Goal: Information Seeking & Learning: Learn about a topic

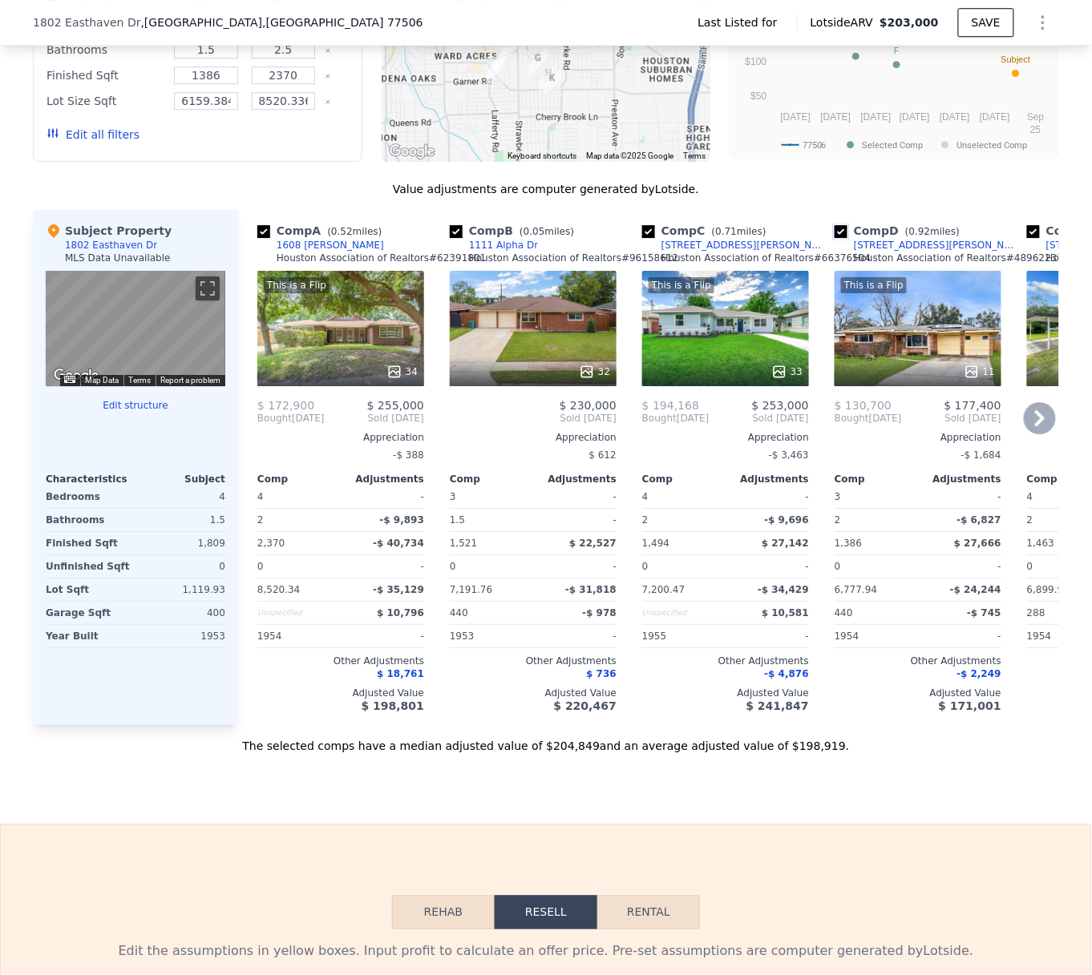
click at [834, 238] on input "checkbox" at bounding box center [840, 231] width 13 height 13
checkbox input "false"
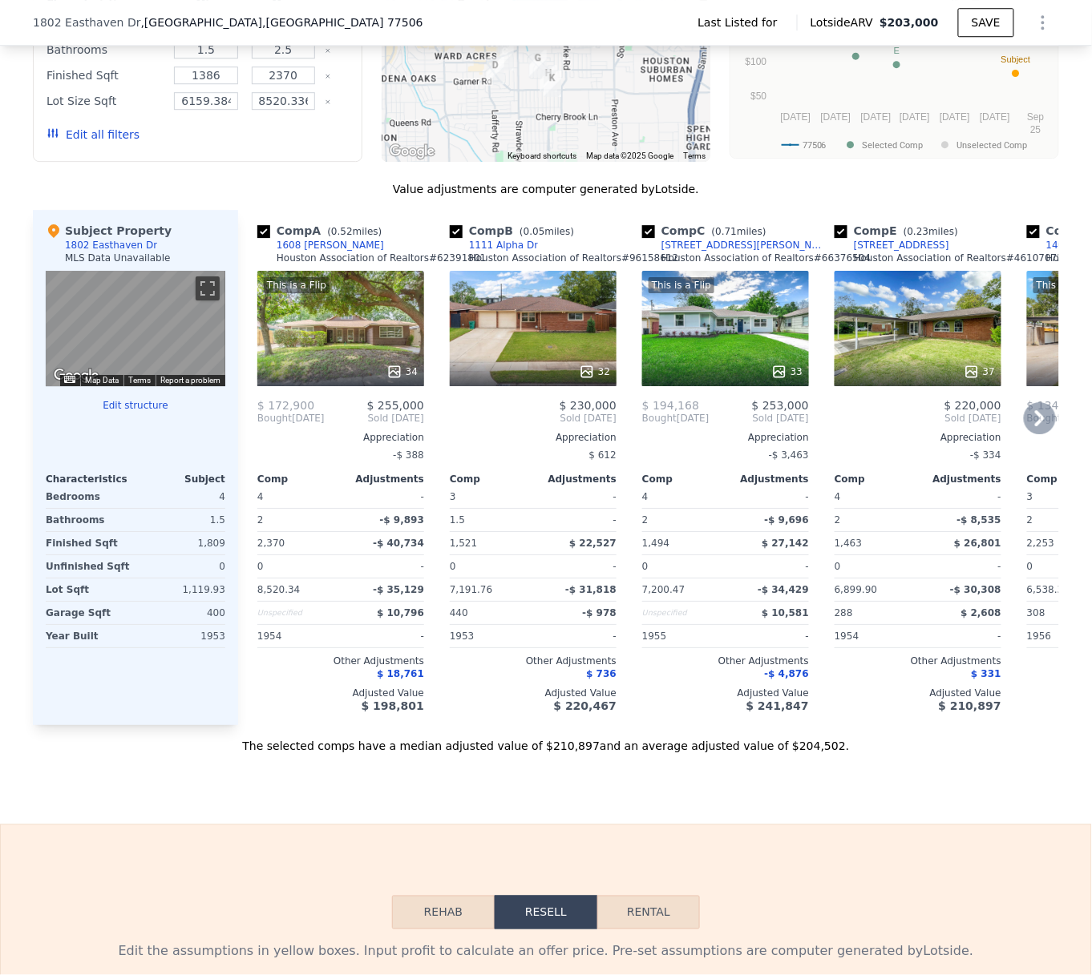
scroll to position [1155, 0]
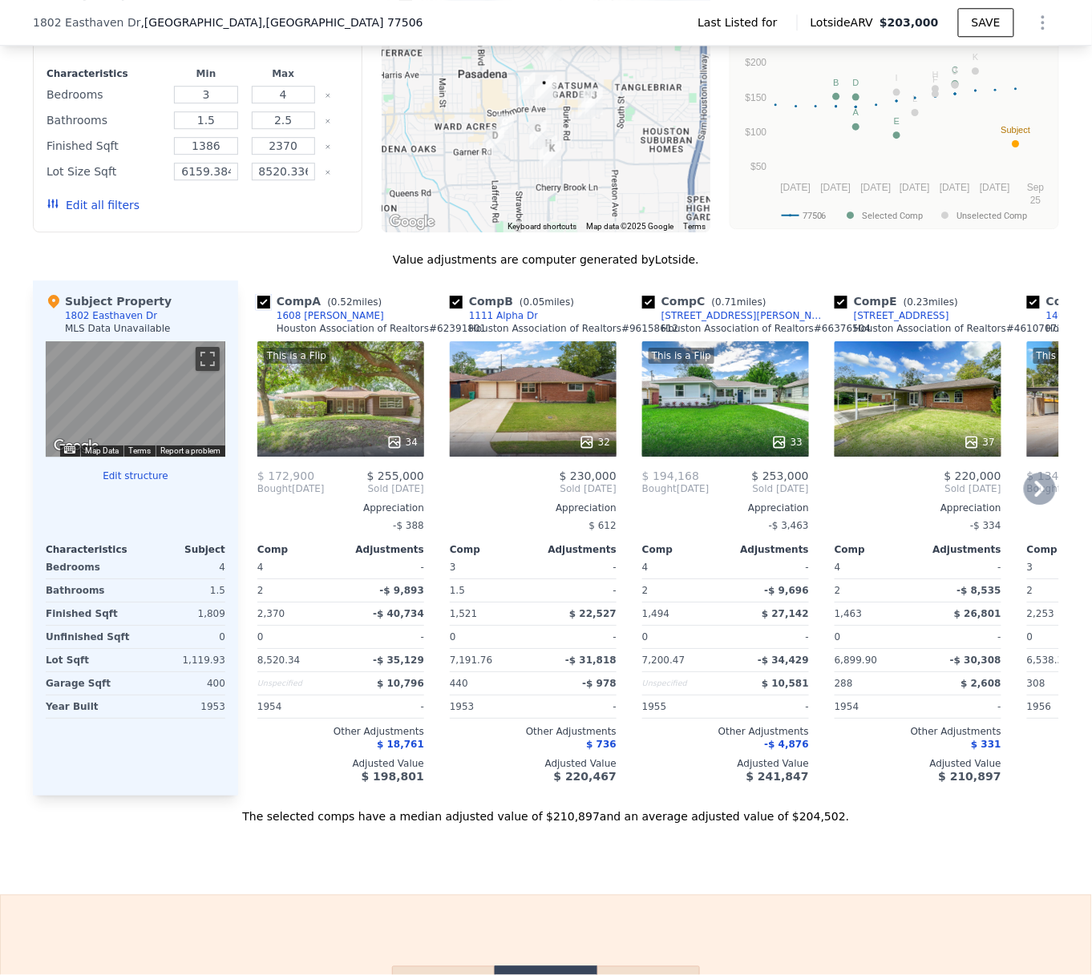
click at [257, 309] on input "checkbox" at bounding box center [263, 302] width 13 height 13
checkbox input "false"
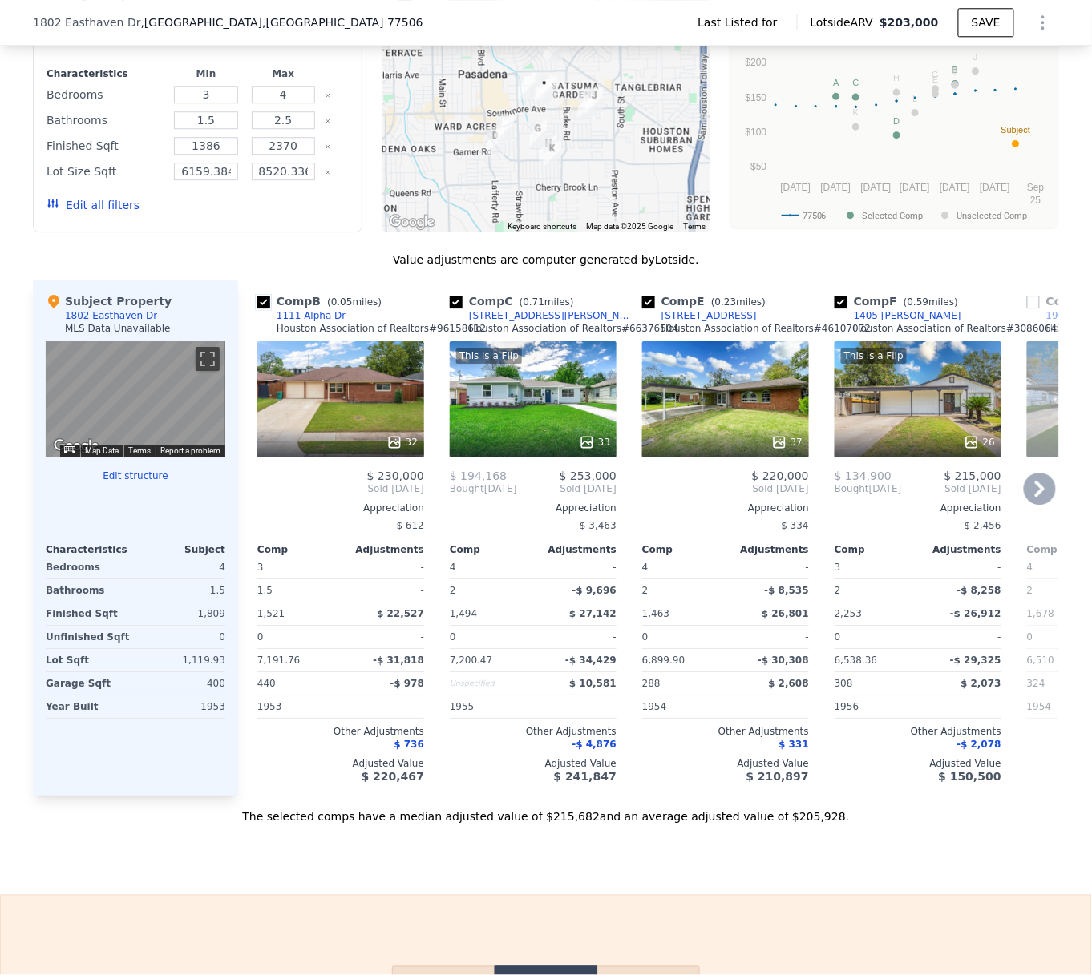
click at [257, 309] on input "checkbox" at bounding box center [263, 302] width 13 height 13
checkbox input "false"
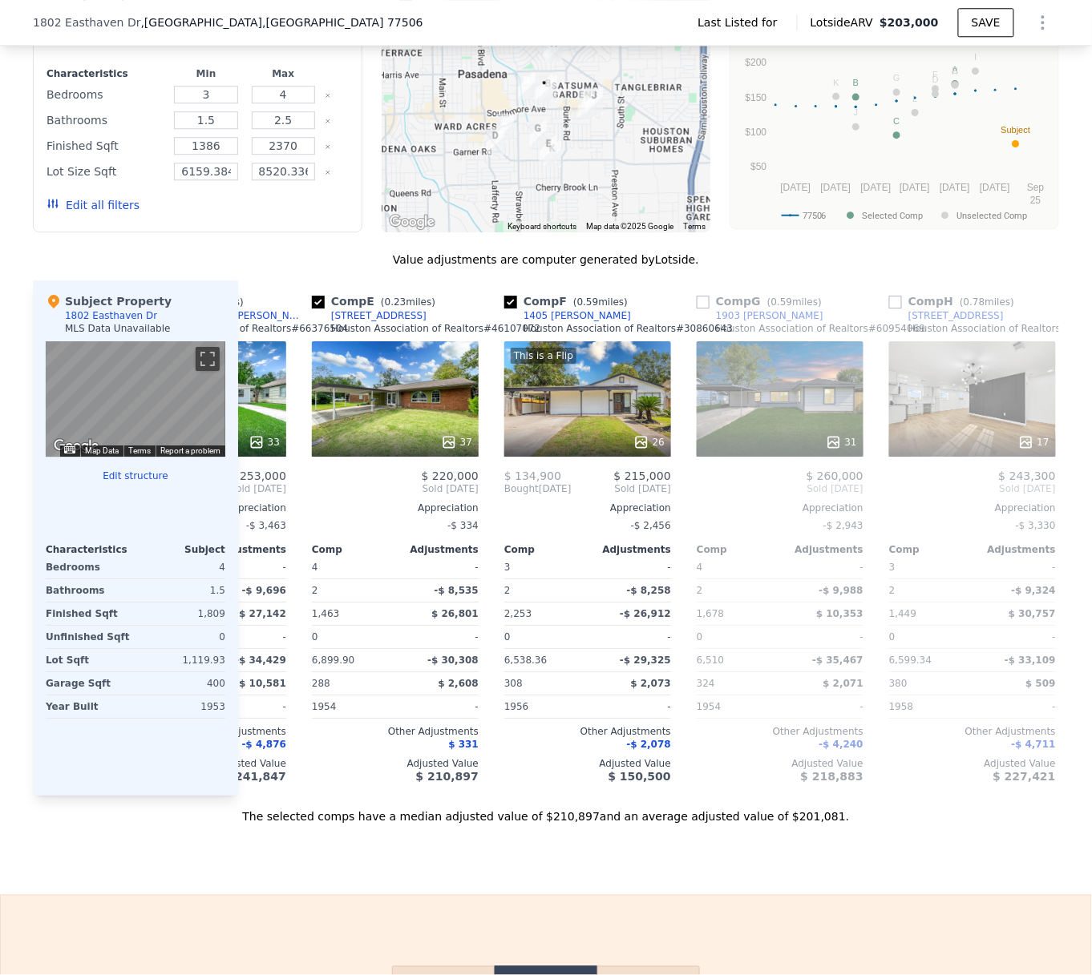
scroll to position [0, 173]
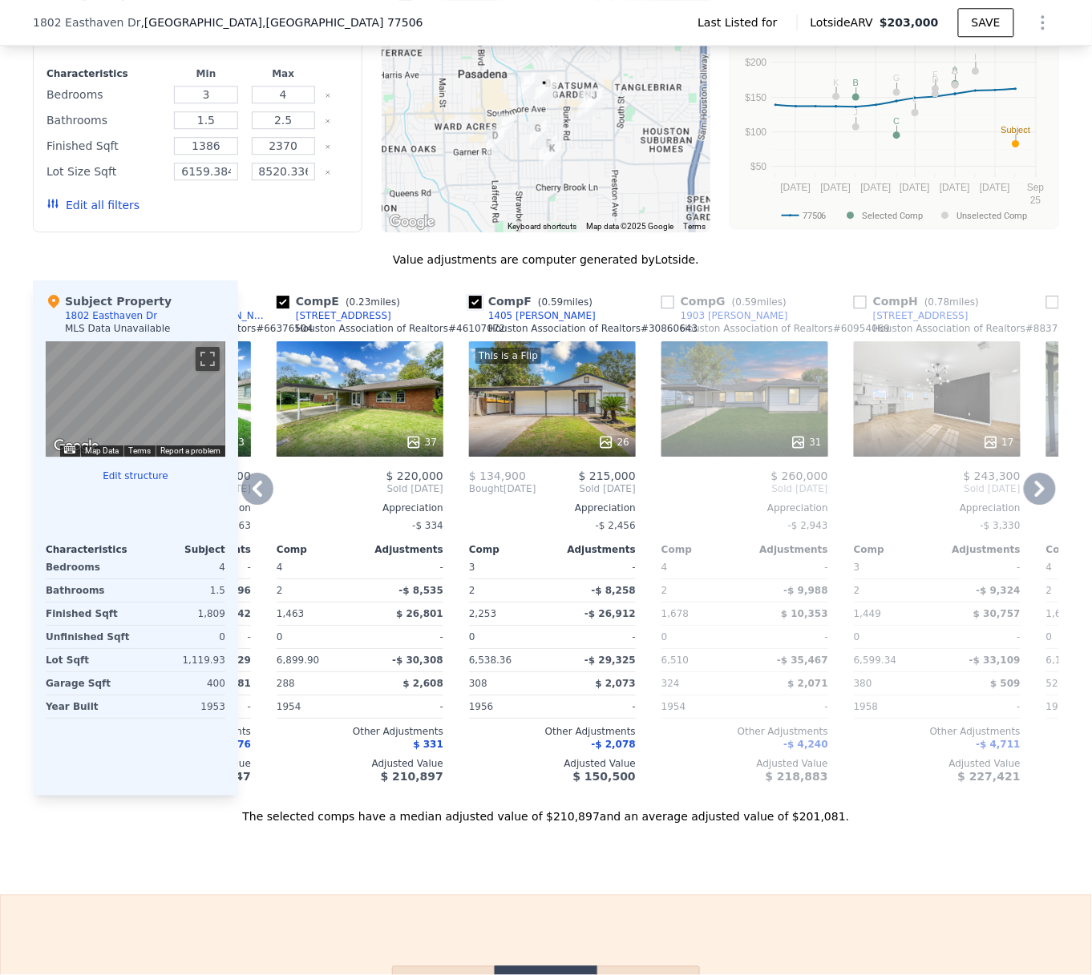
click at [469, 309] on input "checkbox" at bounding box center [475, 302] width 13 height 13
checkbox input "false"
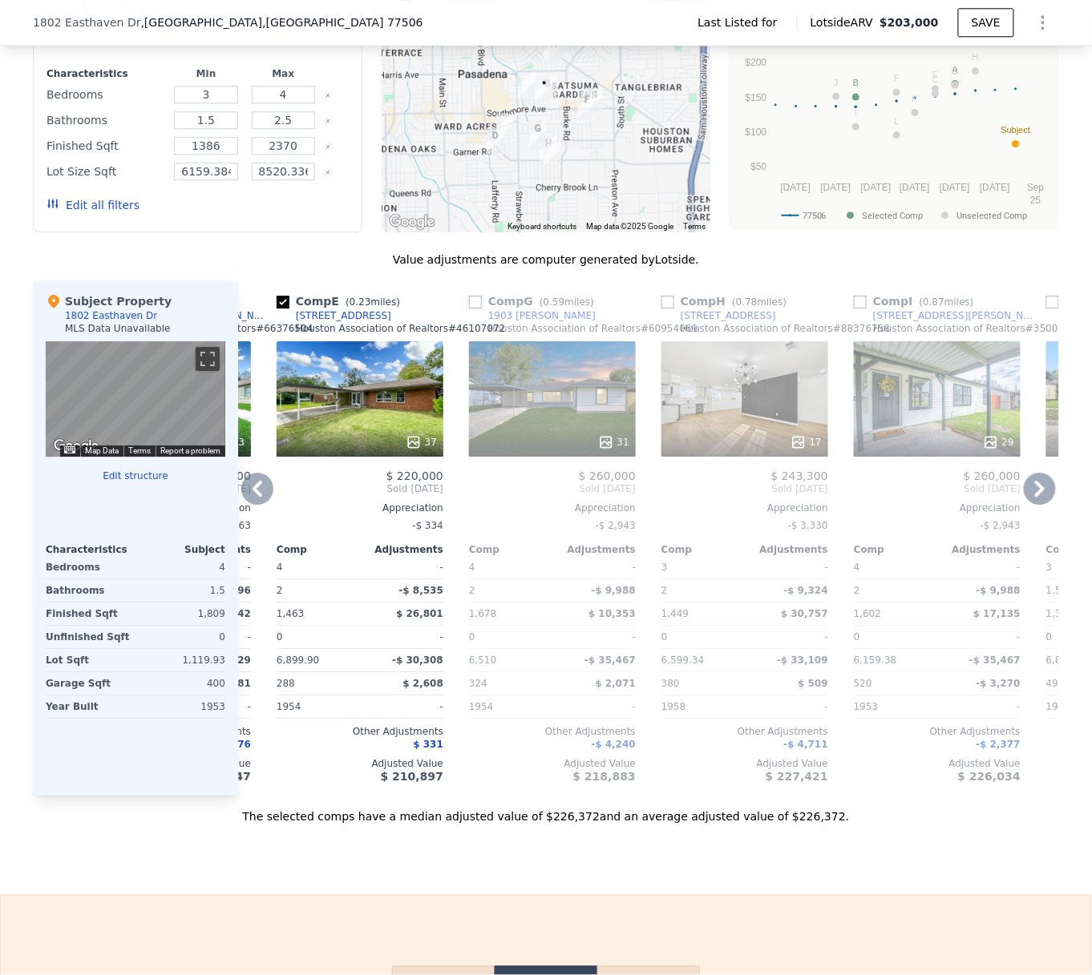
click at [469, 309] on input "checkbox" at bounding box center [475, 302] width 13 height 13
checkbox input "true"
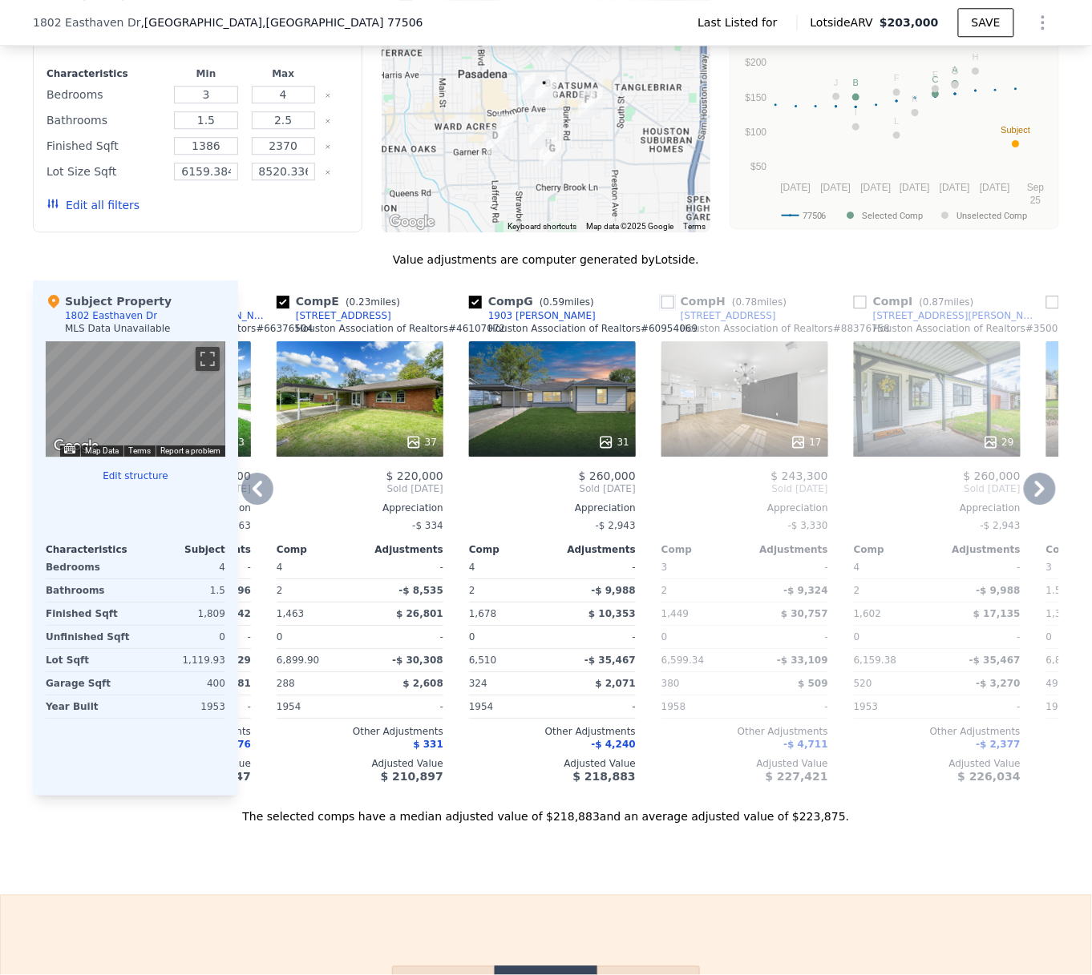
click at [661, 309] on input "checkbox" at bounding box center [667, 302] width 13 height 13
checkbox input "true"
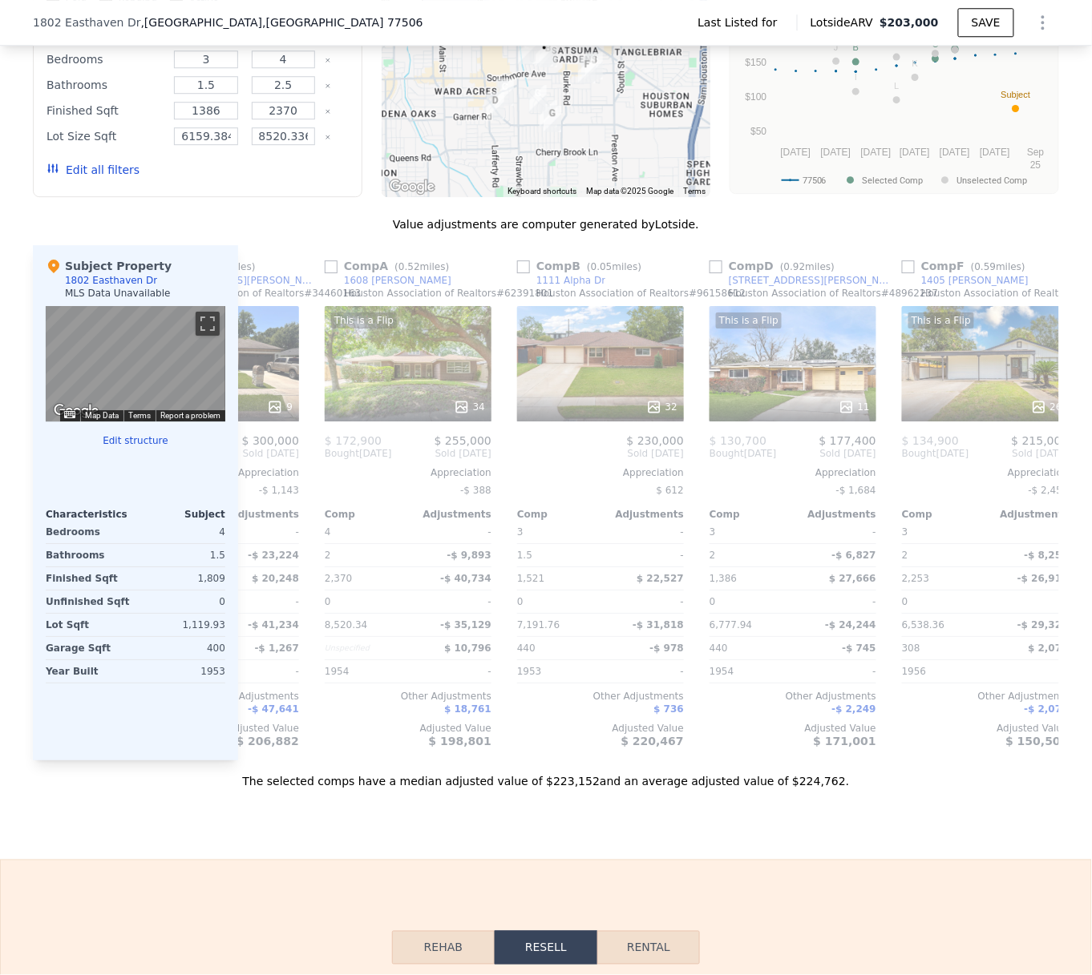
scroll to position [0, 1526]
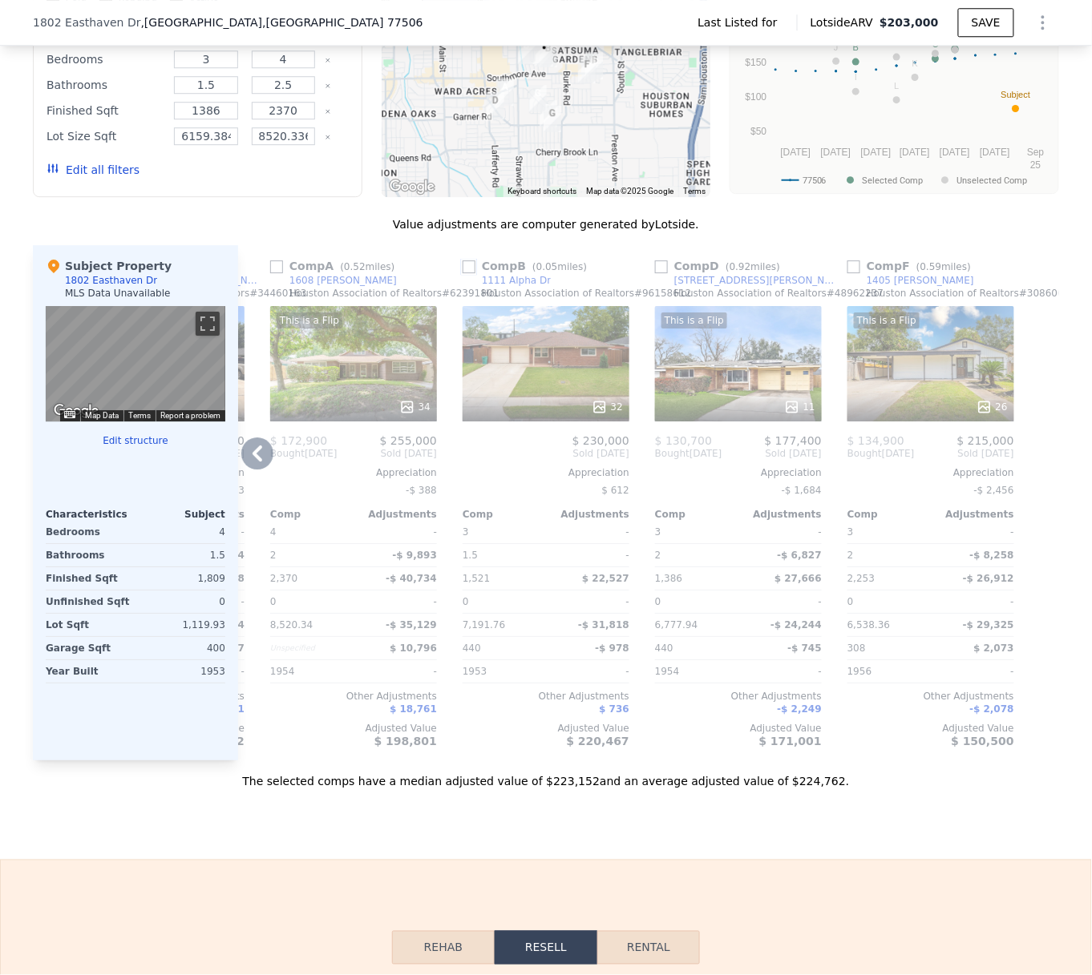
click at [463, 273] on input "checkbox" at bounding box center [468, 266] width 13 height 13
checkbox input "true"
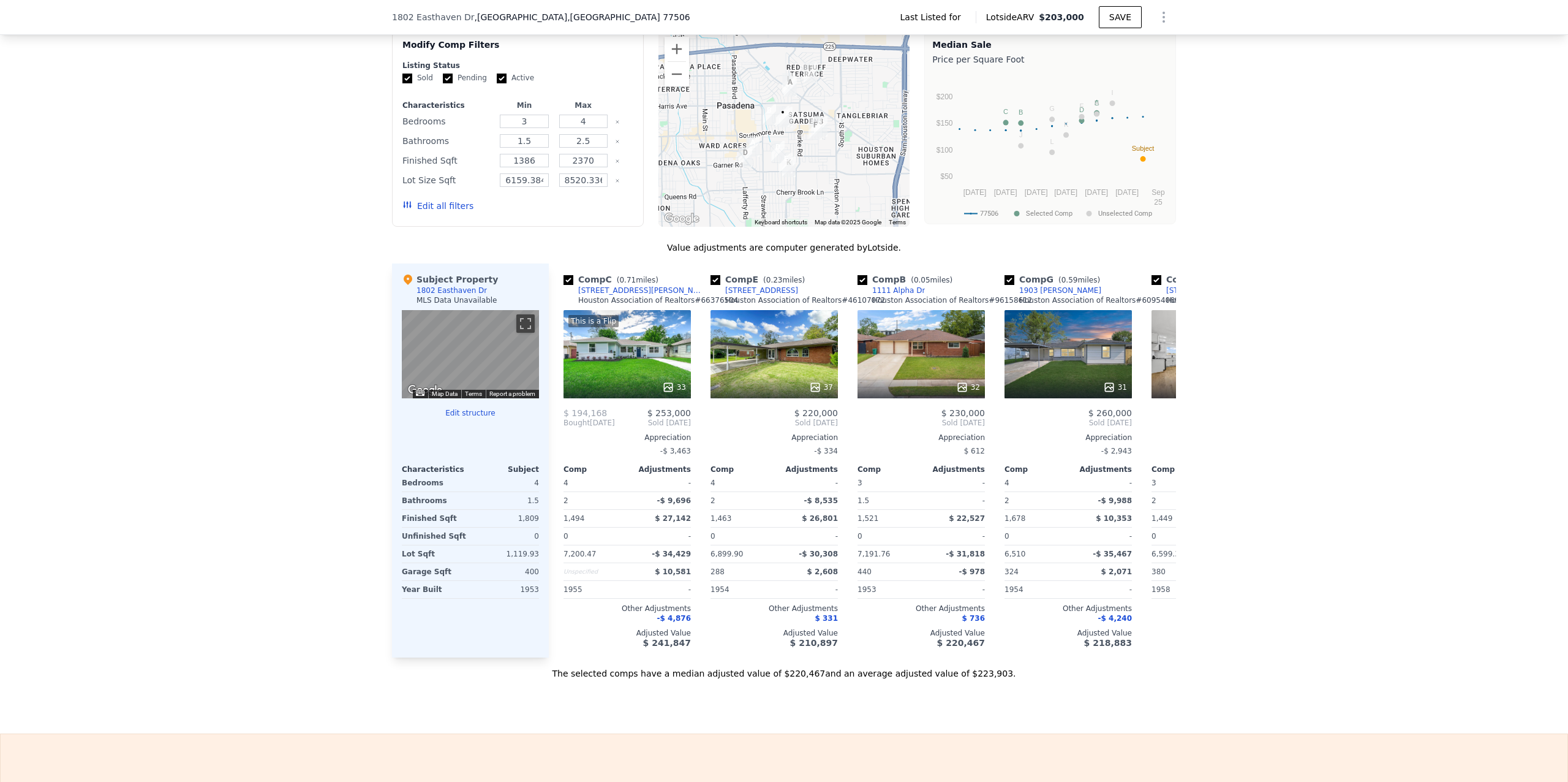
scroll to position [829, 0]
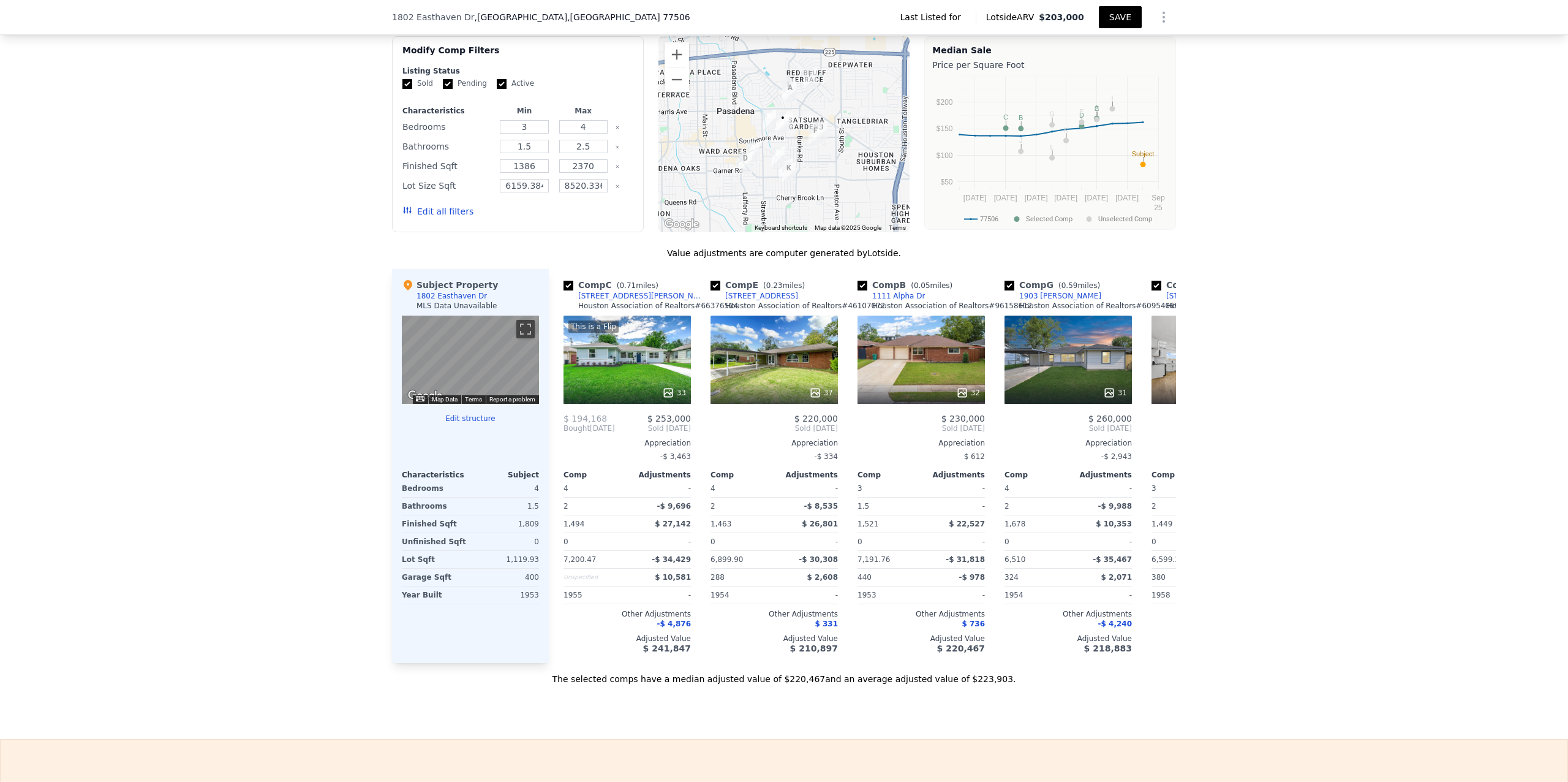
click at [834, 20] on button "SAVE" at bounding box center [1120, 17] width 43 height 22
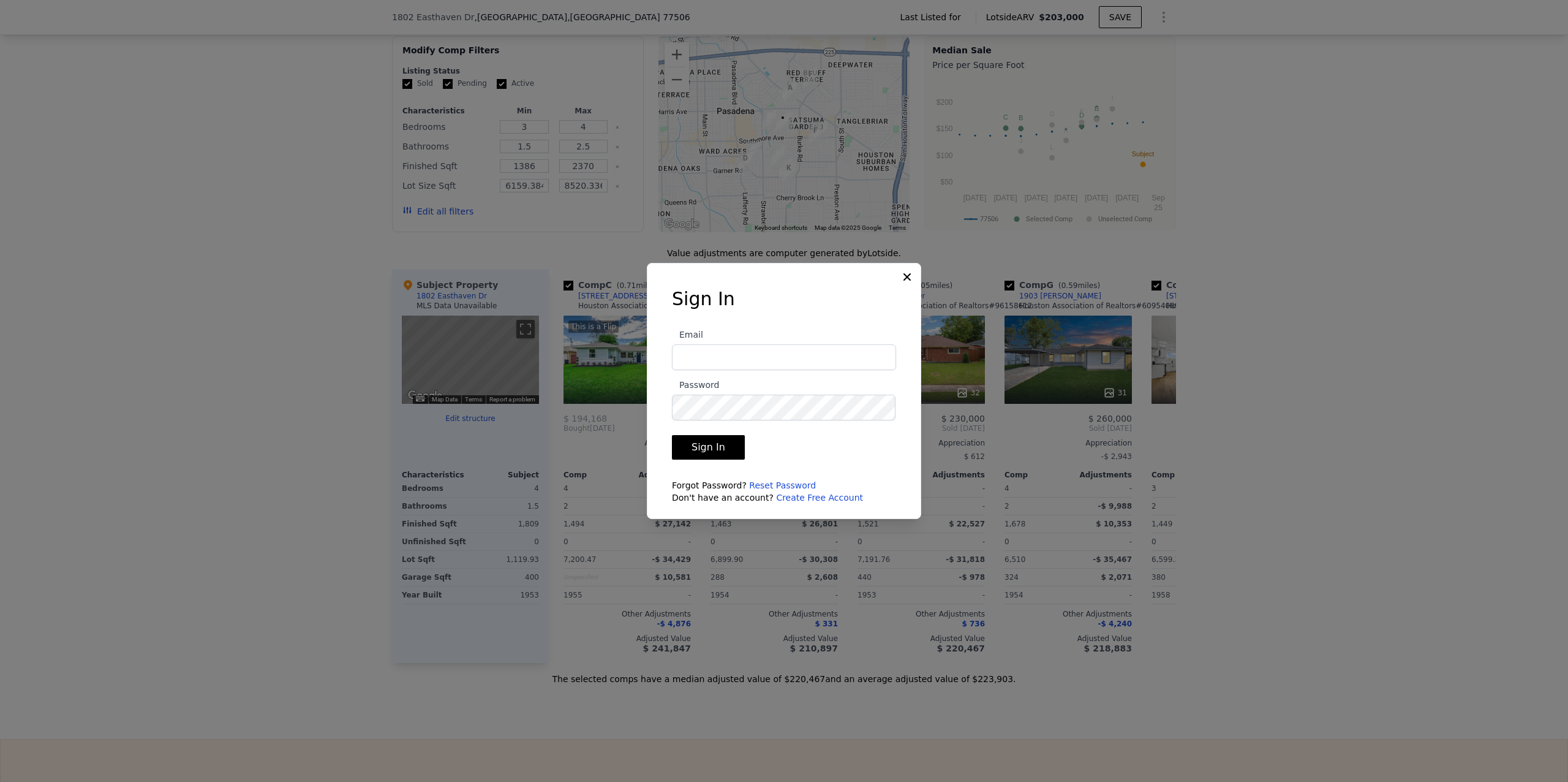
type input "[PERSON_NAME][EMAIL_ADDRESS][DOMAIN_NAME]"
click at [715, 444] on button "Sign In" at bounding box center [708, 447] width 73 height 24
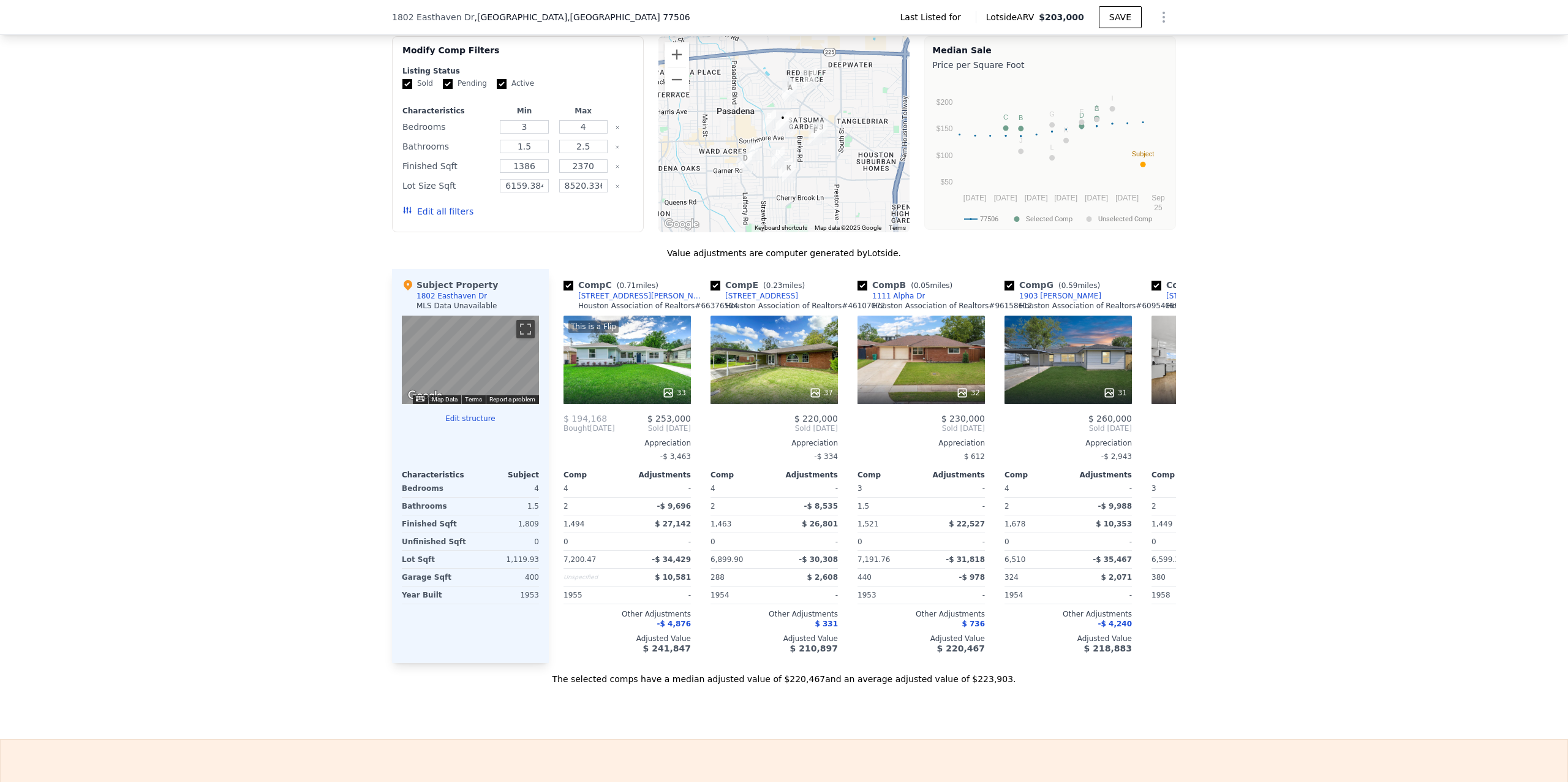
click at [834, 16] on icon "Show Options" at bounding box center [1163, 17] width 15 height 15
click at [834, 74] on div "Share Analysis" at bounding box center [1107, 73] width 138 height 24
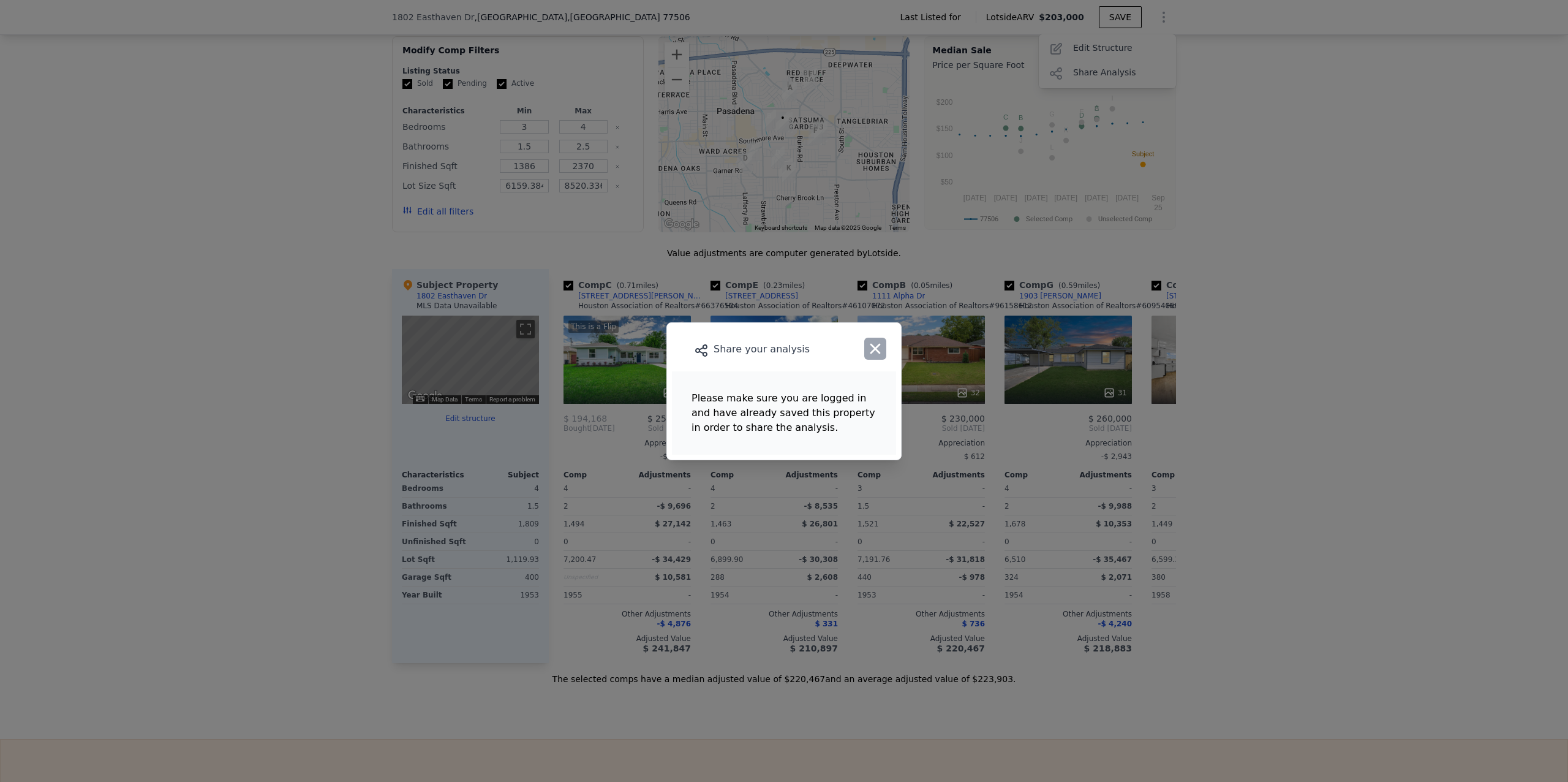
click at [834, 353] on icon "button" at bounding box center [876, 349] width 11 height 11
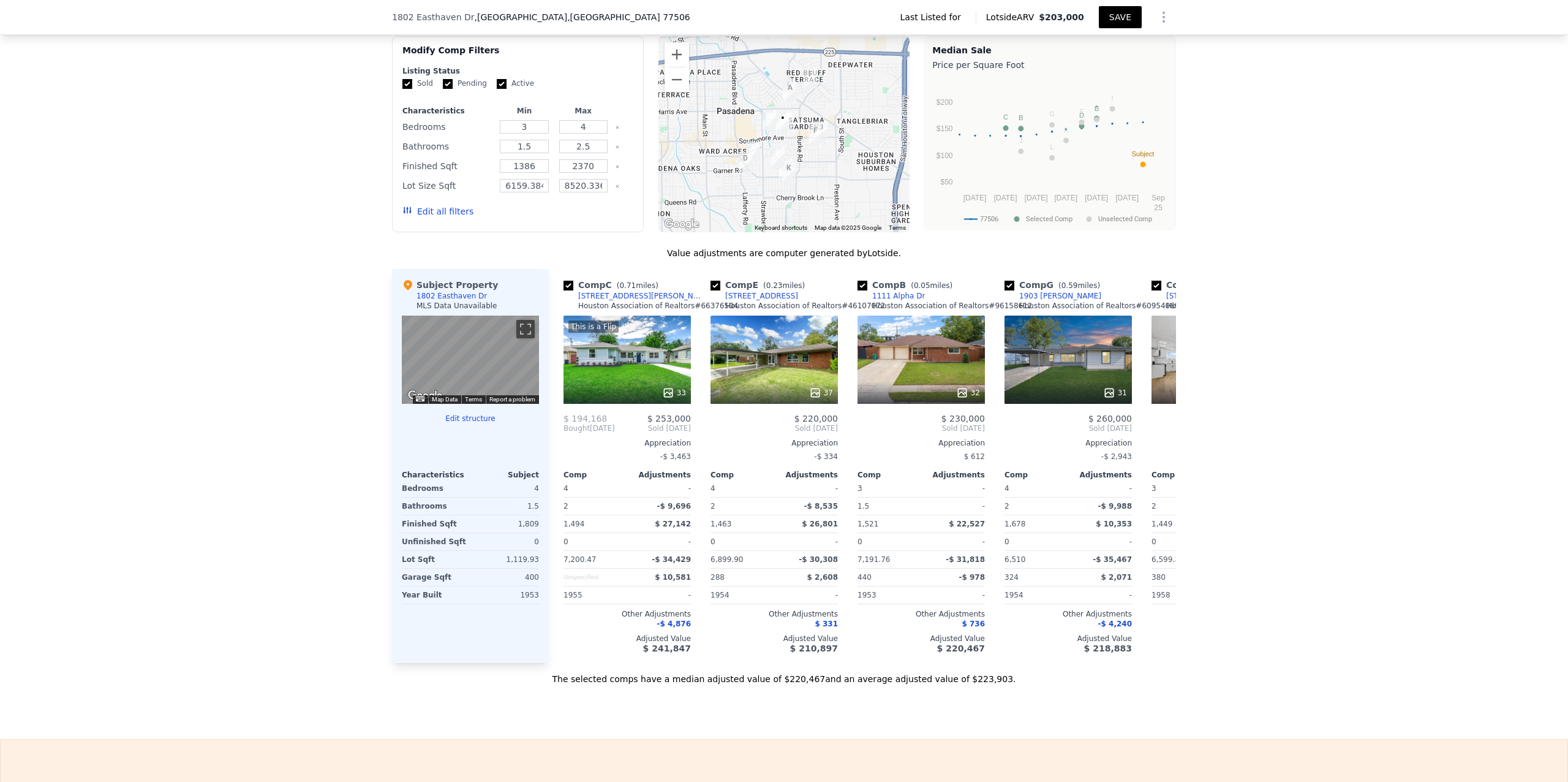
click at [834, 16] on button "SAVE" at bounding box center [1120, 17] width 43 height 22
click at [834, 18] on icon "Show Options" at bounding box center [1163, 17] width 15 height 15
click at [834, 67] on div "Share Analysis" at bounding box center [1107, 73] width 138 height 24
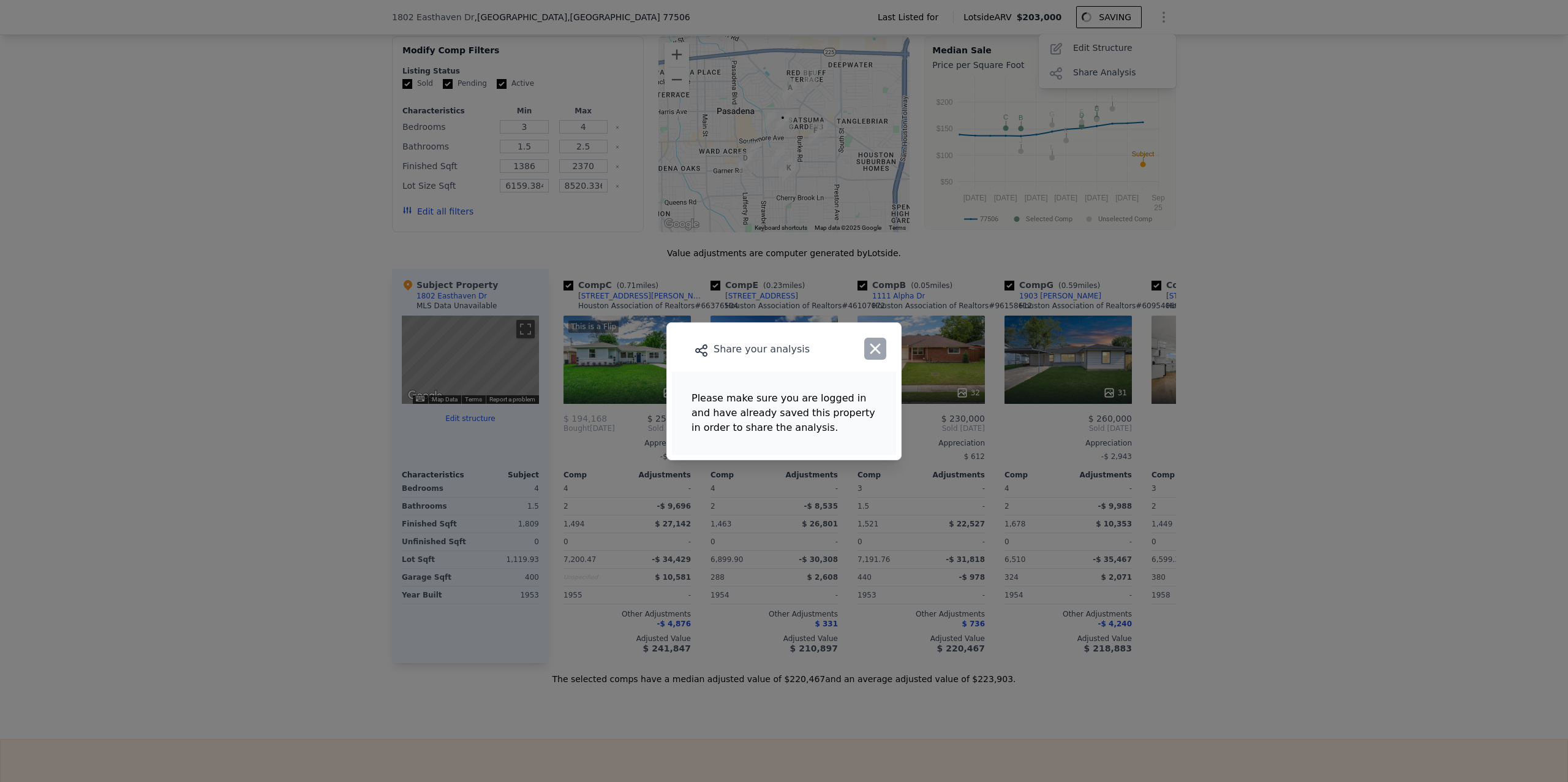
click at [834, 346] on icon "button" at bounding box center [875, 349] width 17 height 17
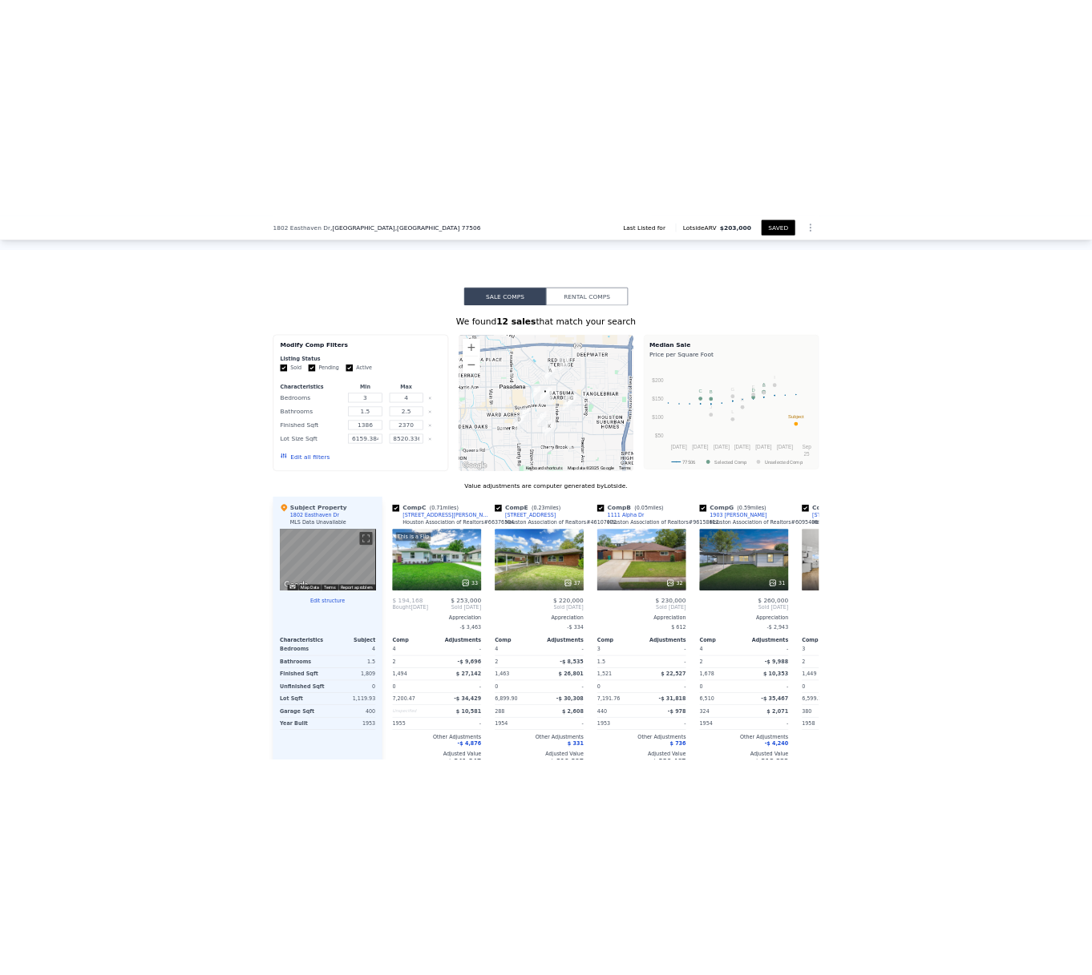
scroll to position [905, 0]
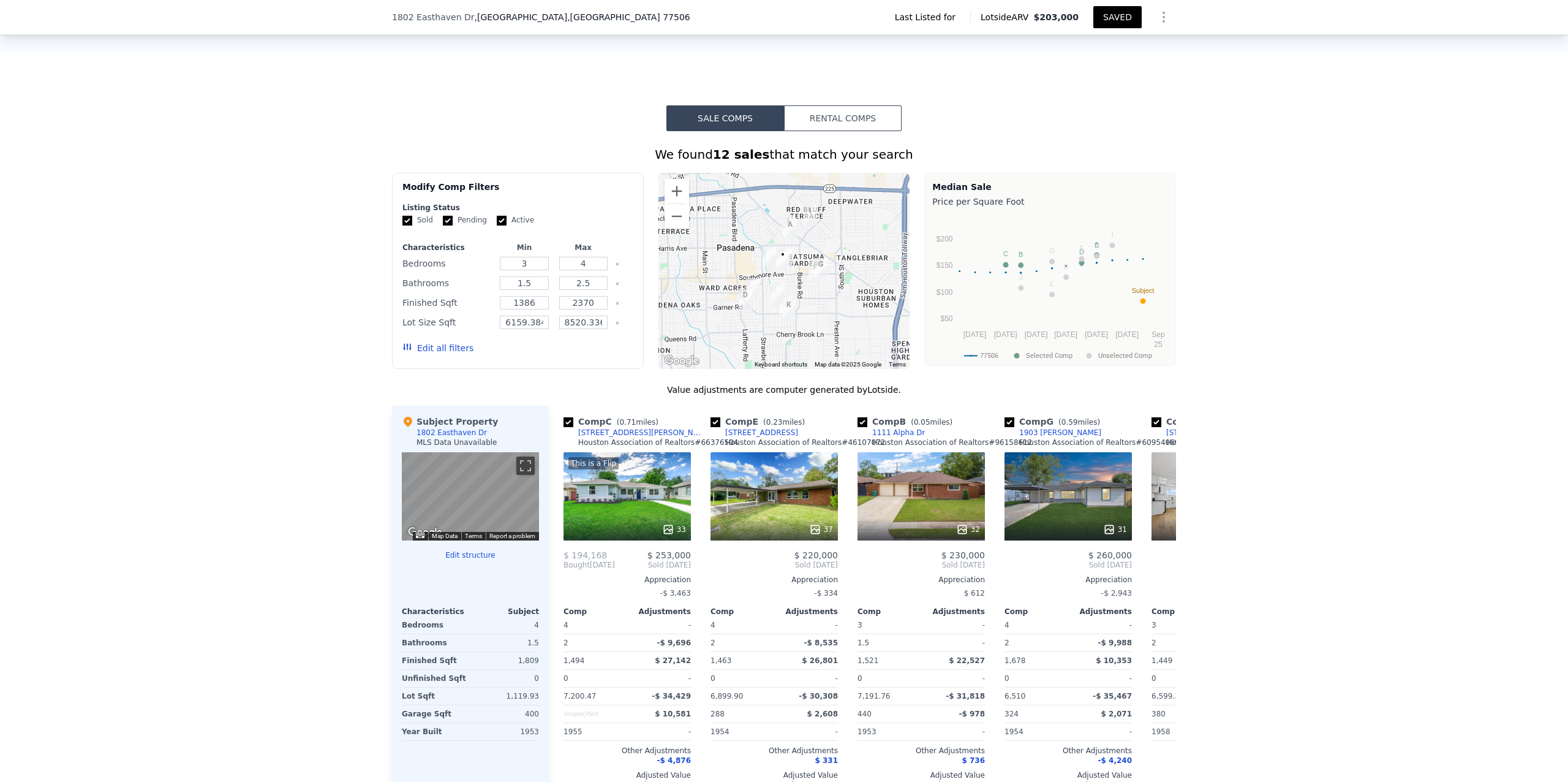
click at [834, 17] on icon "Show Options" at bounding box center [1163, 17] width 15 height 15
click at [834, 70] on div "Share Analysis" at bounding box center [1107, 73] width 138 height 24
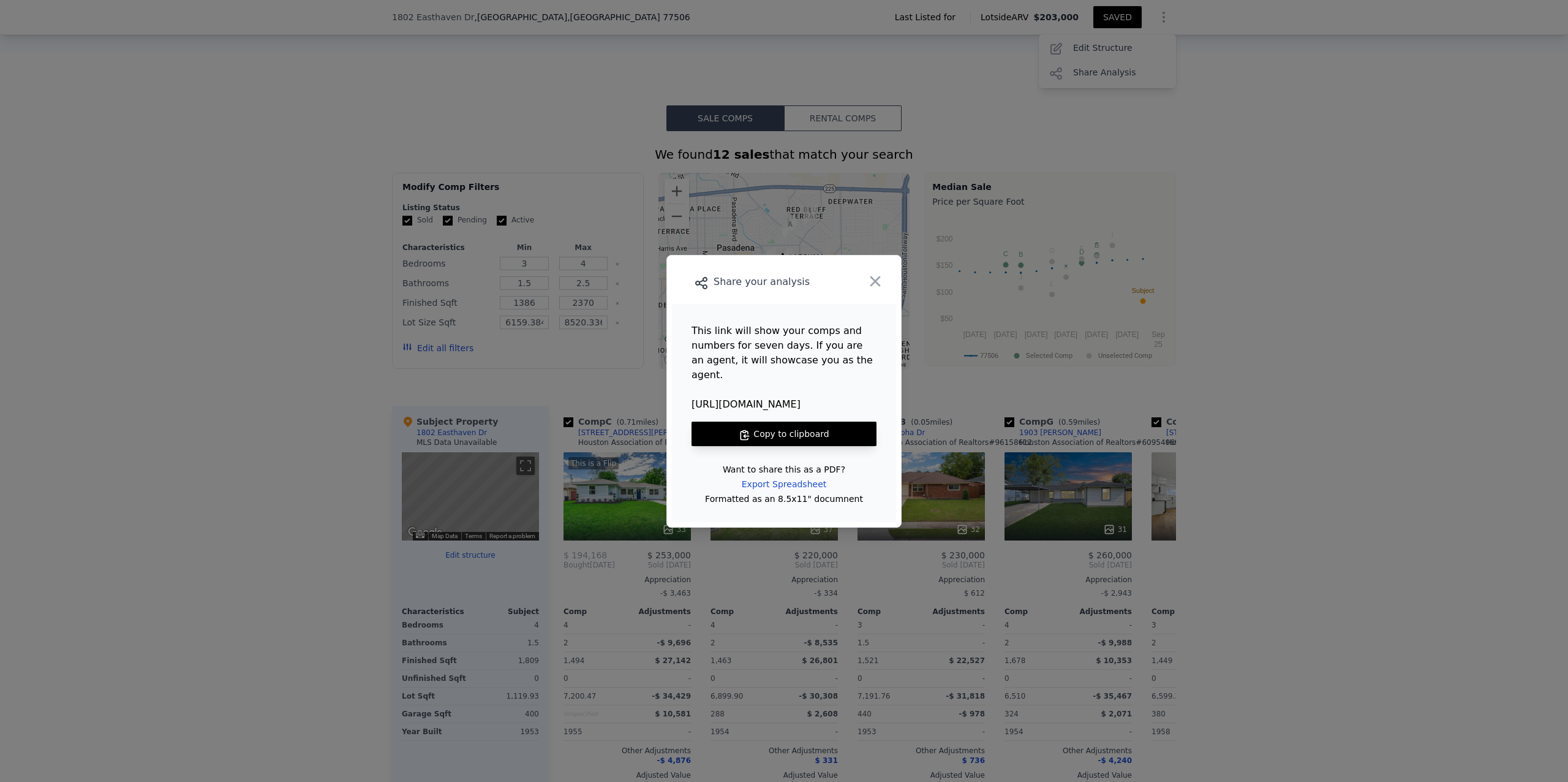
click at [804, 422] on button "Copy to clipboard" at bounding box center [784, 433] width 185 height 24
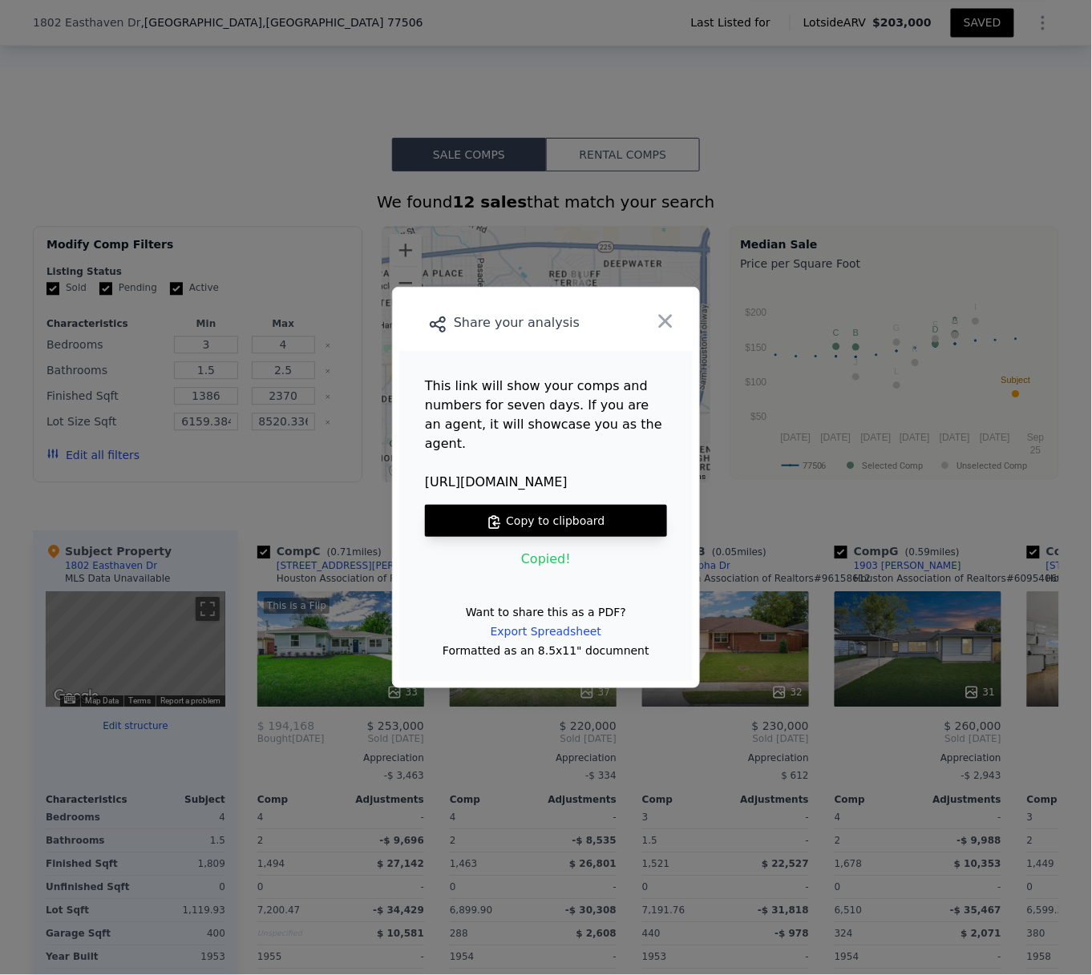
scroll to position [0, 30]
click at [662, 322] on icon "button" at bounding box center [665, 321] width 22 height 22
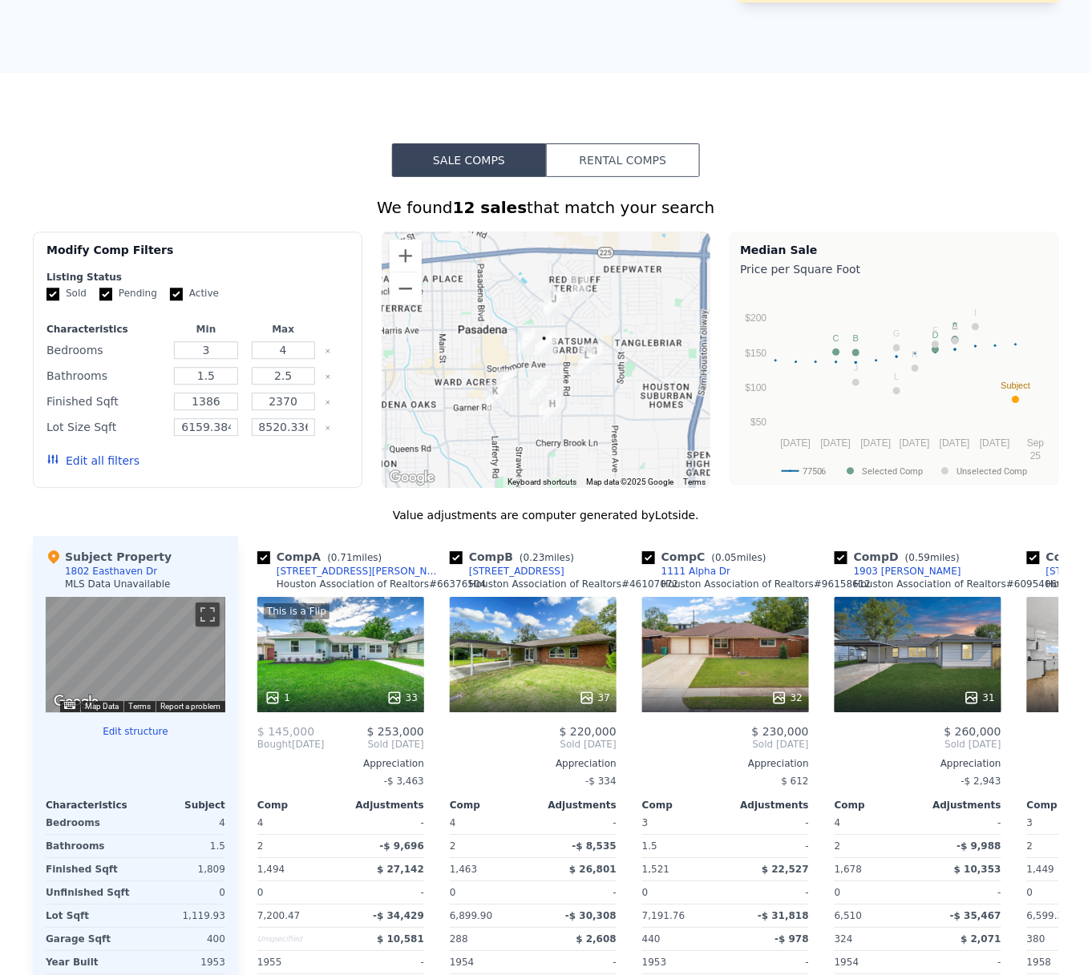
scroll to position [0, 0]
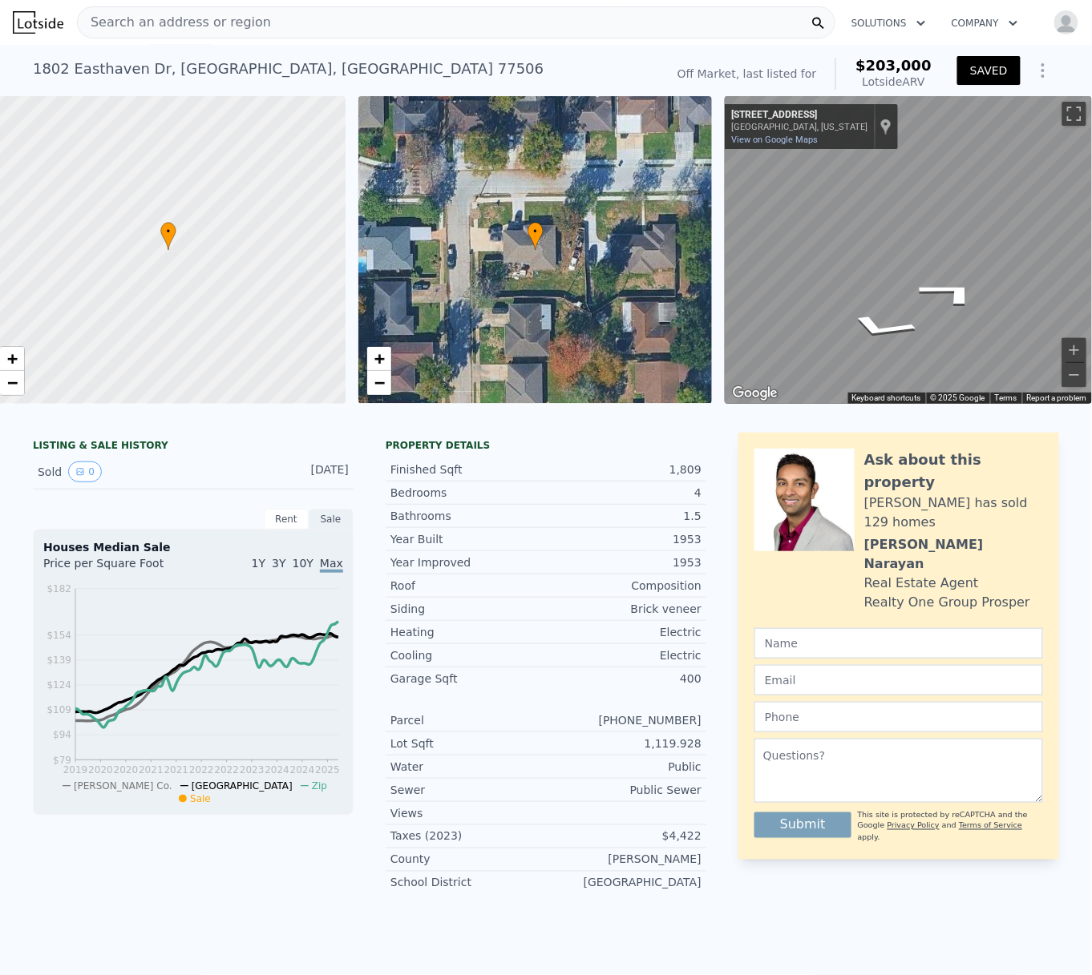
click at [266, 20] on div "Search an address or region" at bounding box center [456, 22] width 758 height 32
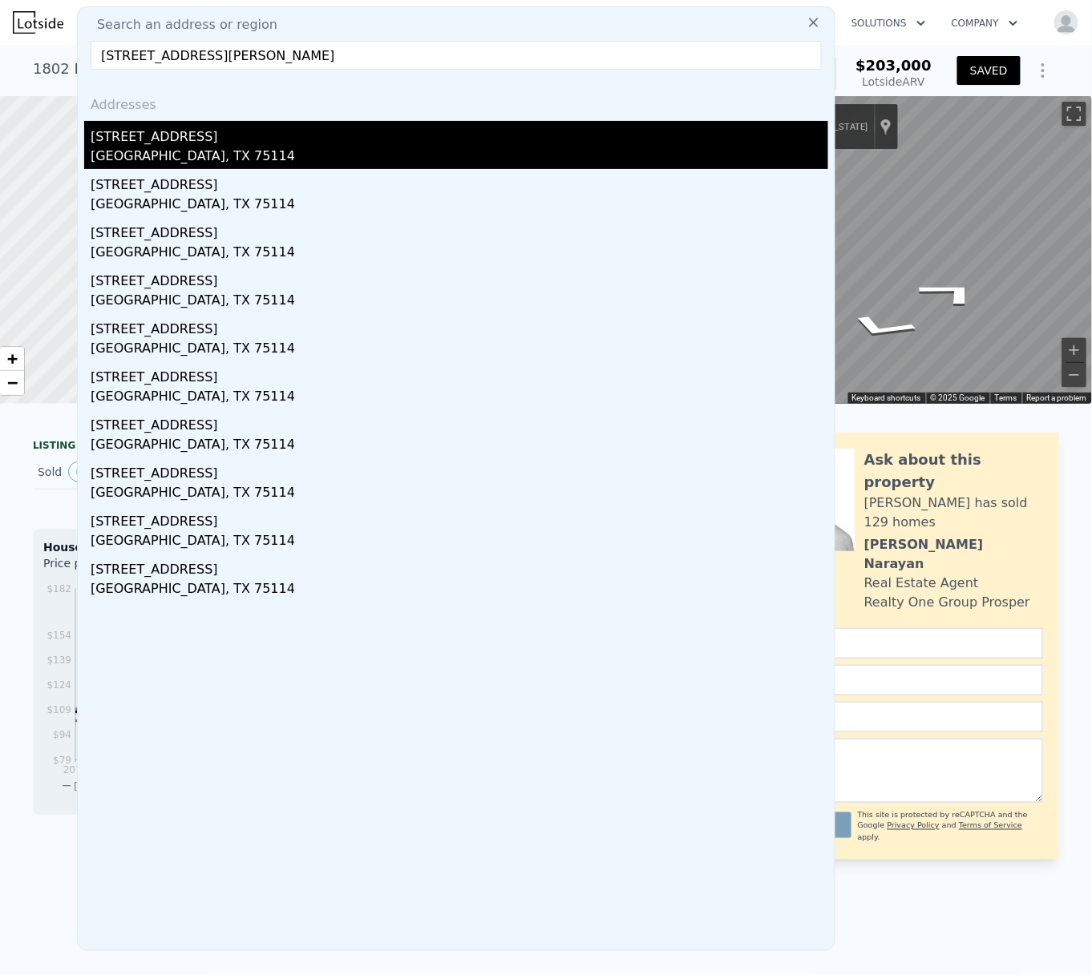
type input "[STREET_ADDRESS][PERSON_NAME]"
click at [135, 149] on div "[GEOGRAPHIC_DATA], TX 75114" at bounding box center [459, 158] width 737 height 22
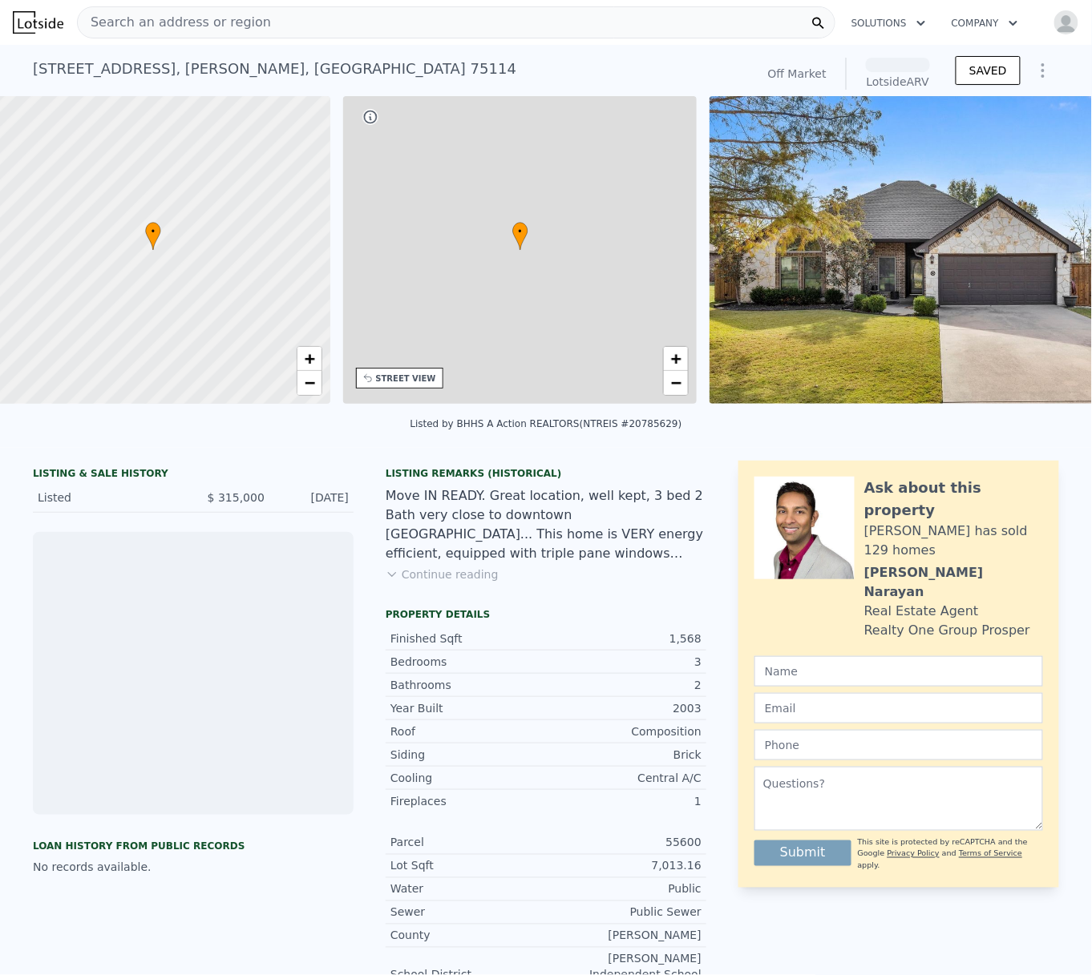
scroll to position [0, 6]
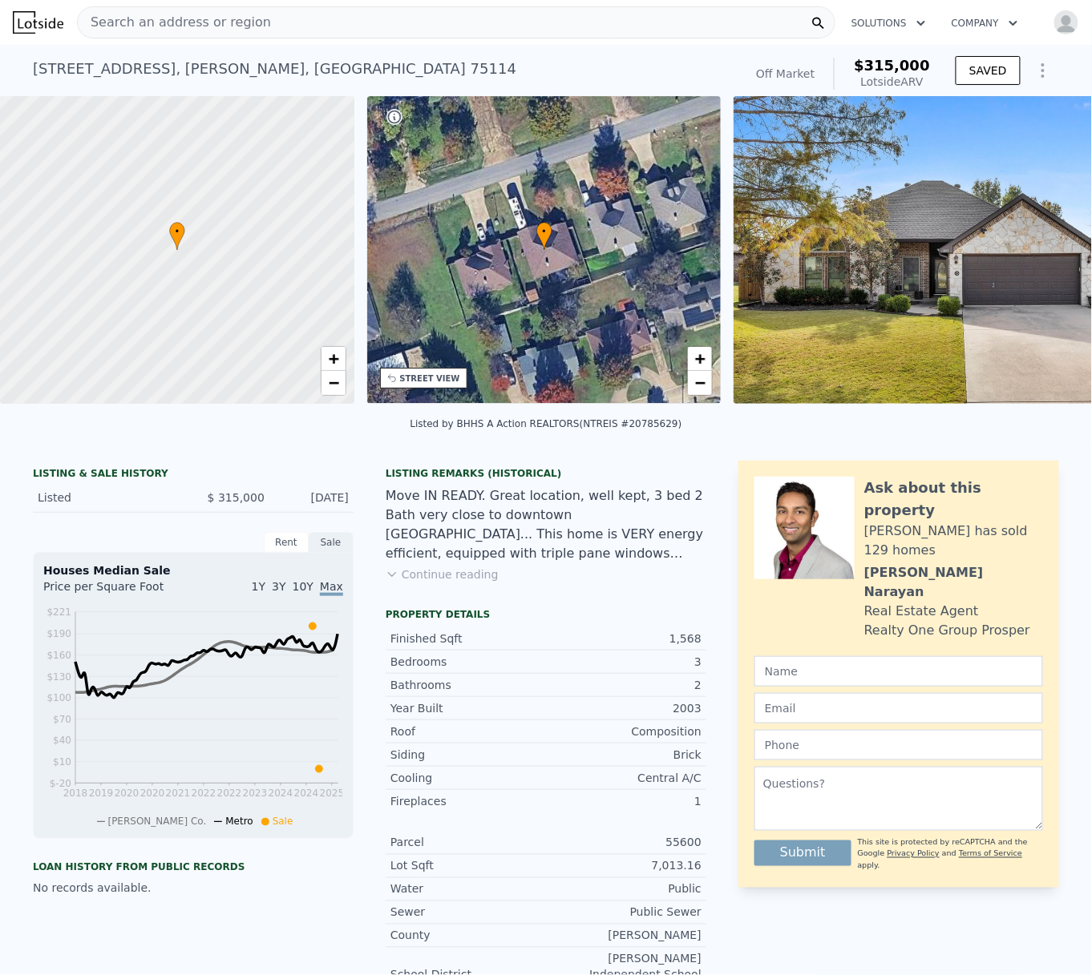
click at [888, 287] on img at bounding box center [964, 250] width 462 height 308
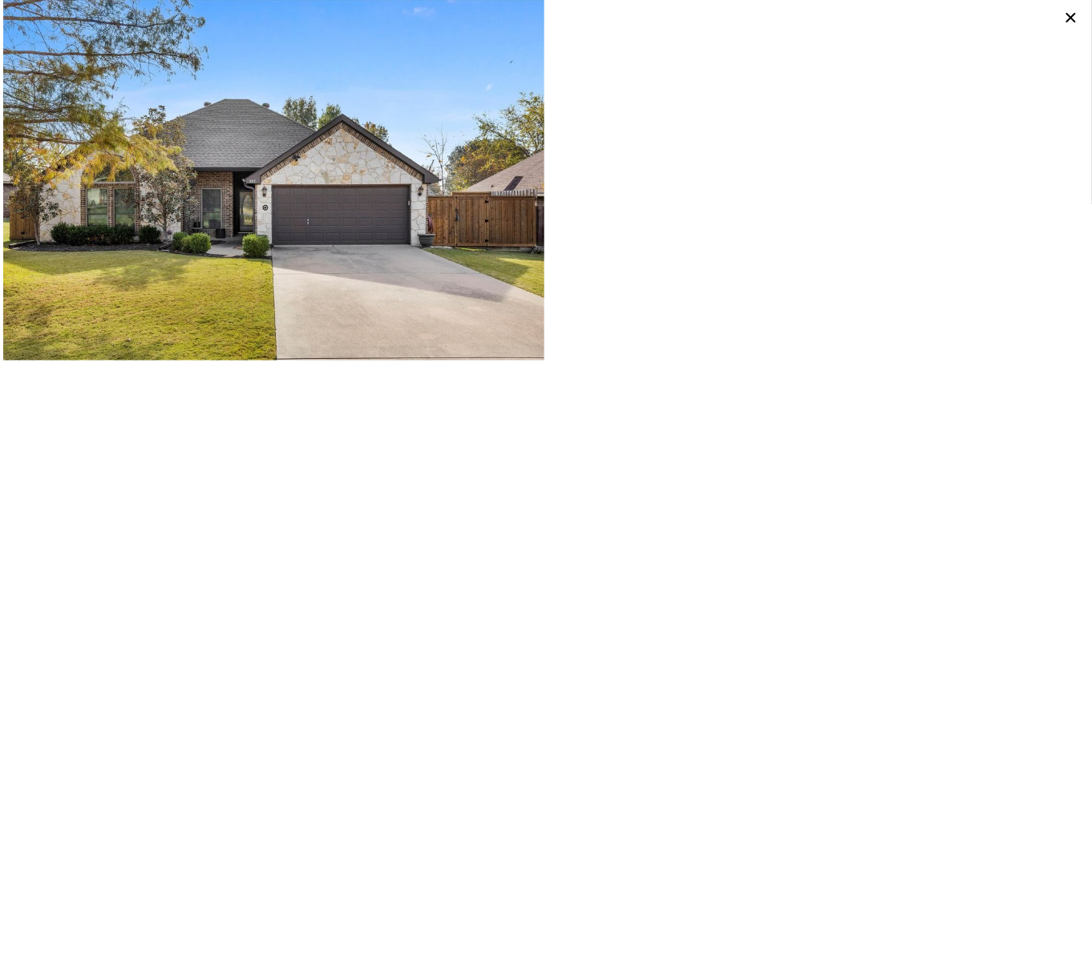
click at [1068, 19] on icon at bounding box center [1071, 17] width 22 height 22
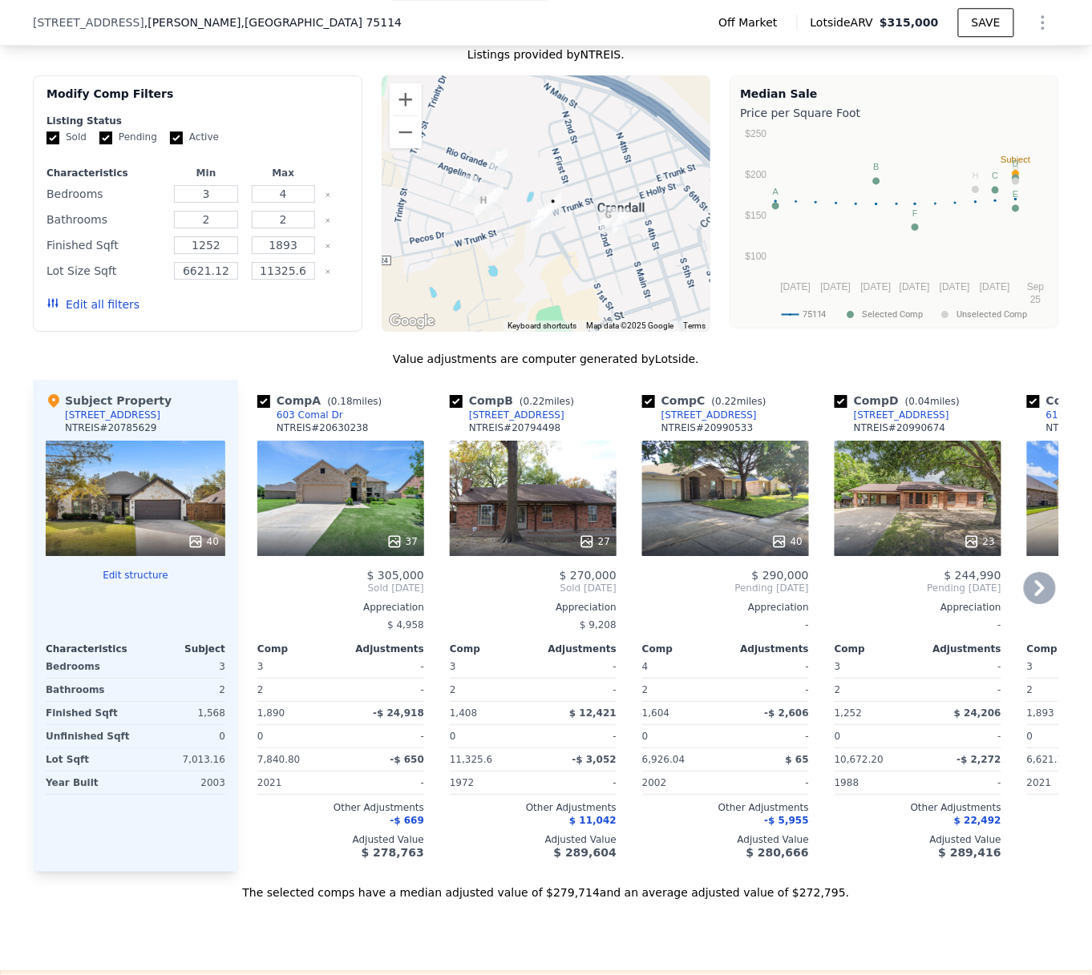
scroll to position [1312, 0]
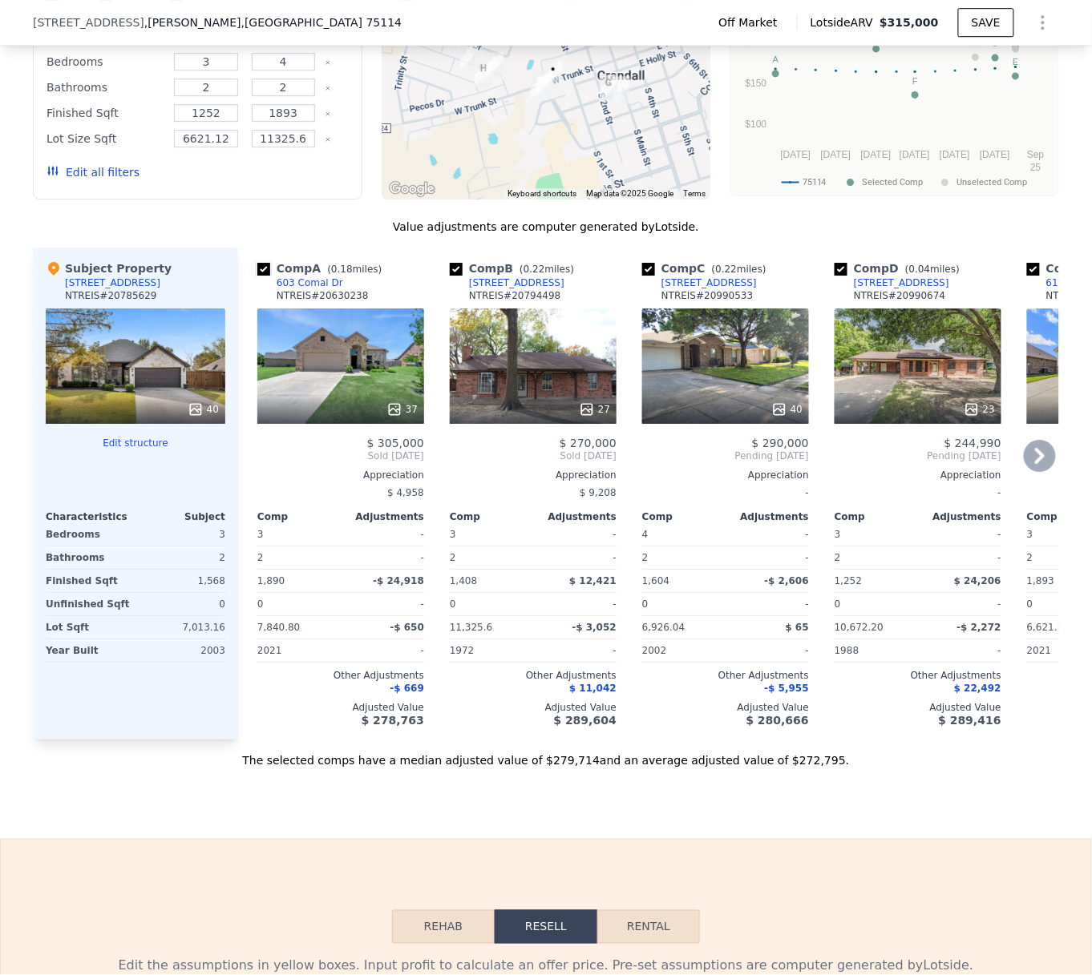
click at [257, 270] on input "checkbox" at bounding box center [263, 269] width 13 height 13
checkbox input "false"
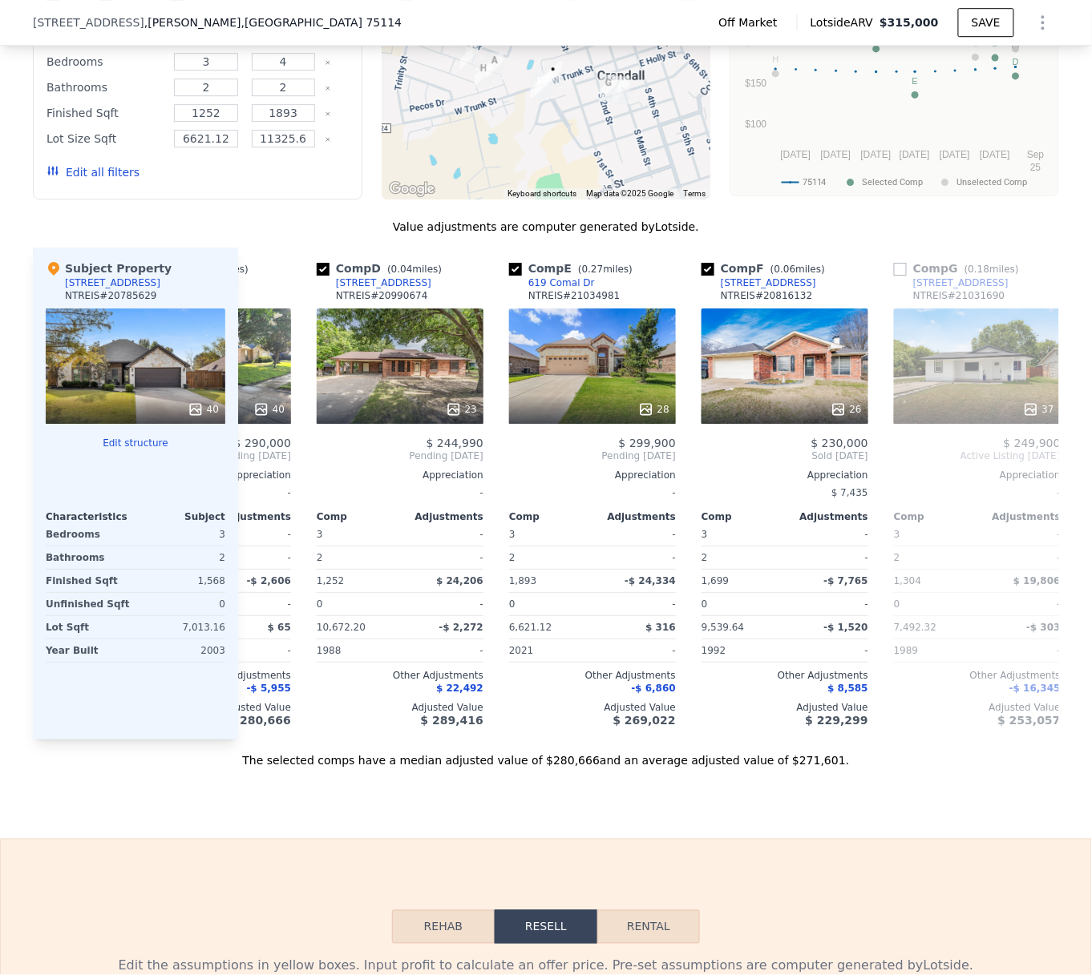
scroll to position [0, 369]
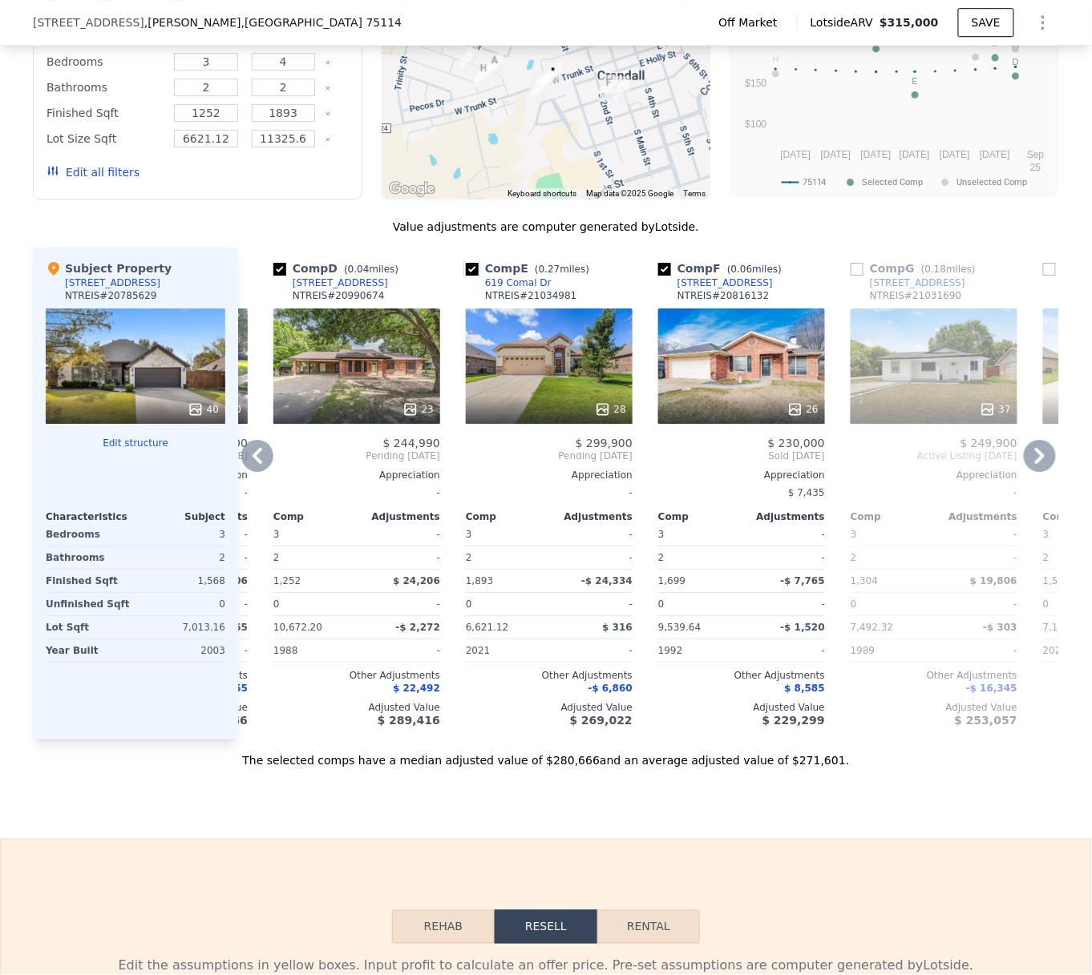
click at [466, 274] on input "checkbox" at bounding box center [472, 269] width 13 height 13
checkbox input "false"
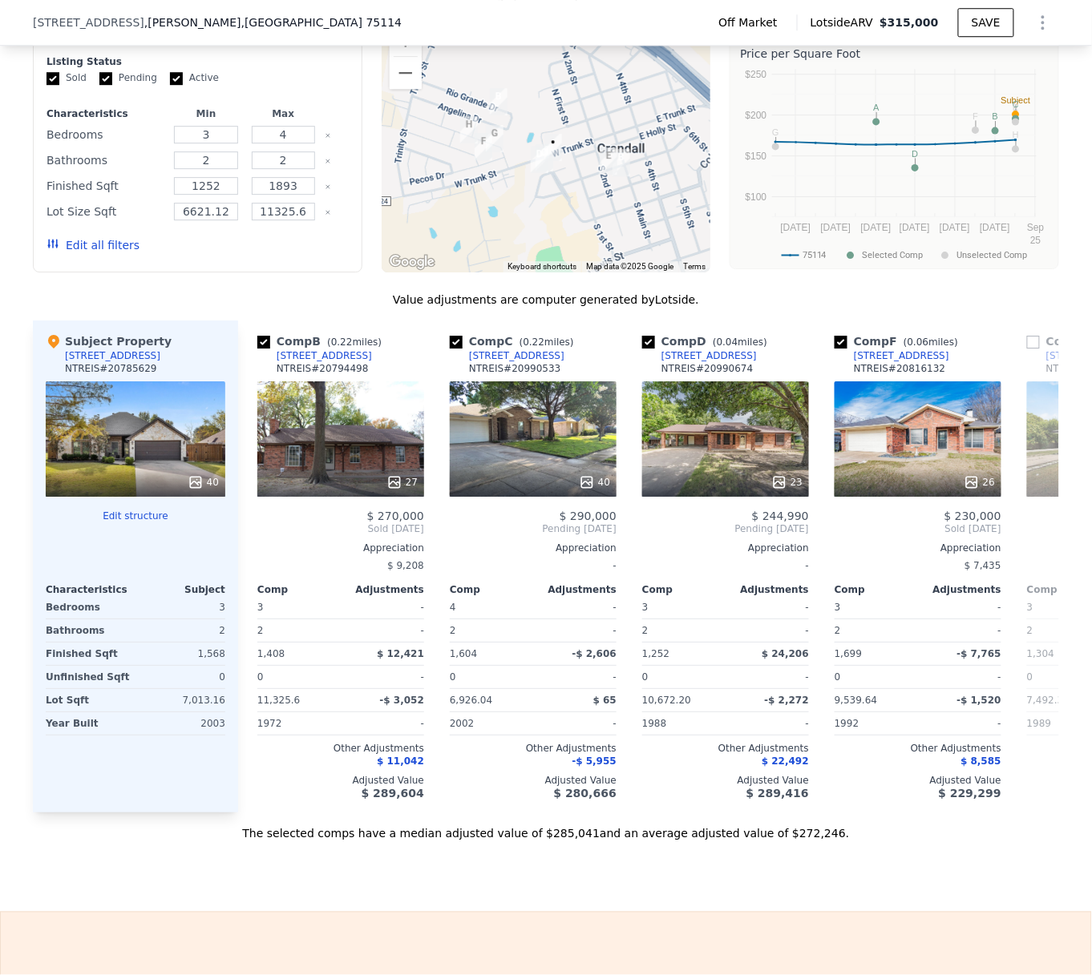
scroll to position [1241, 0]
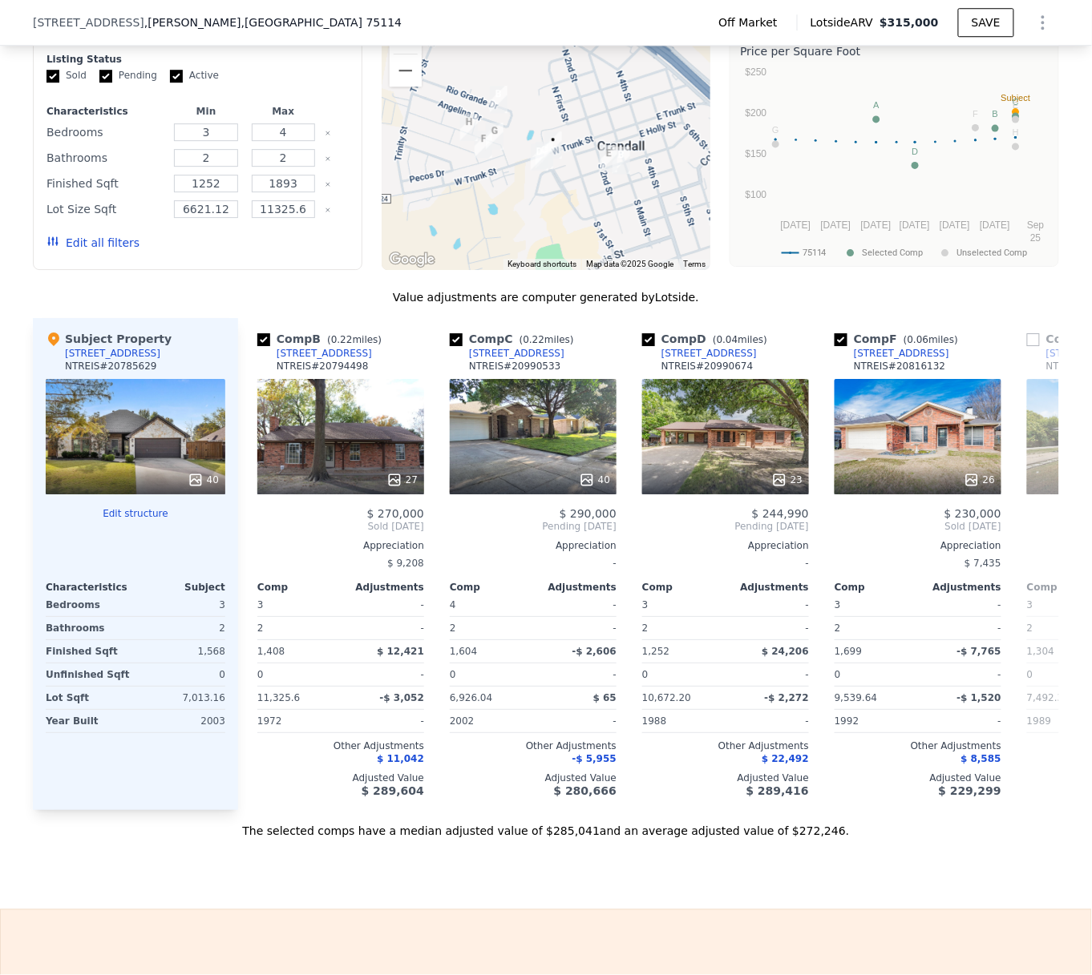
checkbox input "true"
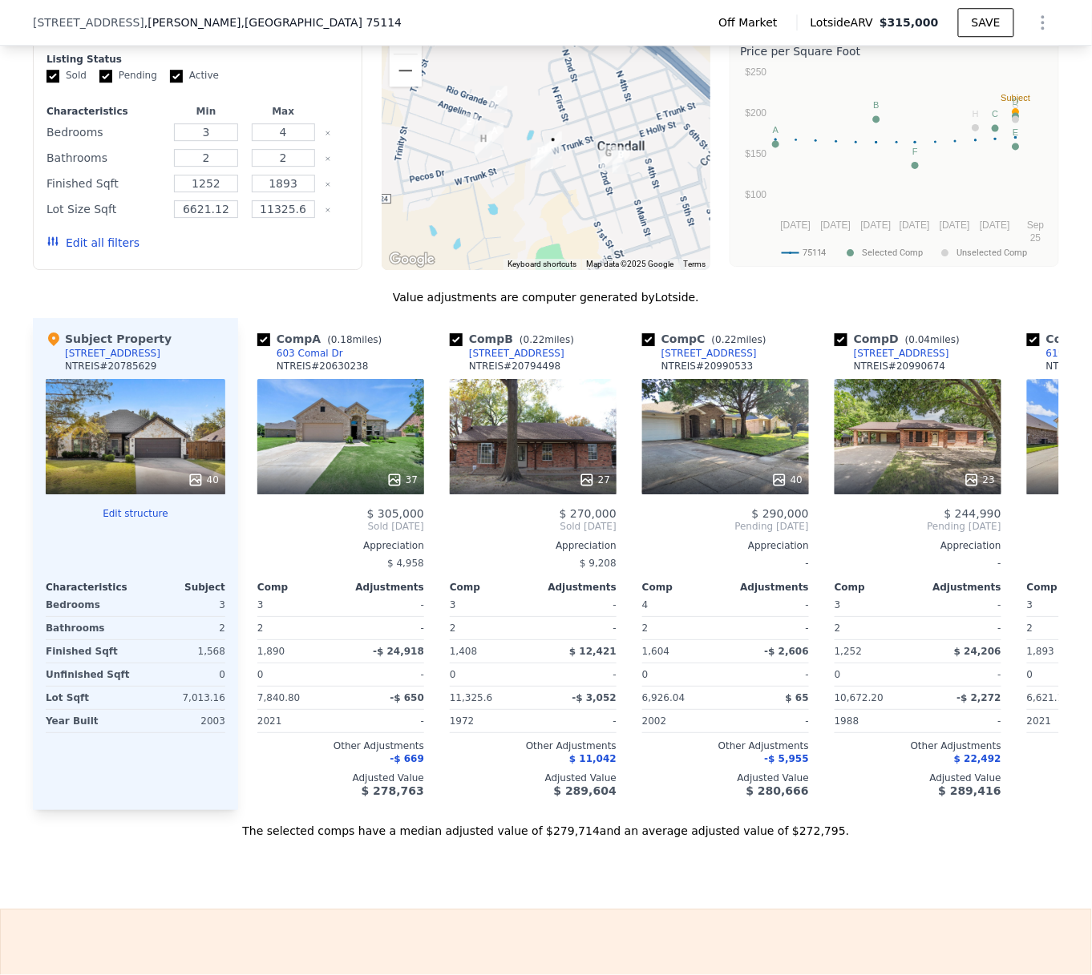
click at [1040, 24] on icon "Show Options" at bounding box center [1042, 22] width 19 height 19
click at [994, 88] on div "Share Analysis" at bounding box center [969, 96] width 180 height 32
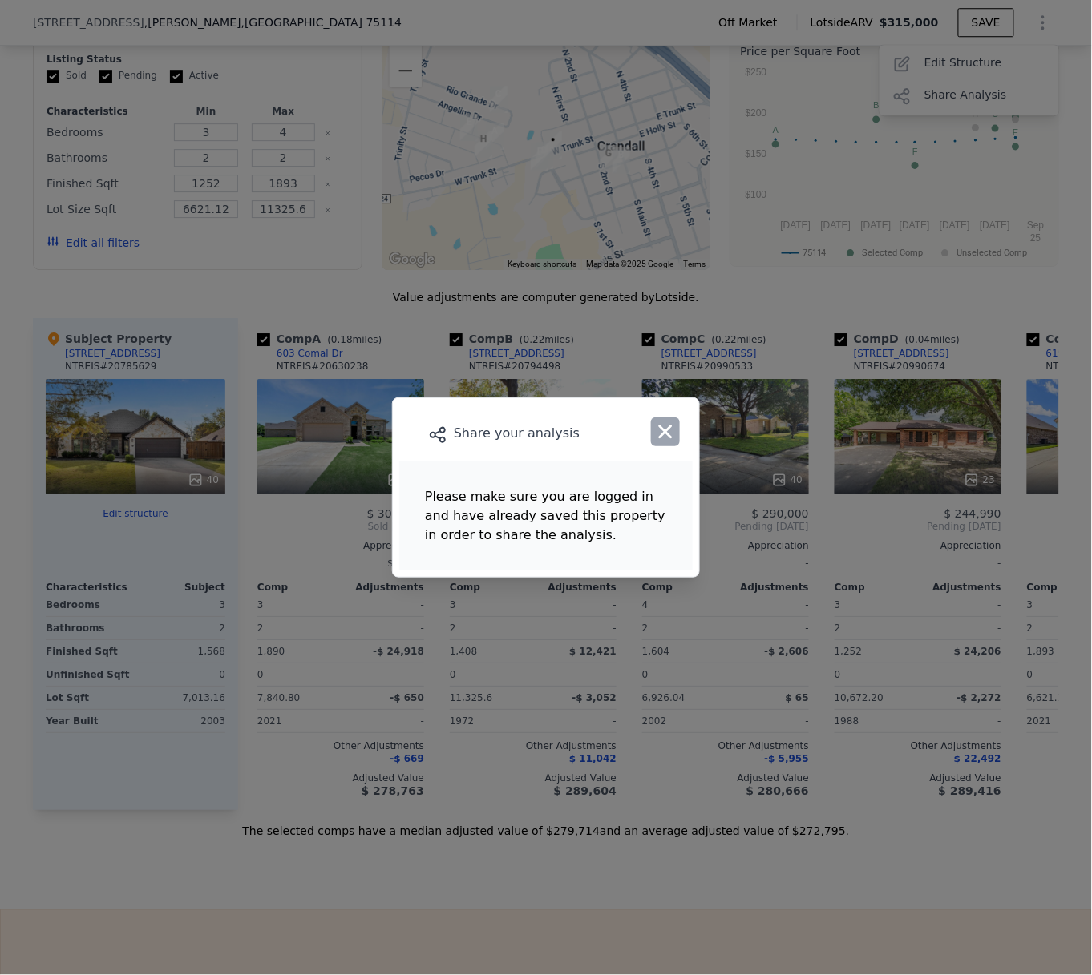
click at [676, 424] on button "button" at bounding box center [665, 432] width 29 height 29
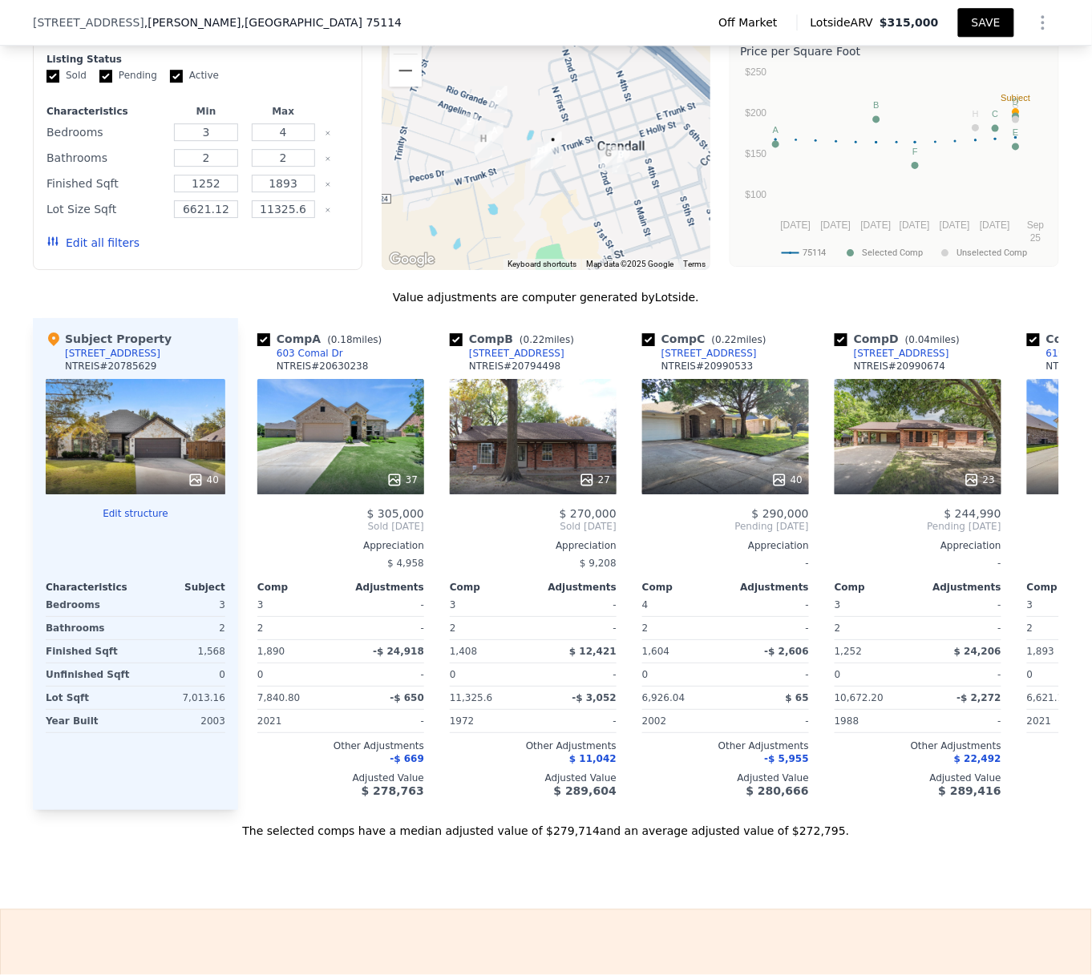
click at [973, 19] on button "SAVE" at bounding box center [986, 22] width 56 height 29
click at [1034, 24] on icon "Show Options" at bounding box center [1042, 22] width 19 height 19
click at [991, 95] on div "Share Analysis" at bounding box center [969, 96] width 180 height 32
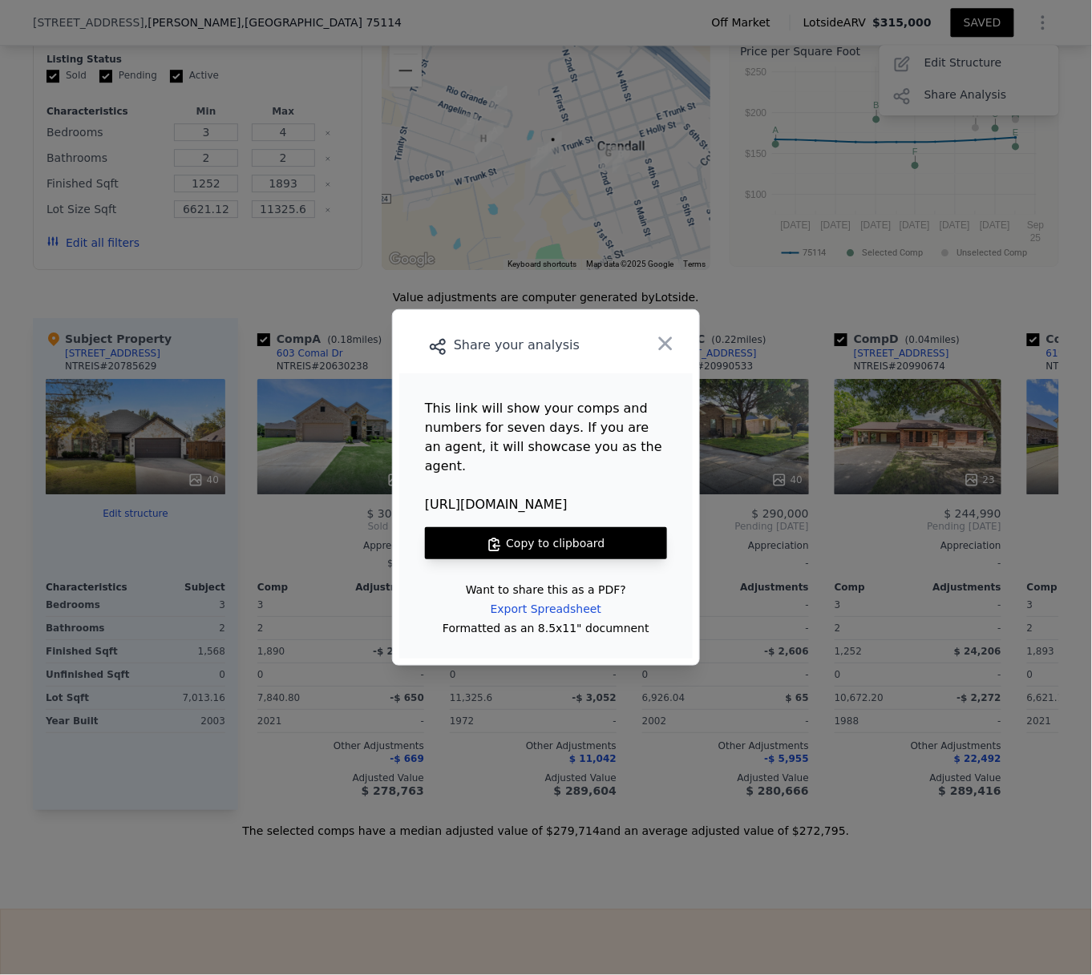
click at [539, 535] on button "Copy to clipboard" at bounding box center [546, 543] width 242 height 32
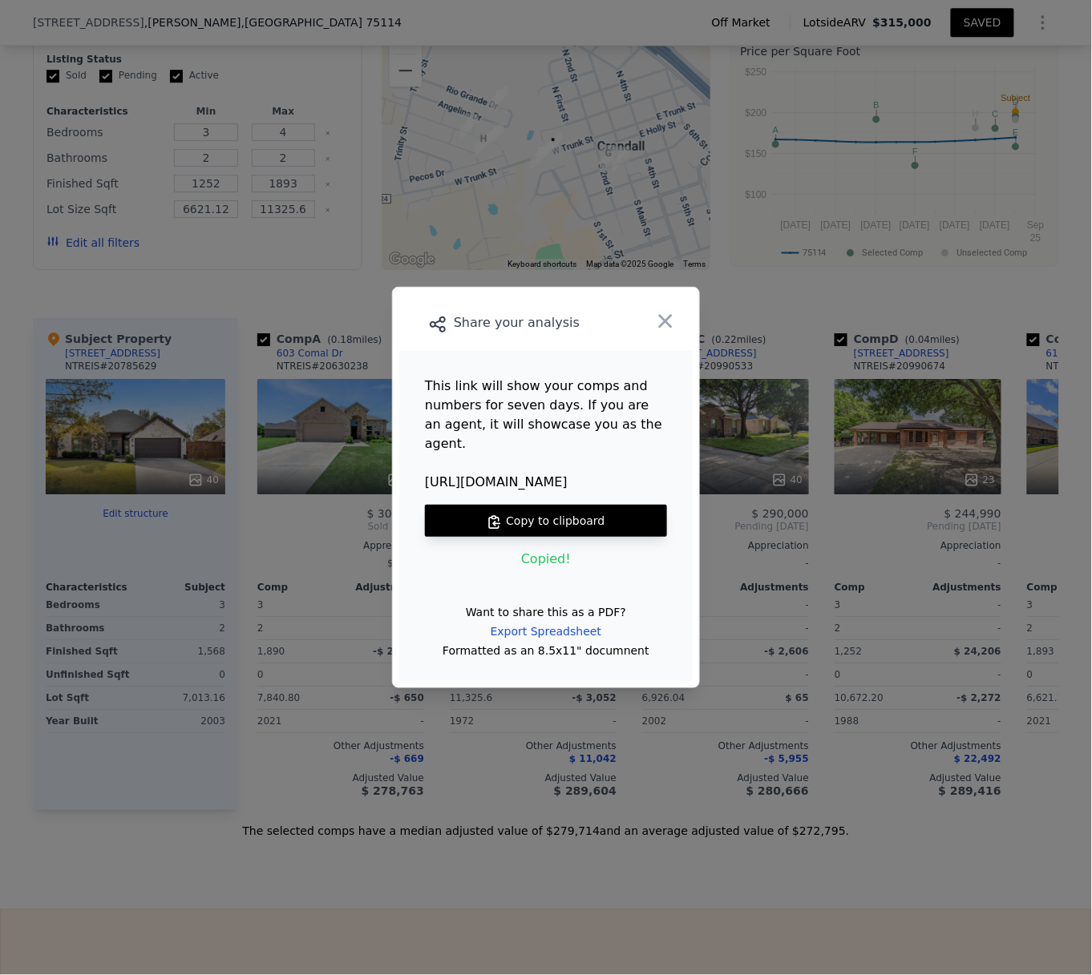
click at [548, 507] on button "Copy to clipboard" at bounding box center [546, 521] width 242 height 32
click at [664, 324] on icon "button" at bounding box center [665, 321] width 22 height 22
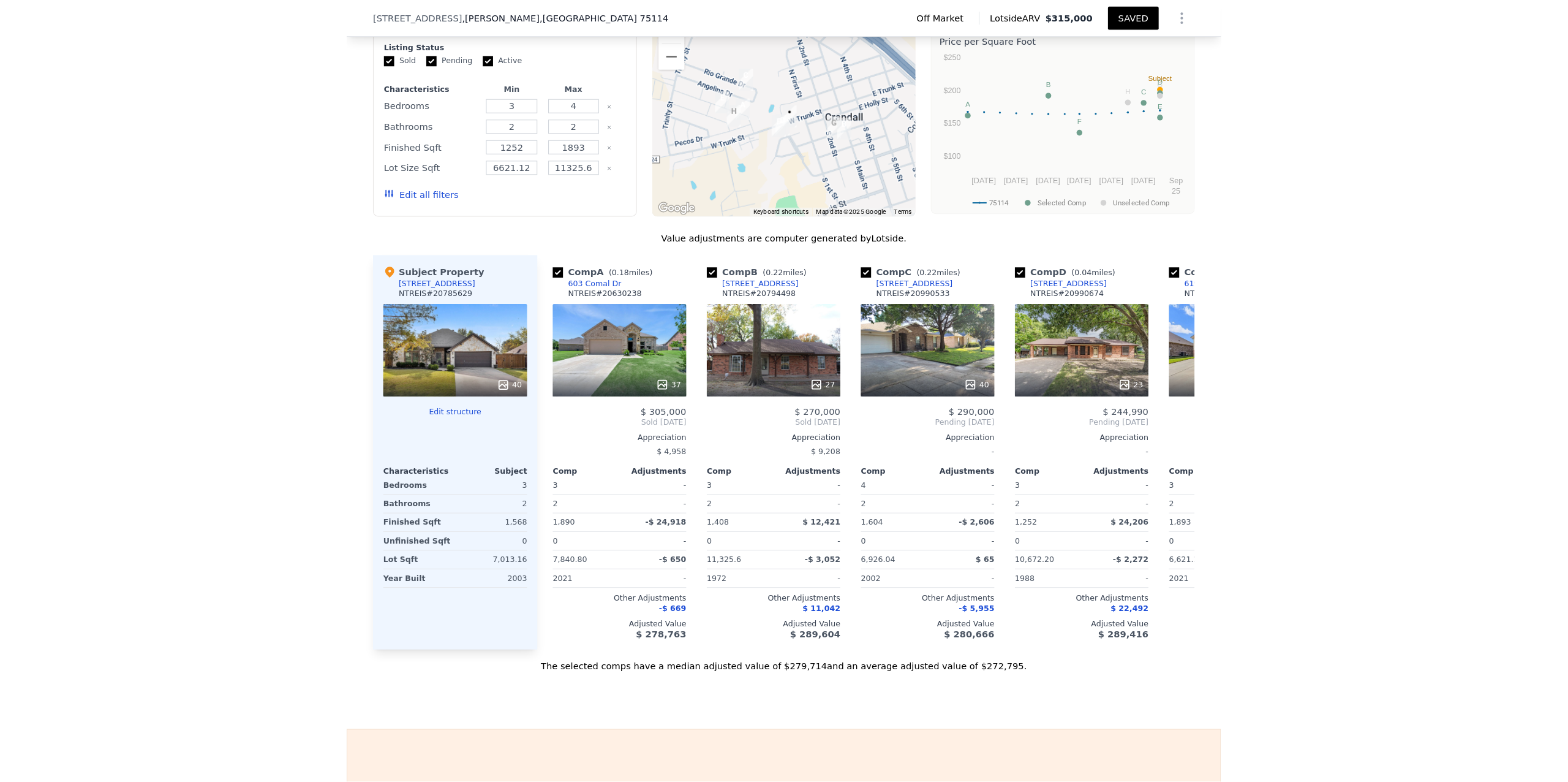
scroll to position [0, 0]
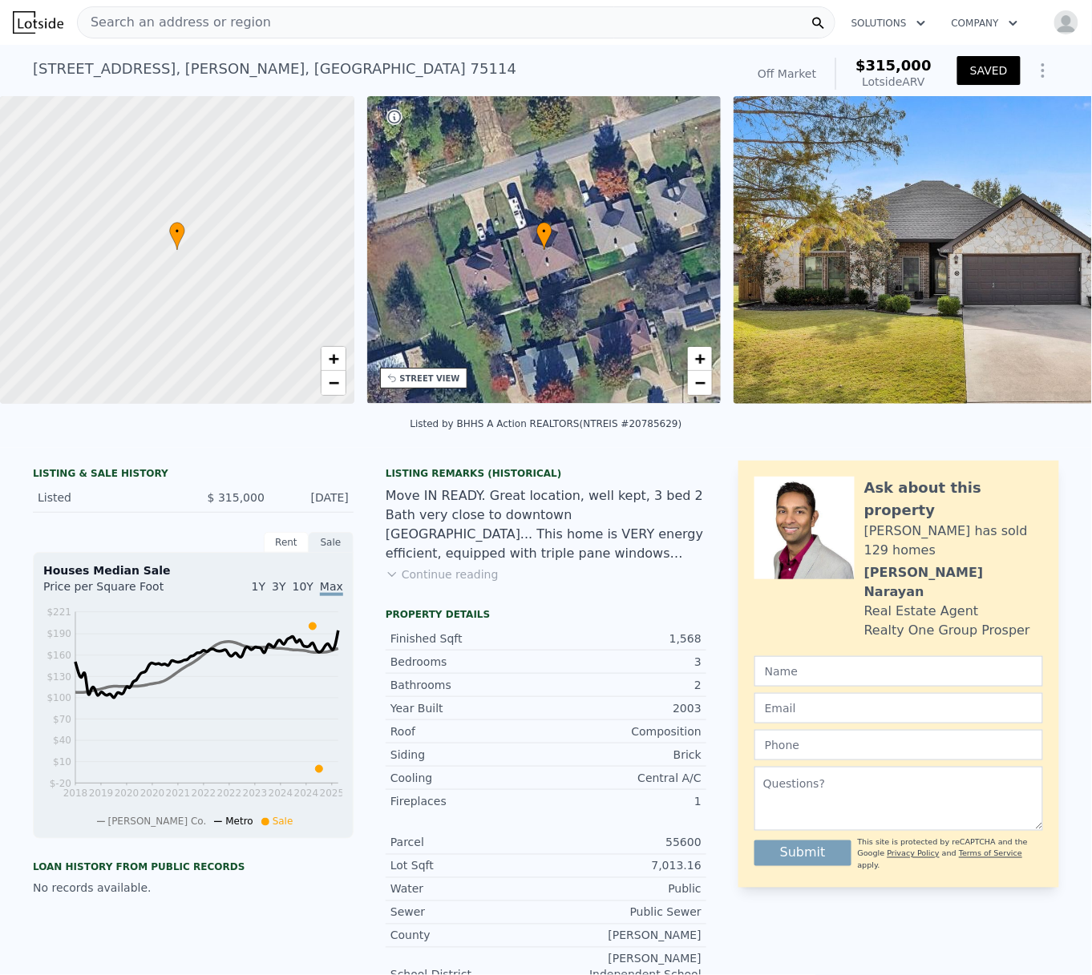
click at [373, 14] on div "Search an address or region" at bounding box center [456, 22] width 758 height 32
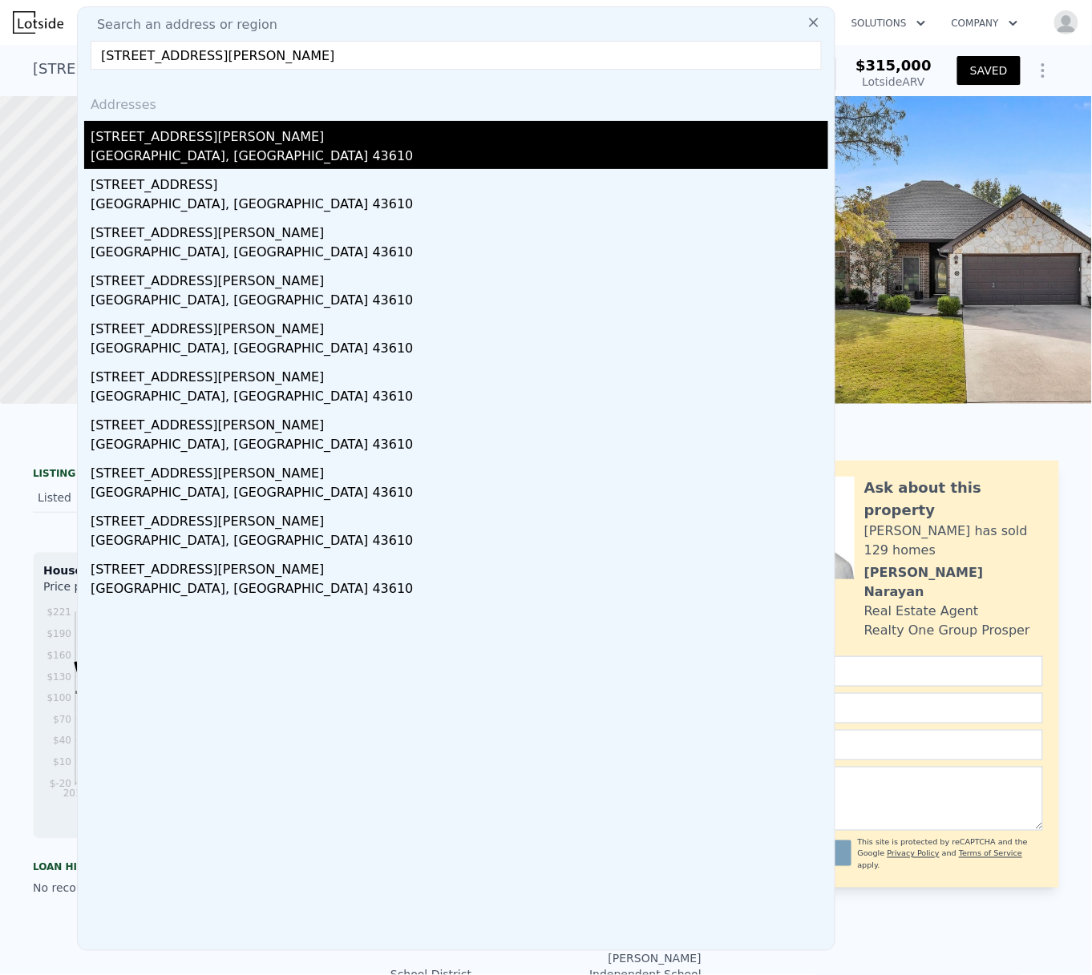
type input "[STREET_ADDRESS][PERSON_NAME]"
click at [177, 145] on div "[STREET_ADDRESS][PERSON_NAME]" at bounding box center [459, 134] width 737 height 26
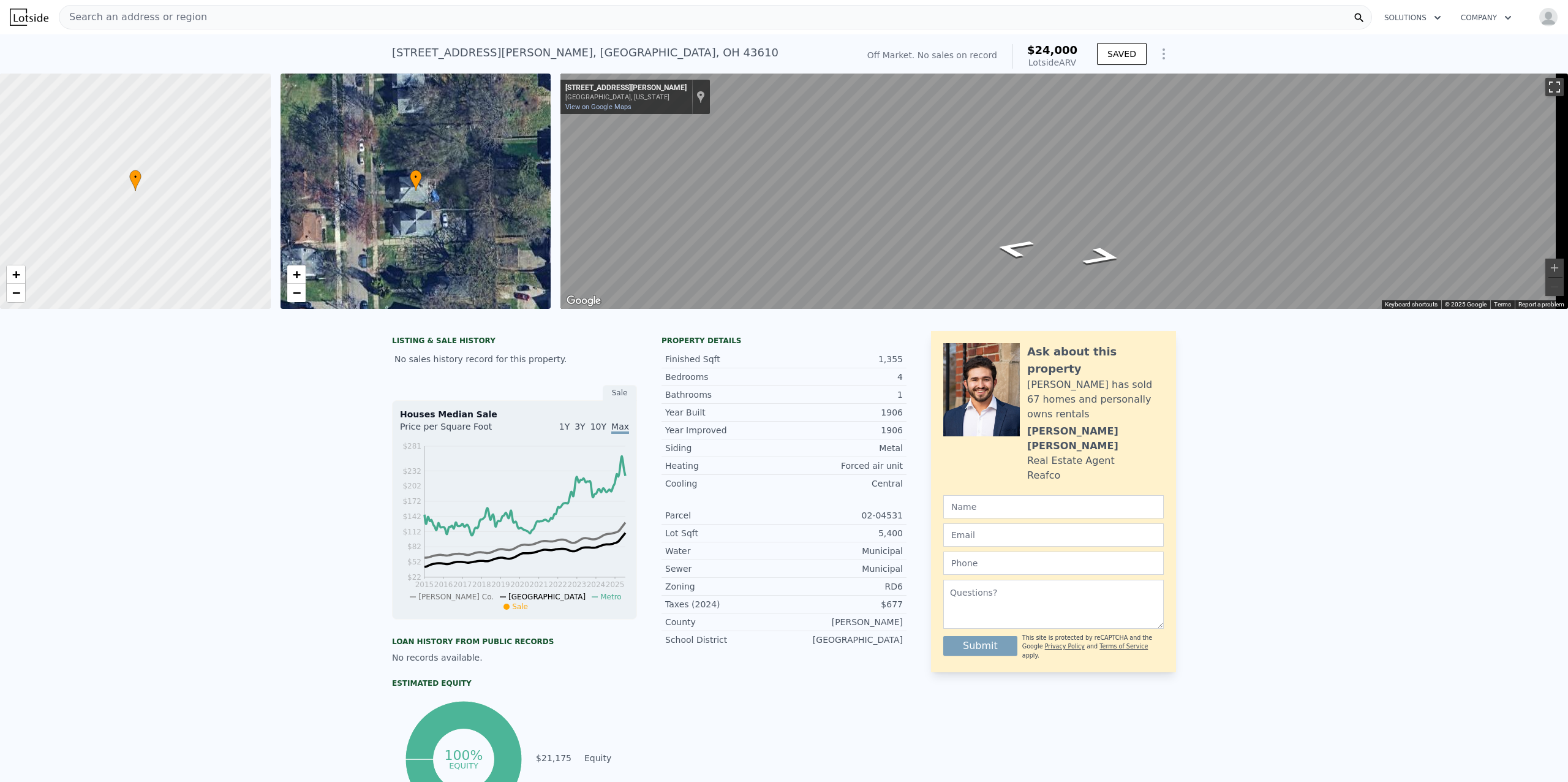
click at [834, 89] on button "Toggle fullscreen view" at bounding box center [1554, 87] width 18 height 18
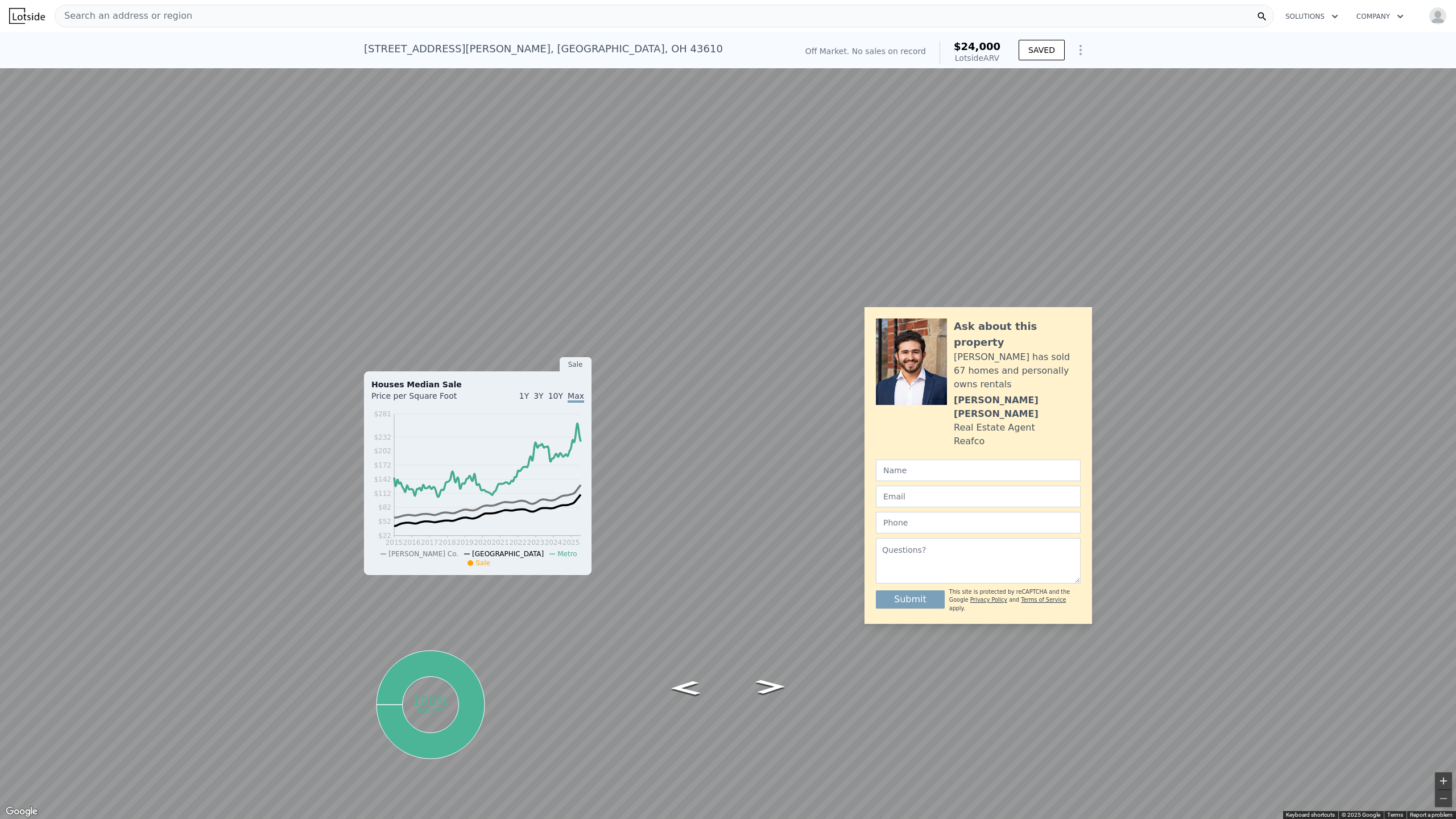
click at [774, 692] on button "Zoom in" at bounding box center [1443, 781] width 17 height 17
click at [774, 14] on button "Toggle fullscreen view" at bounding box center [1443, 13] width 17 height 17
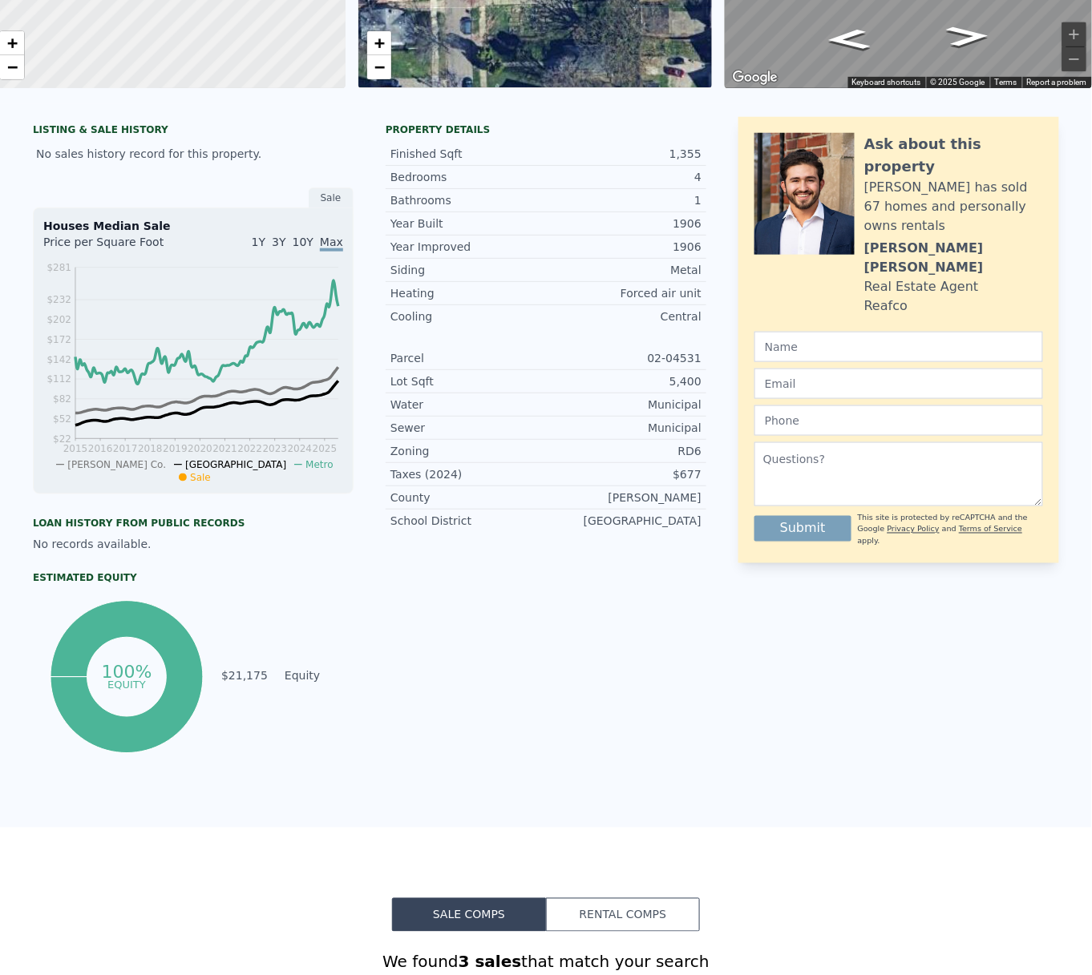
scroll to position [5, 0]
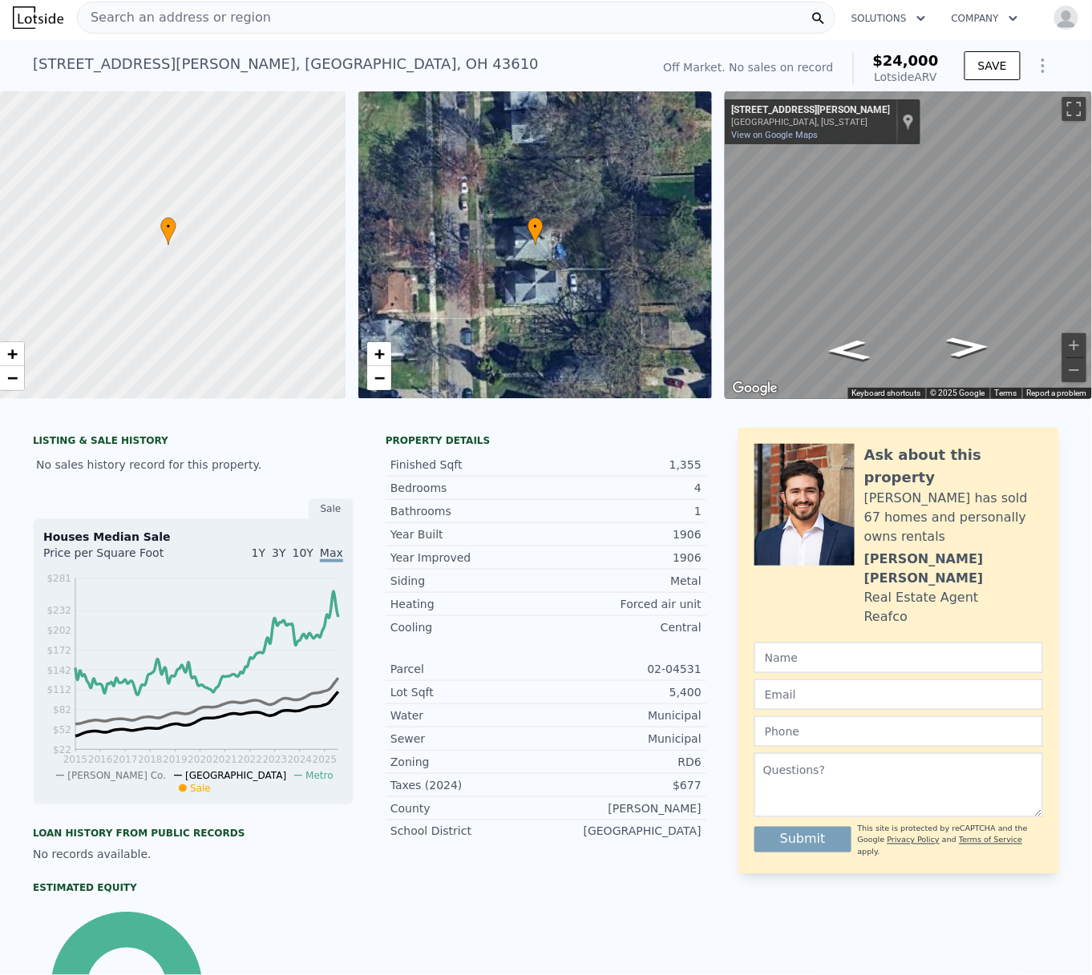
click at [350, 19] on div "Search an address or region" at bounding box center [456, 18] width 758 height 32
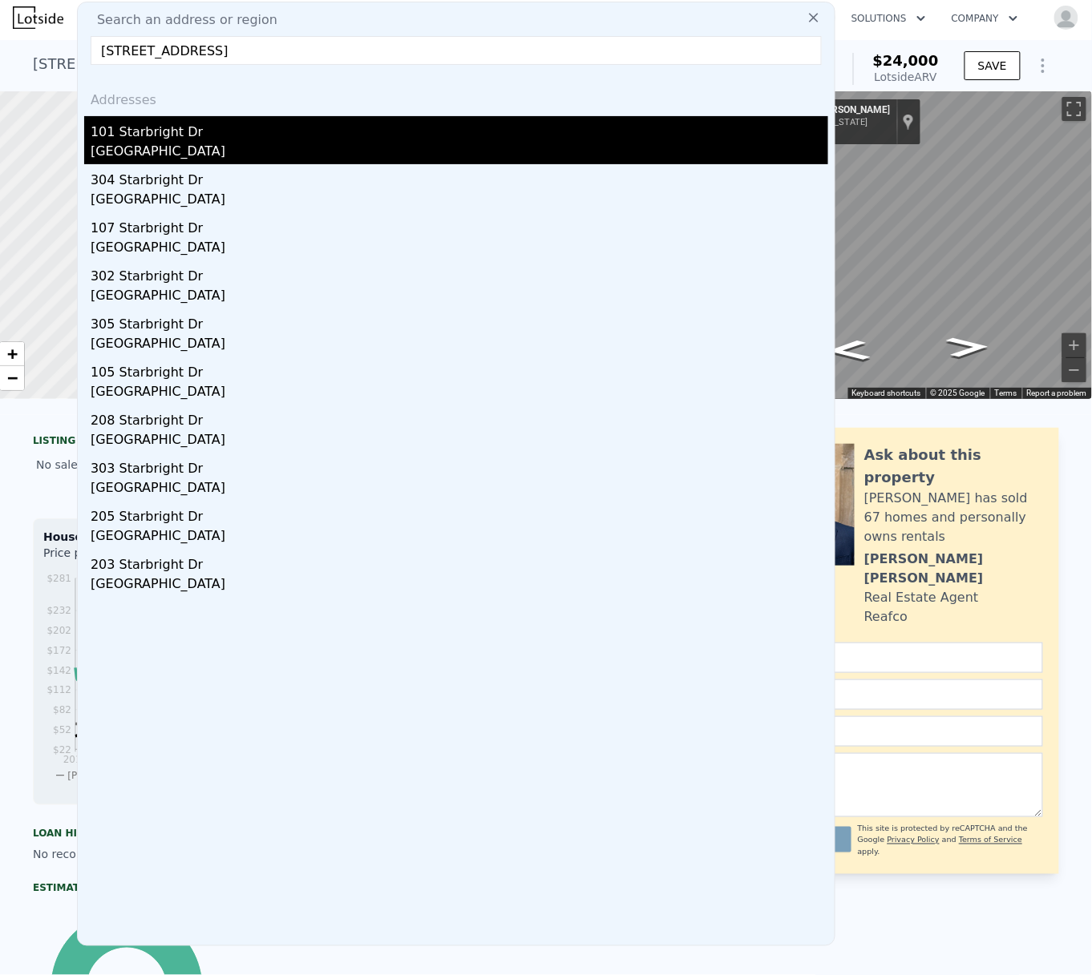
type input "[STREET_ADDRESS]"
click at [171, 152] on div "[GEOGRAPHIC_DATA]" at bounding box center [459, 153] width 737 height 22
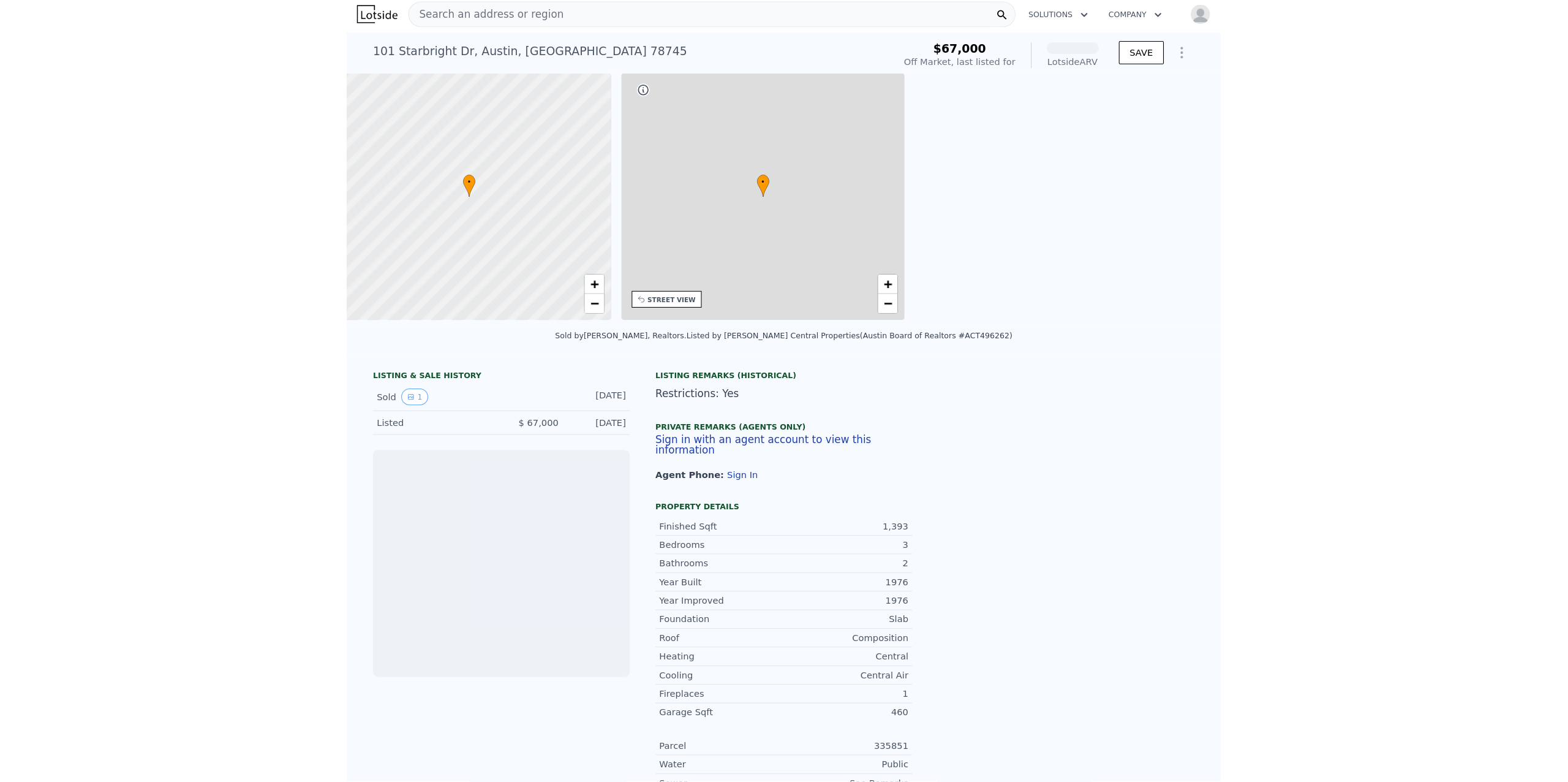
scroll to position [0, 5]
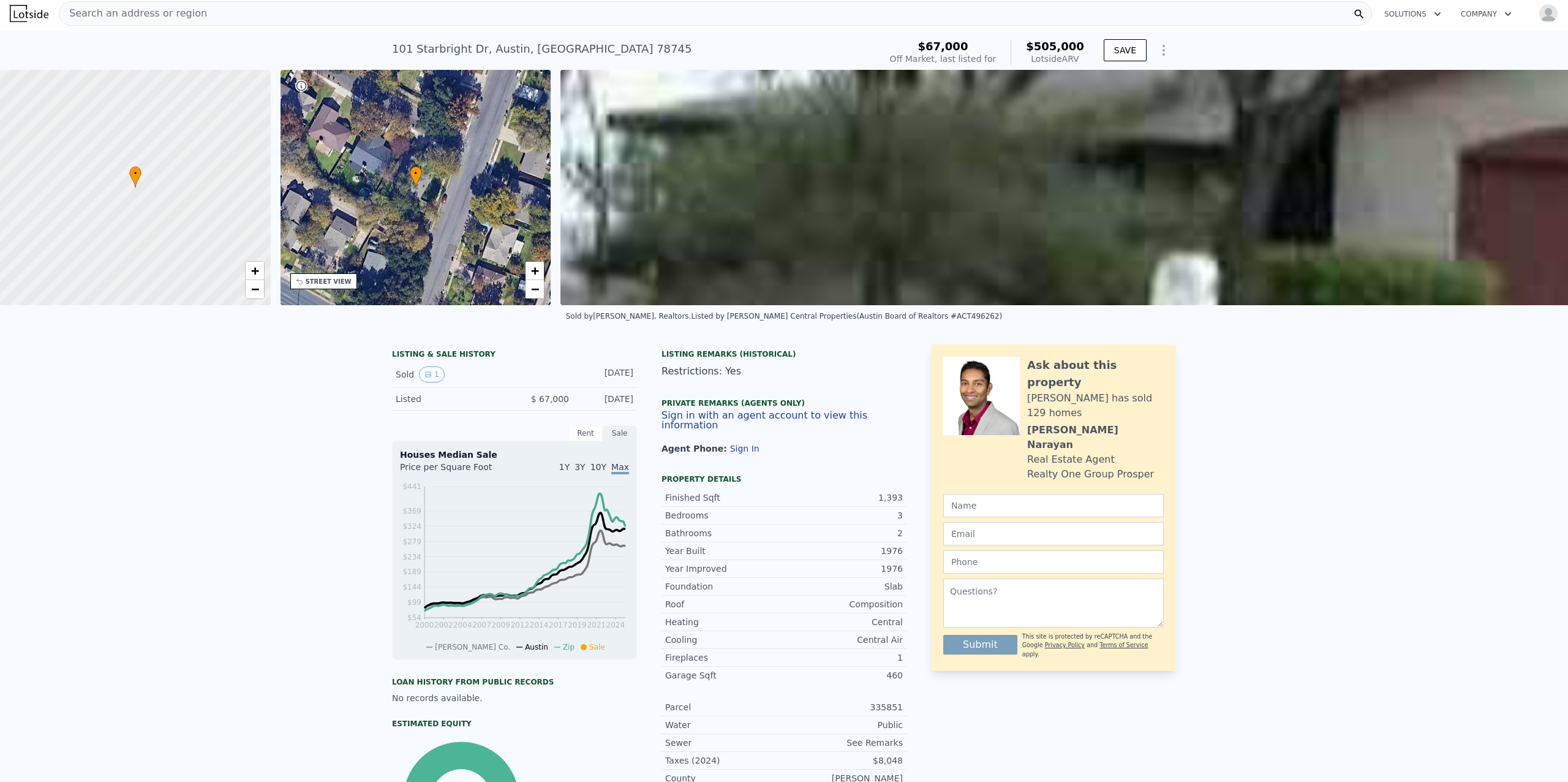
click at [327, 278] on div "STREET VIEW" at bounding box center [329, 281] width 46 height 9
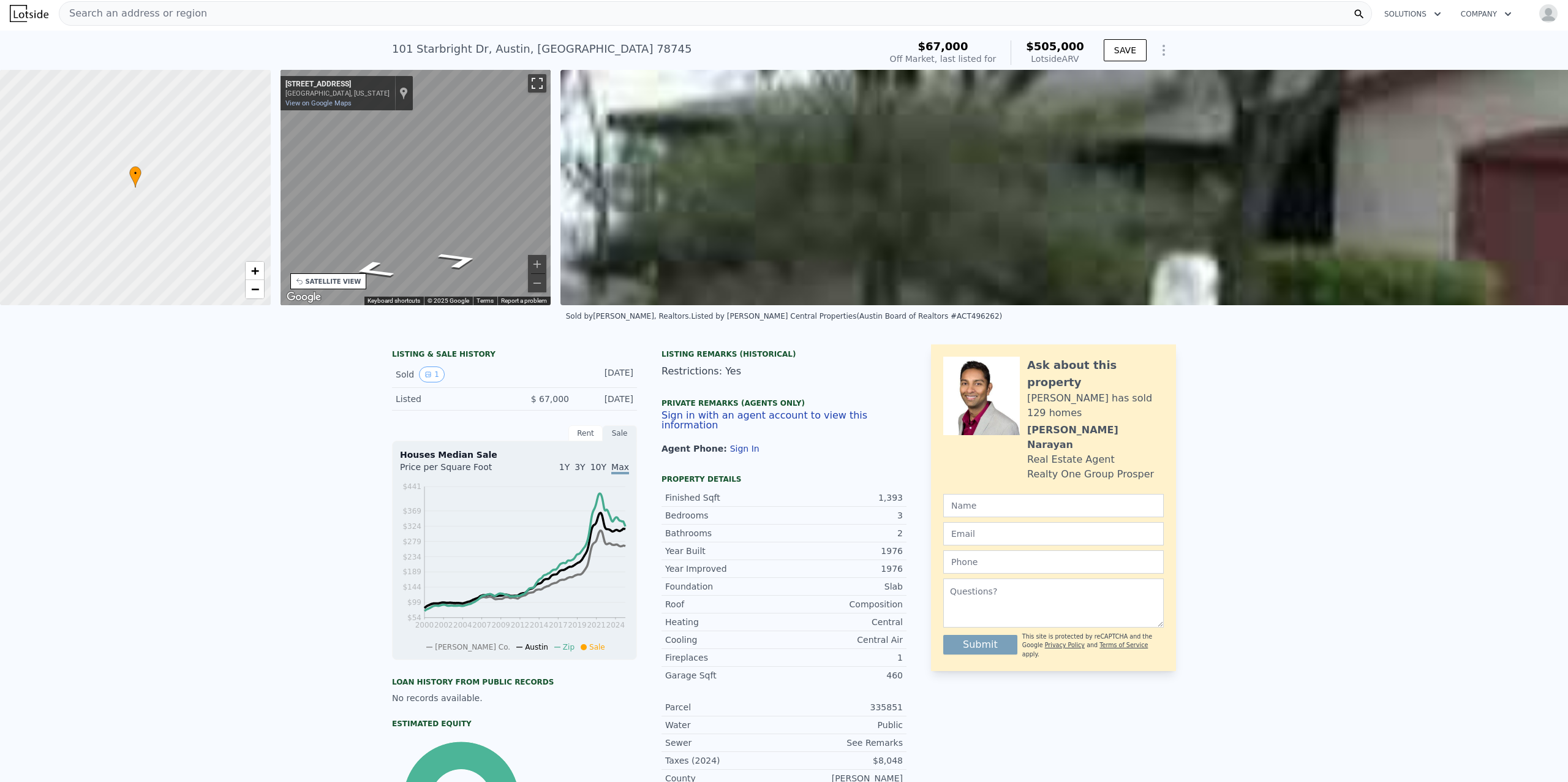
click at [542, 83] on button "Toggle fullscreen view" at bounding box center [537, 83] width 18 height 18
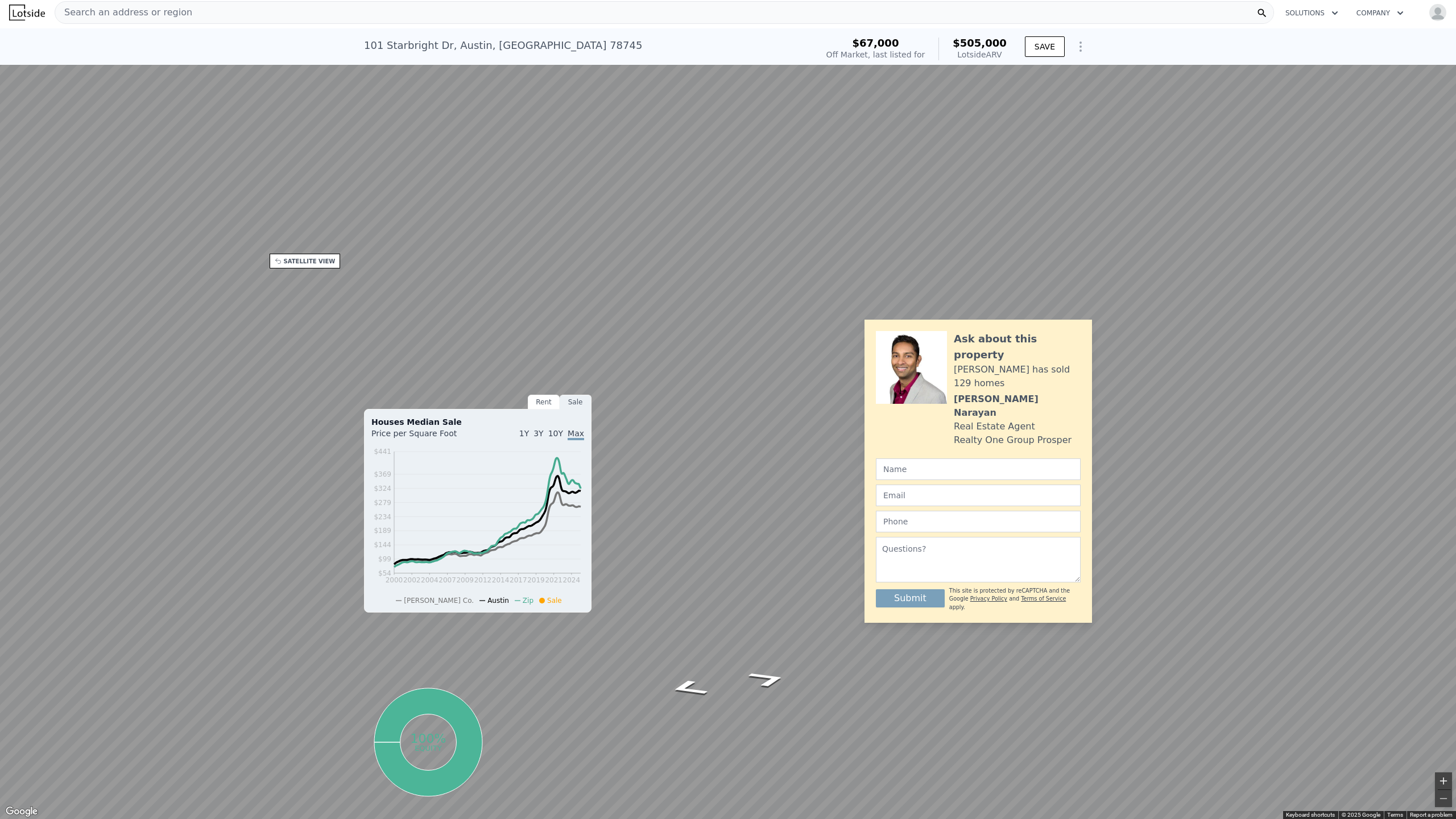
click at [774, 692] on button "Zoom in" at bounding box center [1443, 781] width 17 height 17
click at [774, 692] on button "Zoom out" at bounding box center [1443, 798] width 17 height 17
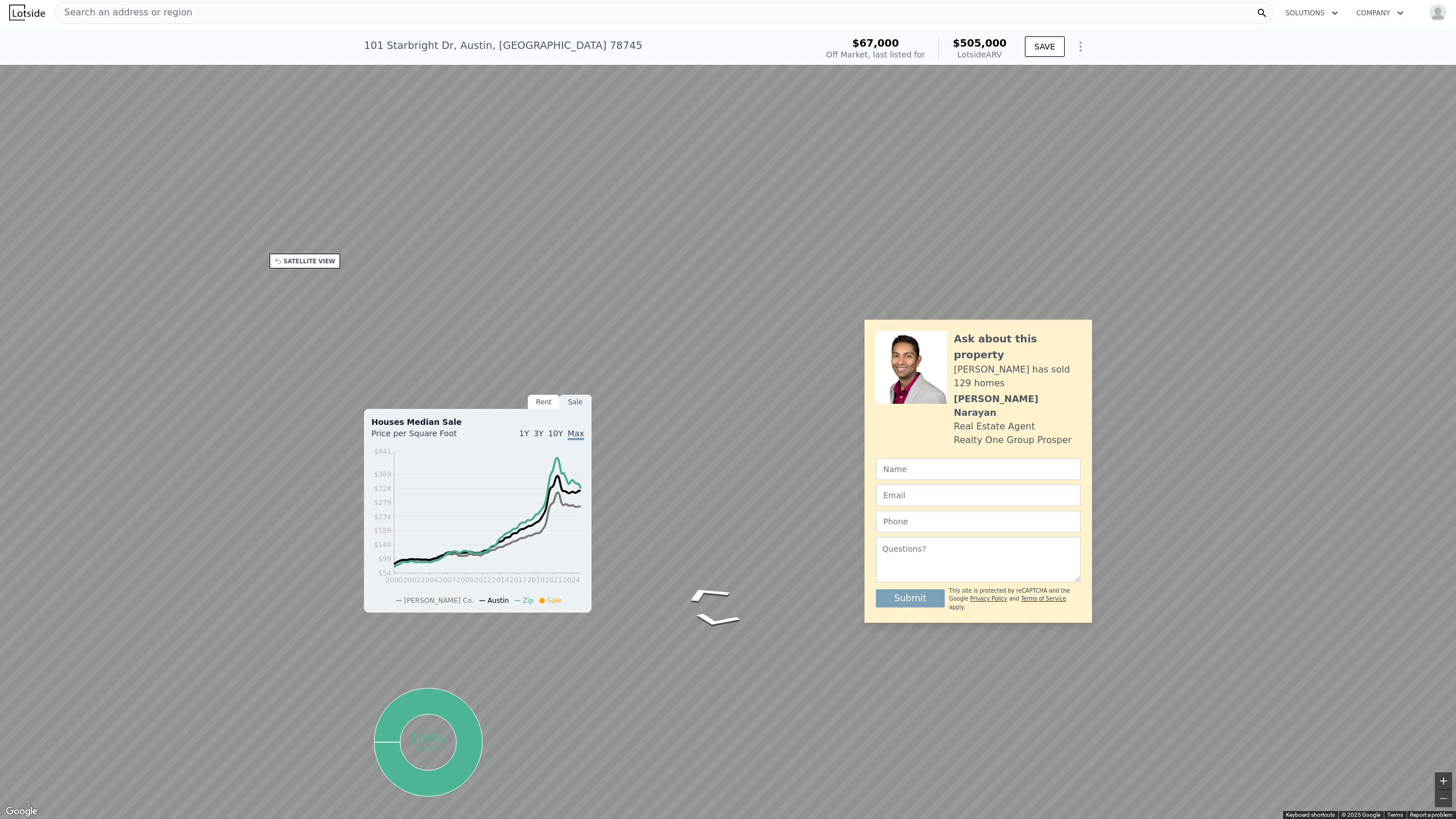
click at [774, 692] on button "Zoom in" at bounding box center [1443, 781] width 17 height 17
click at [774, 10] on button "Toggle fullscreen view" at bounding box center [1443, 13] width 17 height 17
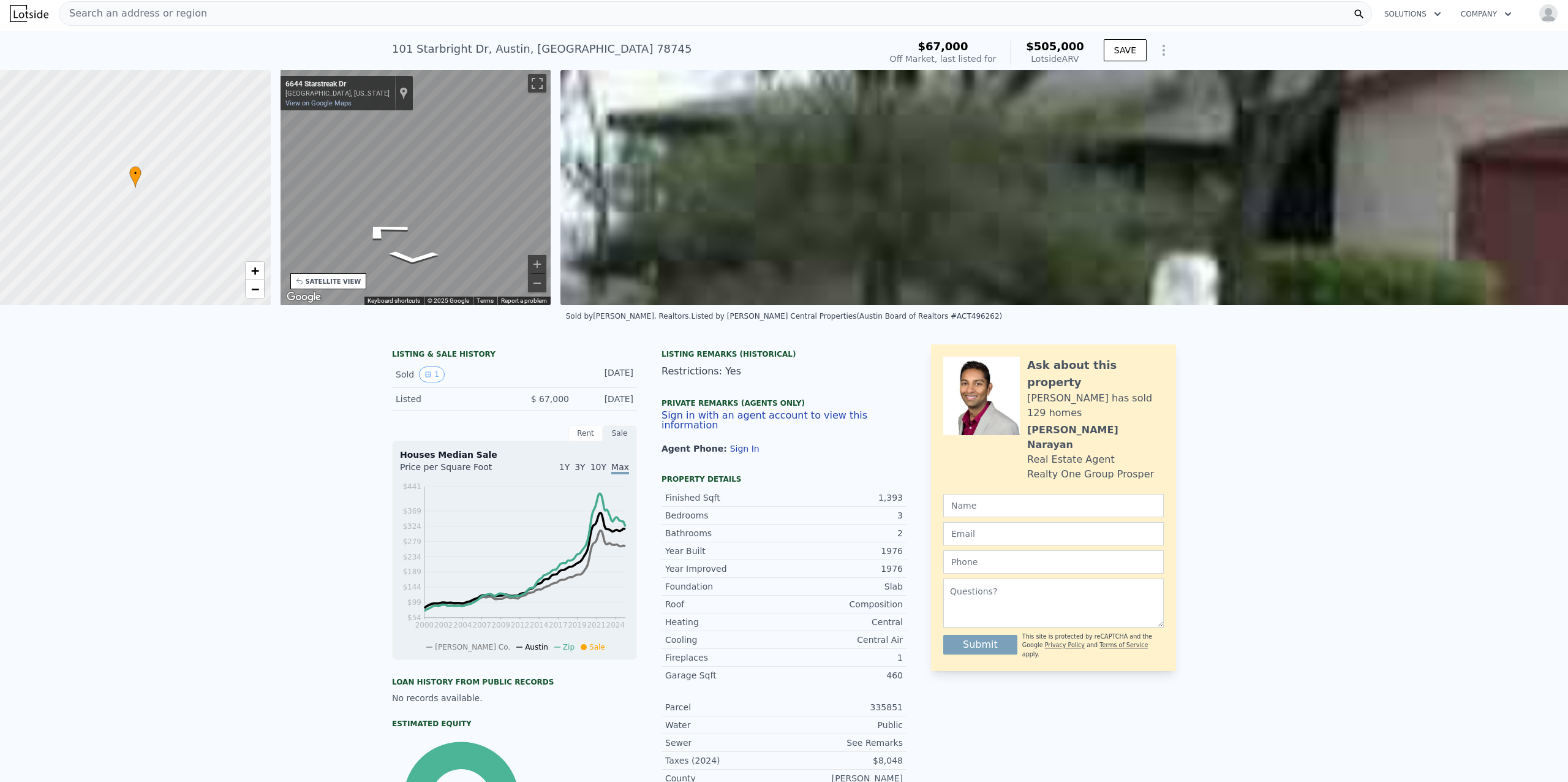
click at [556, 53] on div "[STREET_ADDRESS]" at bounding box center [542, 49] width 300 height 17
drag, startPoint x: 578, startPoint y: 48, endPoint x: 378, endPoint y: 48, distance: 200.0
click at [378, 48] on div "[STREET_ADDRESS] No sales on record (~ARV $505k ) $67,000 Off Market, last list…" at bounding box center [784, 50] width 1568 height 39
copy div "[STREET_ADDRESS]"
click at [170, 2] on div "Search an address or region" at bounding box center [133, 13] width 147 height 23
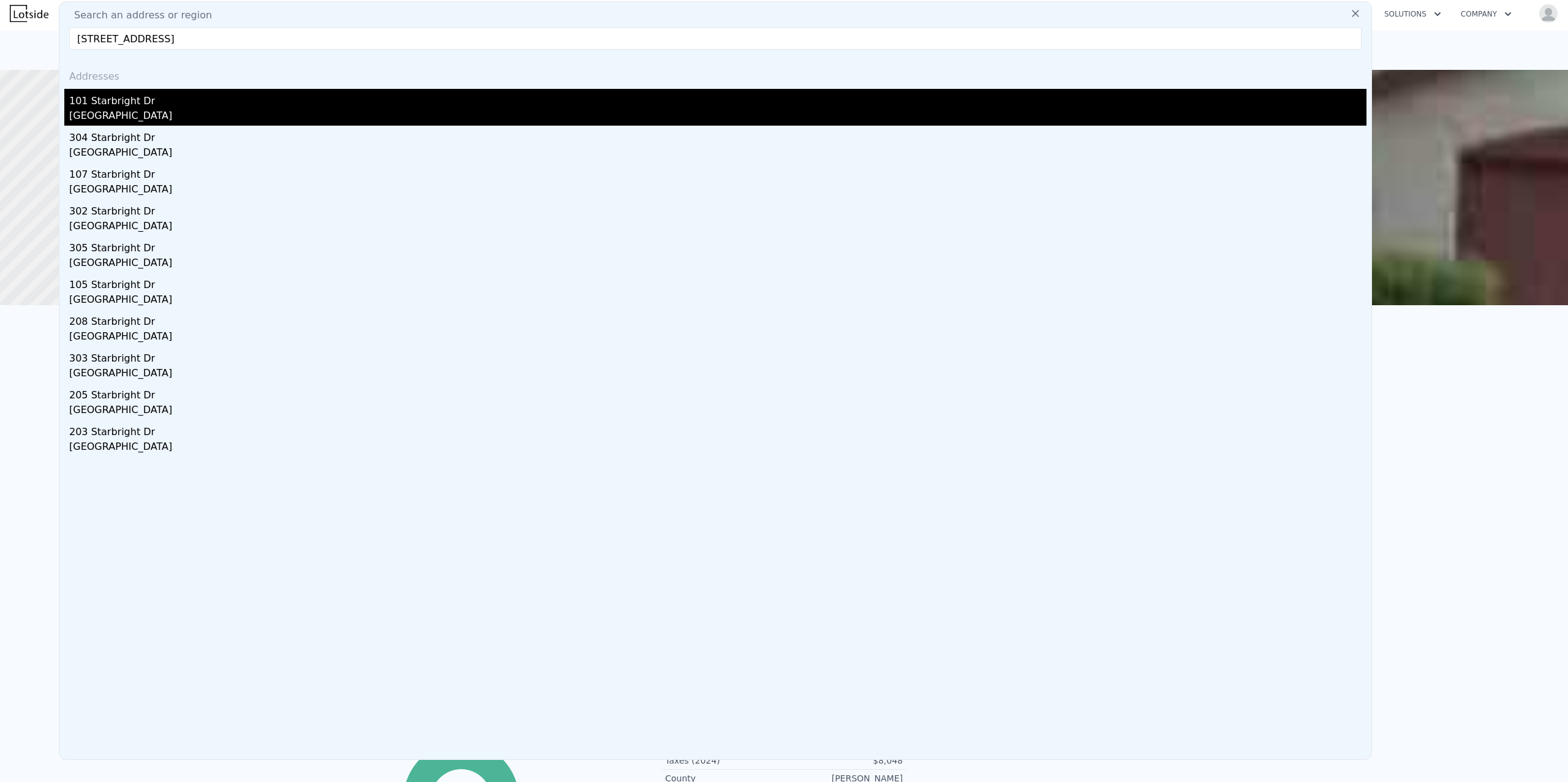
type input "[STREET_ADDRESS]"
click at [121, 106] on div "101 Starbright Dr" at bounding box center [718, 99] width 1297 height 20
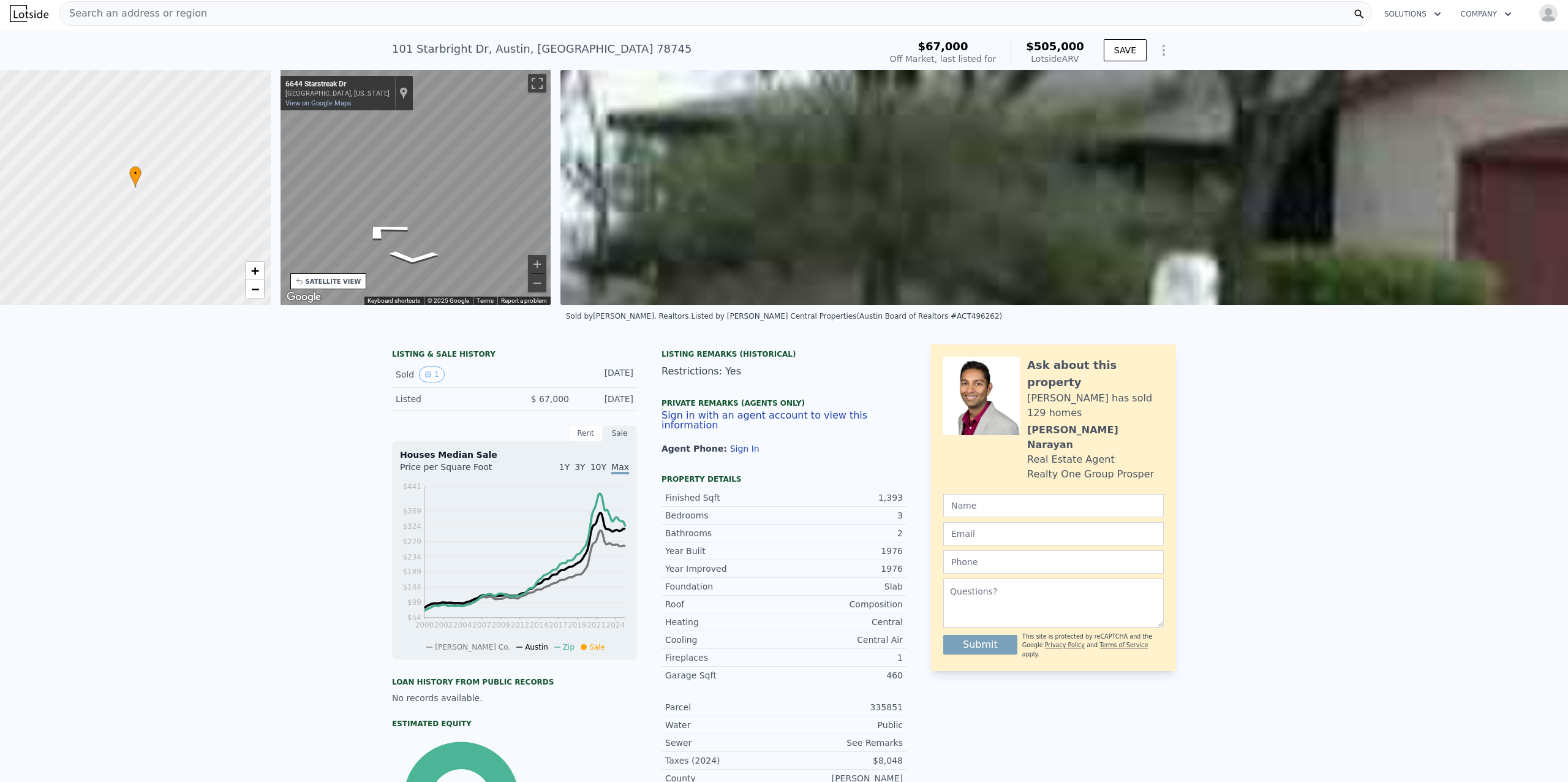
click at [834, 407] on div "LISTING & SALE HISTORY Sold 1 [DATE] Listed $ 67,000 [DATE] Rent Sale Rent over…" at bounding box center [784, 625] width 1568 height 580
click at [337, 282] on div "SATELLITE VIEW" at bounding box center [333, 281] width 56 height 9
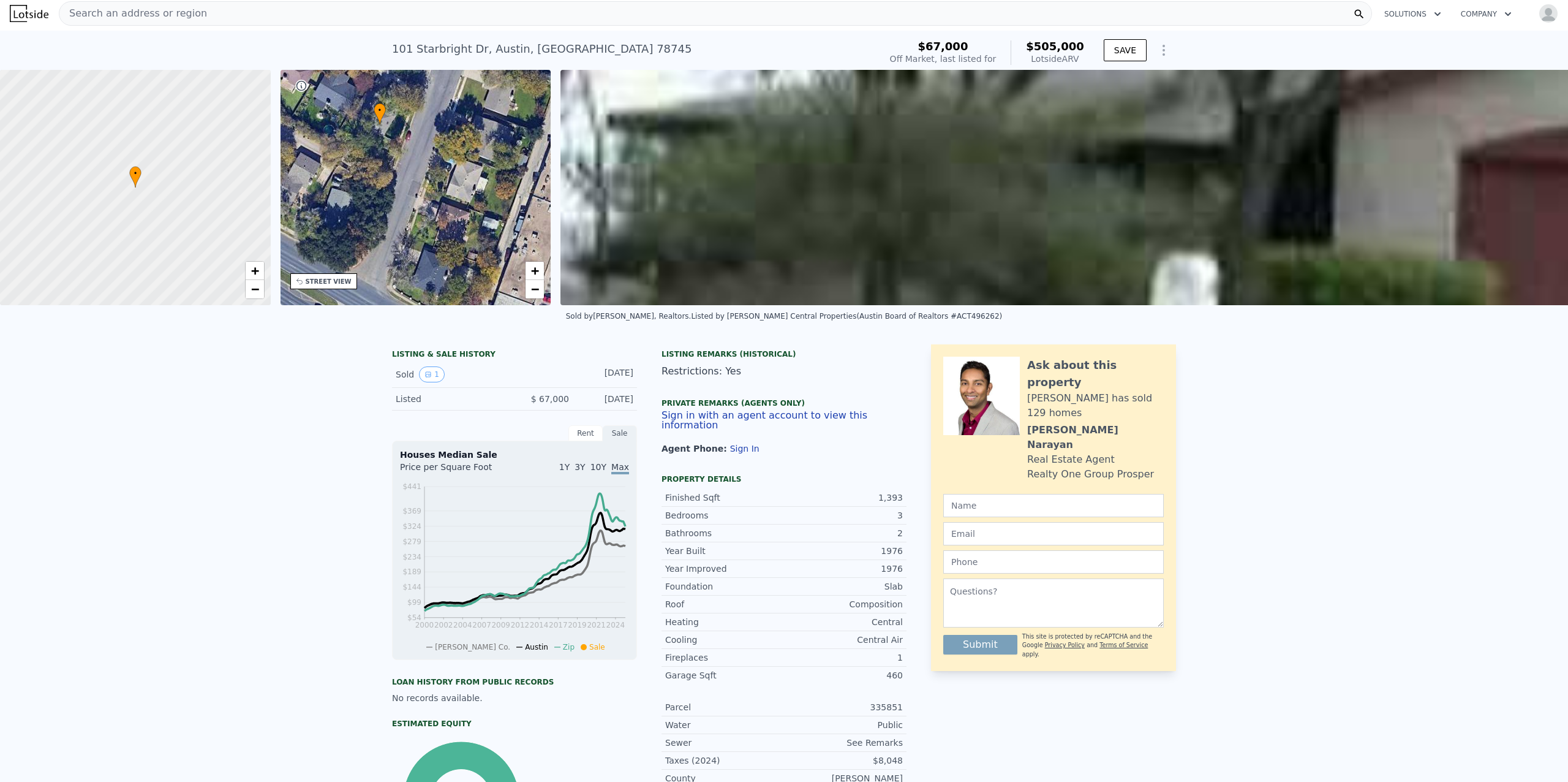
drag, startPoint x: 390, startPoint y: 187, endPoint x: 488, endPoint y: 241, distance: 111.9
click at [488, 241] on div "• + −" at bounding box center [416, 187] width 271 height 235
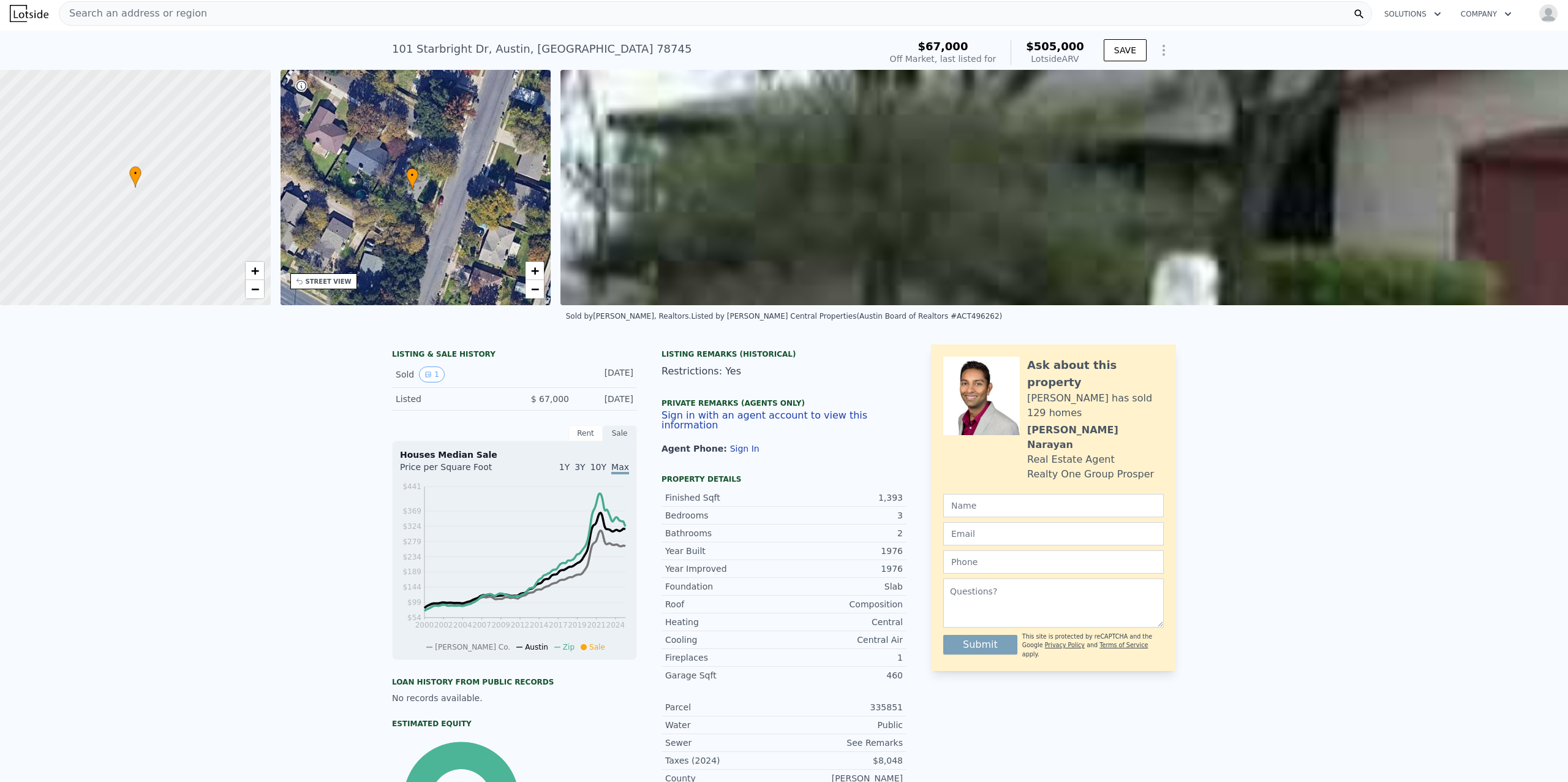
drag, startPoint x: 429, startPoint y: 206, endPoint x: 462, endPoint y: 271, distance: 72.9
click at [462, 271] on div "• + −" at bounding box center [416, 187] width 271 height 235
click at [414, 182] on div "• + −" at bounding box center [416, 187] width 271 height 235
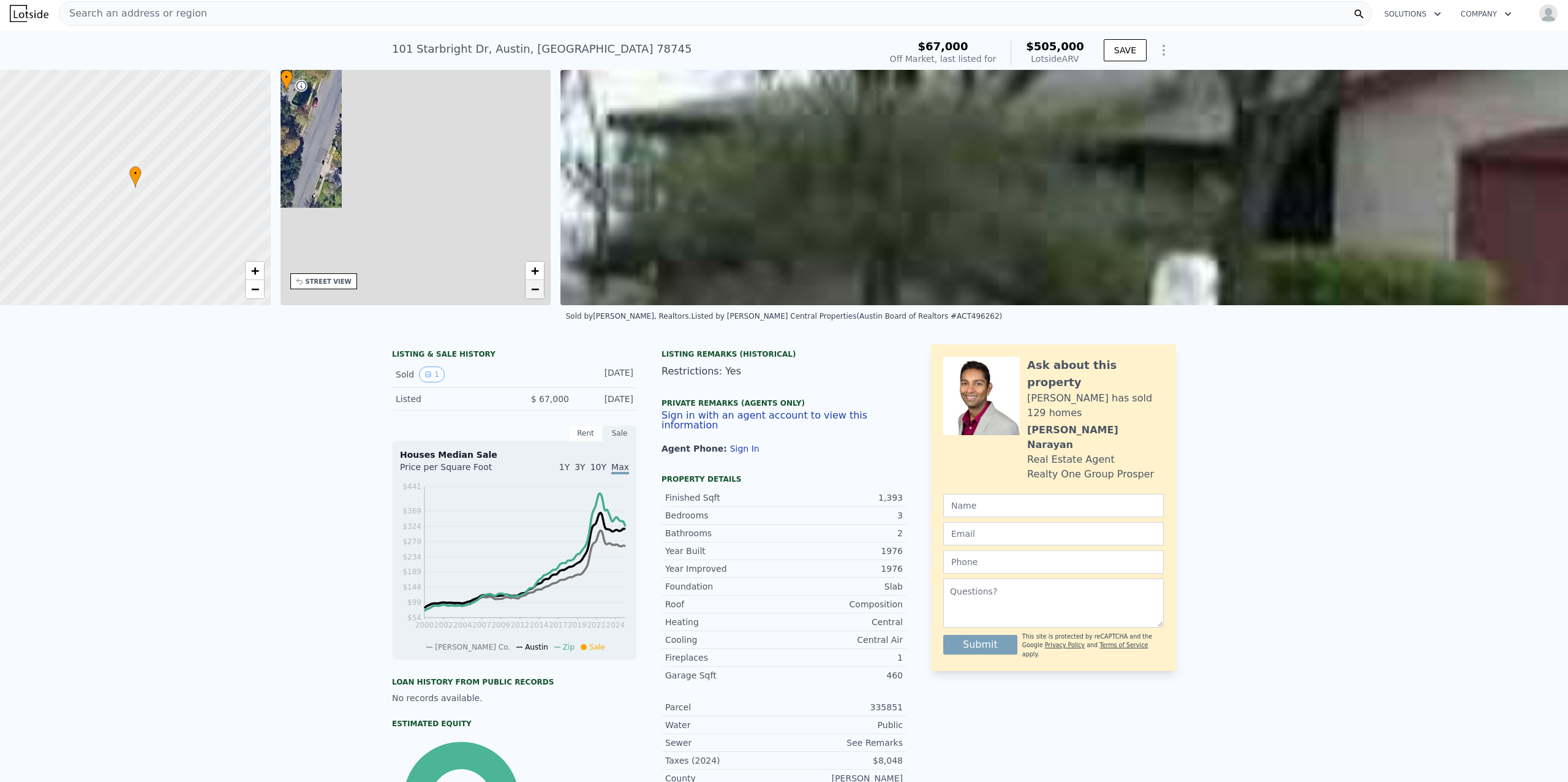
click at [532, 294] on span "−" at bounding box center [535, 289] width 8 height 15
click at [535, 268] on span "+" at bounding box center [535, 271] width 8 height 15
click at [323, 275] on div "STREET VIEW" at bounding box center [323, 281] width 66 height 16
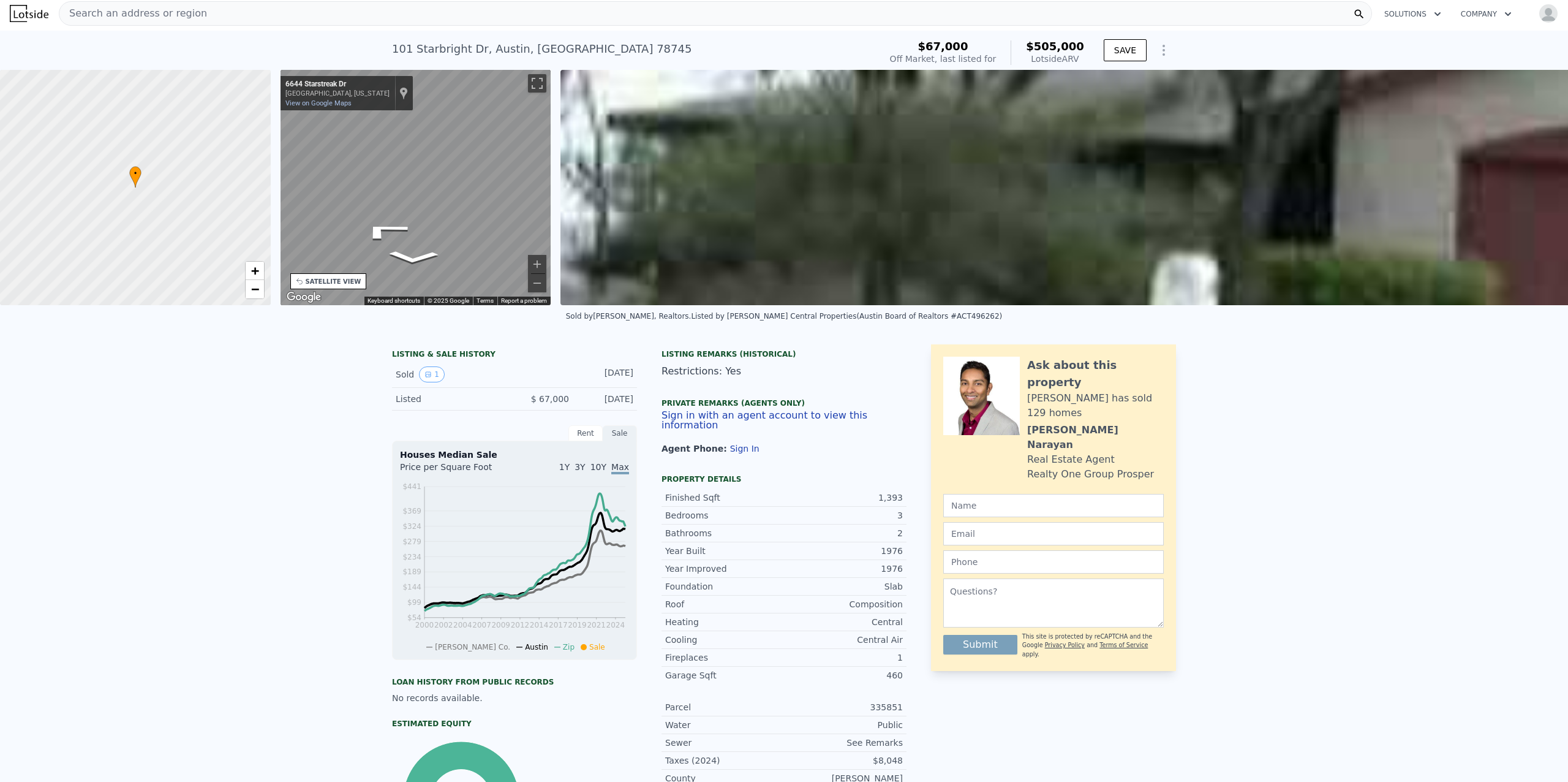
scroll to position [0, 0]
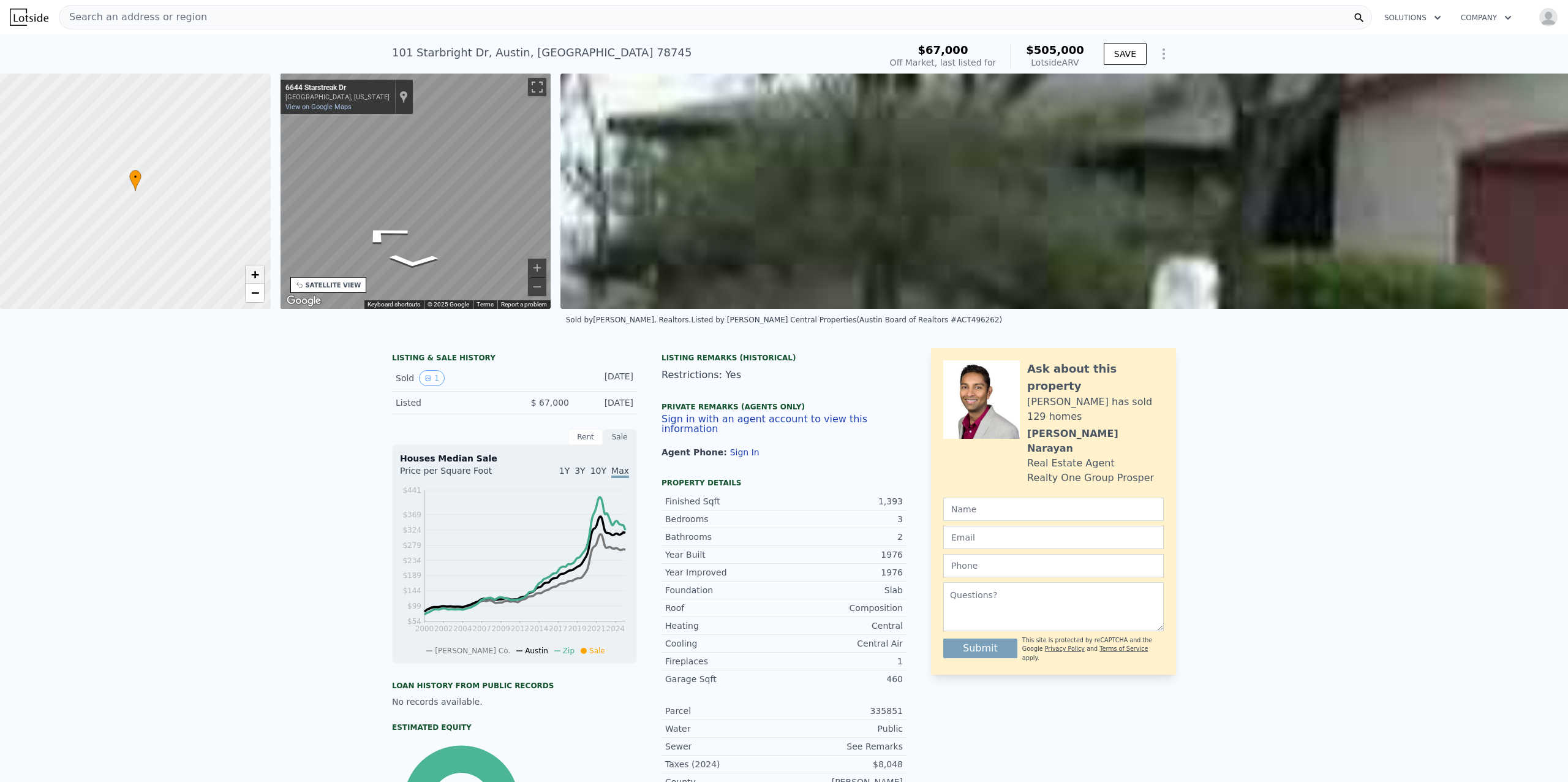
click at [251, 272] on span "+" at bounding box center [254, 274] width 8 height 15
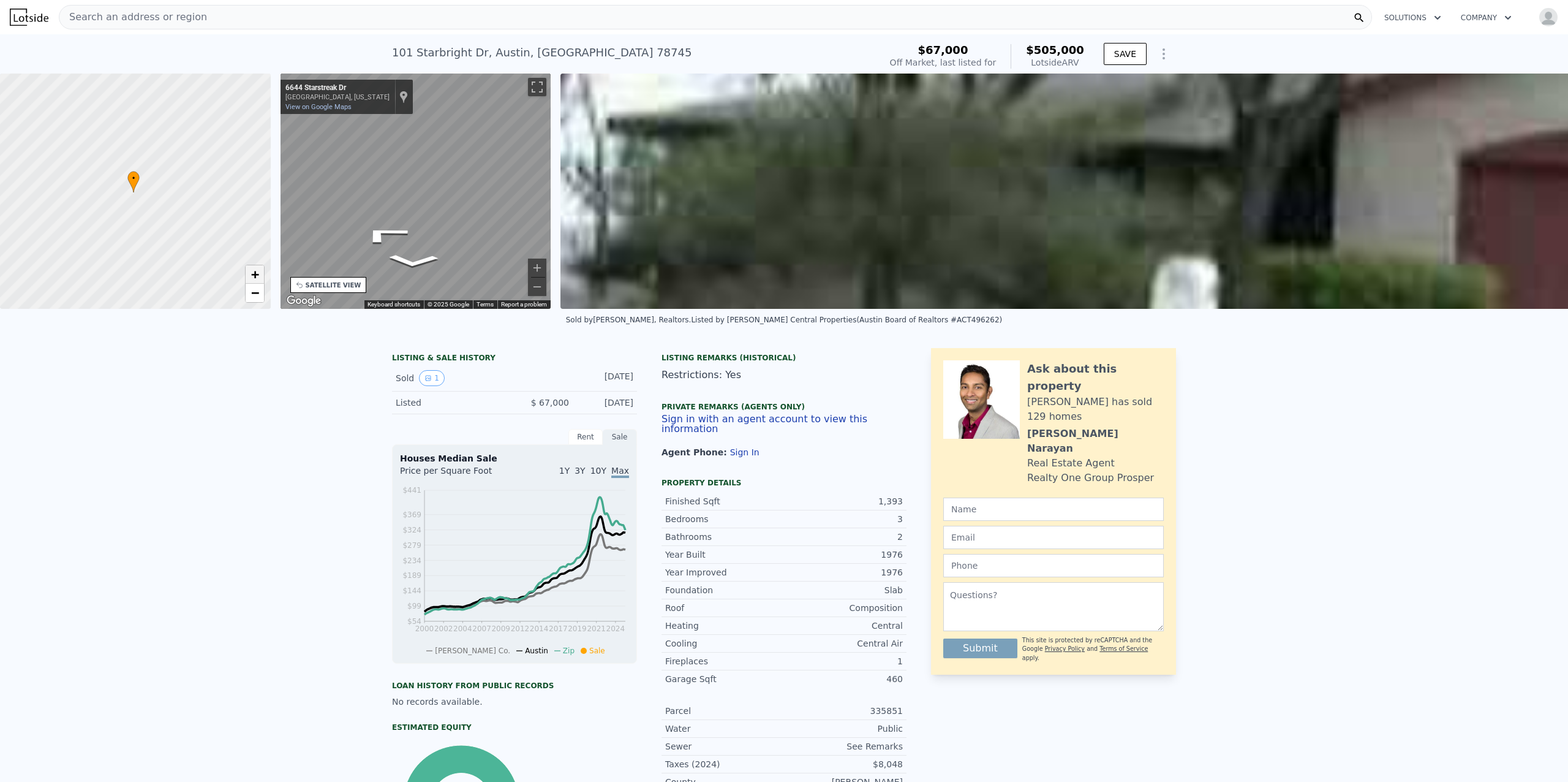
click at [251, 272] on span "+" at bounding box center [254, 274] width 8 height 15
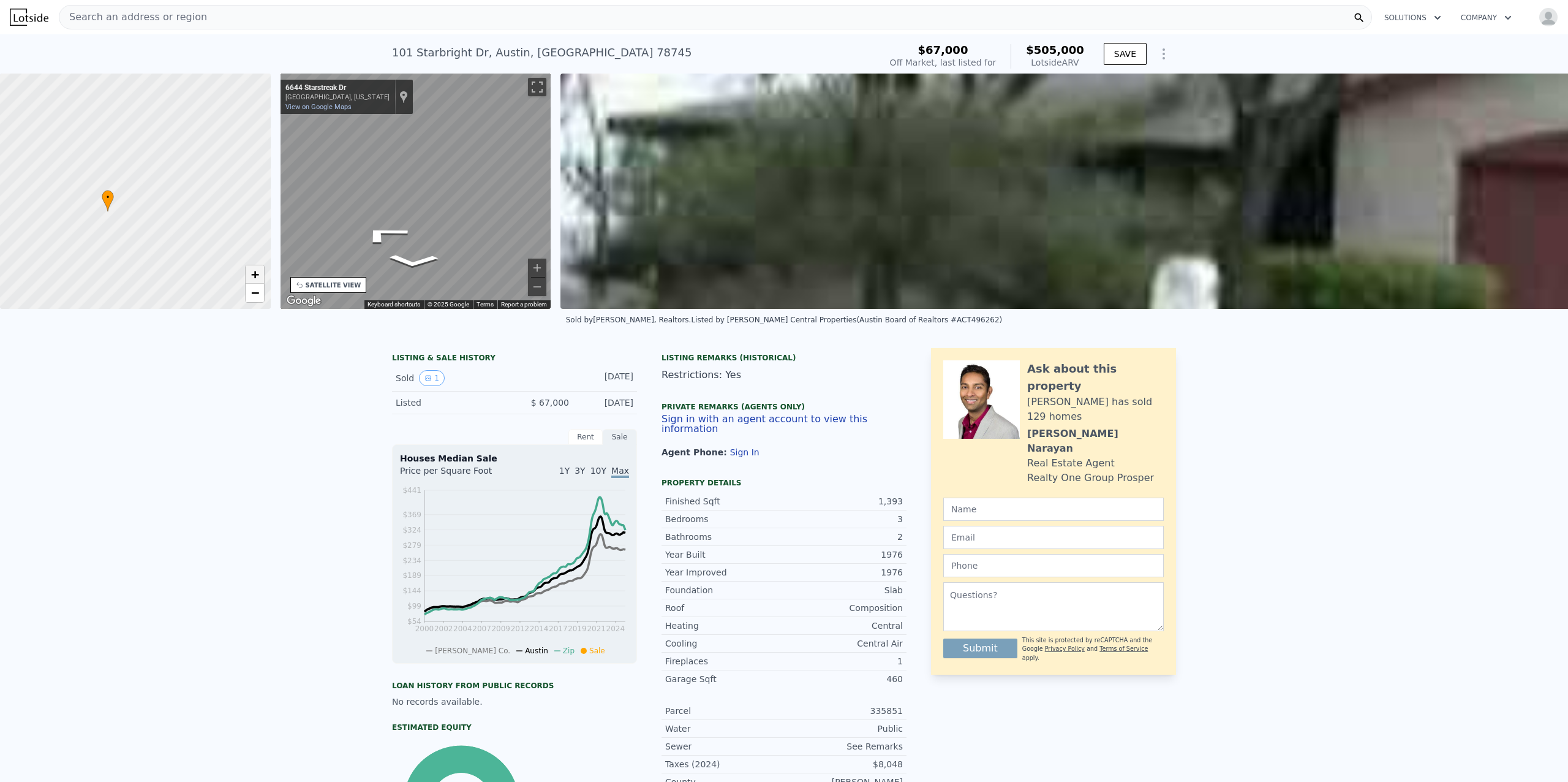
click at [251, 272] on span "+" at bounding box center [254, 274] width 8 height 15
click at [255, 293] on span "−" at bounding box center [254, 293] width 8 height 15
click at [258, 274] on span "+" at bounding box center [254, 274] width 8 height 15
drag, startPoint x: 187, startPoint y: 218, endPoint x: 261, endPoint y: 216, distance: 74.0
click at [261, 216] on div at bounding box center [135, 191] width 325 height 282
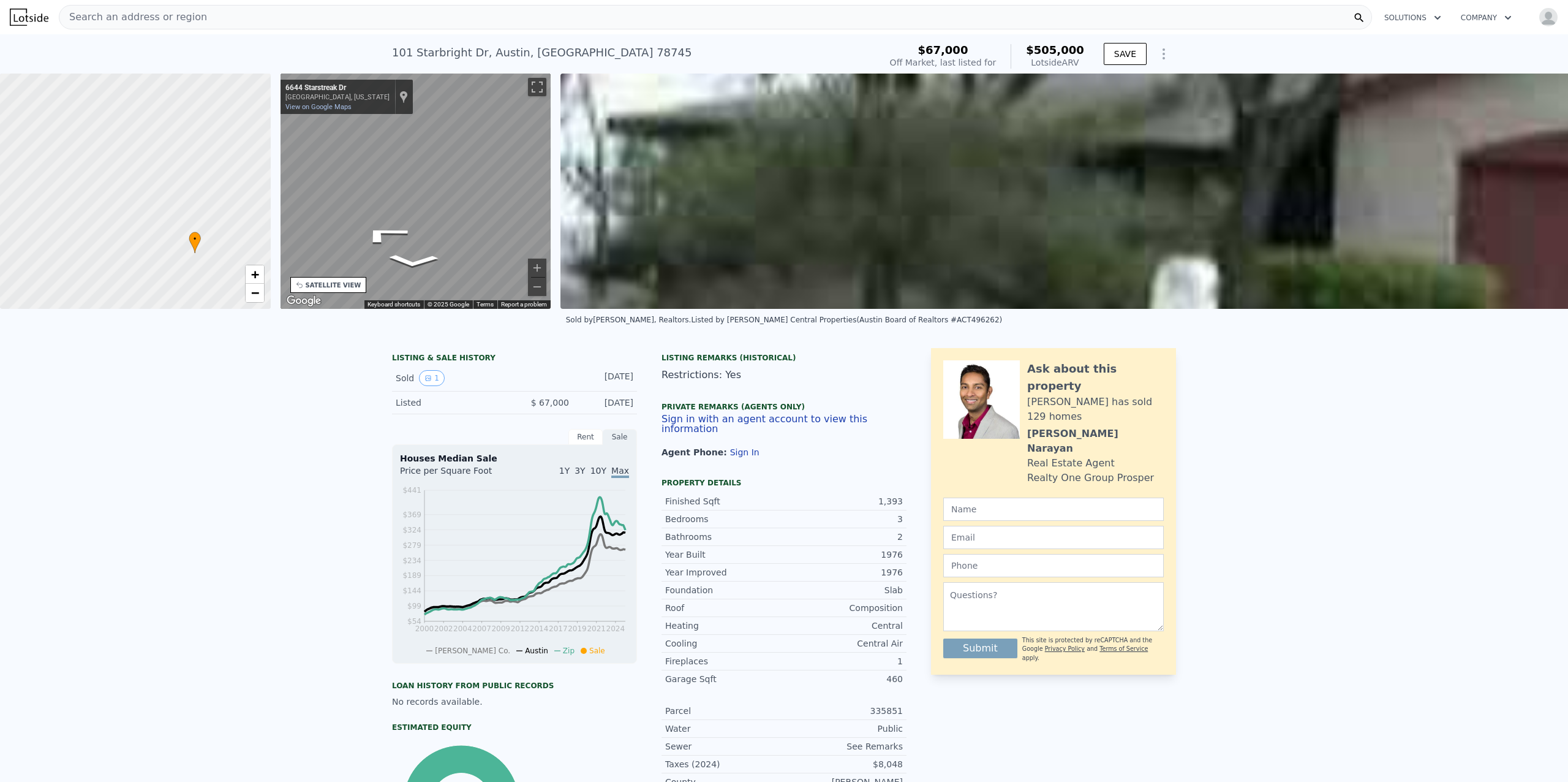
drag, startPoint x: 86, startPoint y: 213, endPoint x: 99, endPoint y: 248, distance: 37.3
click at [99, 248] on div at bounding box center [135, 191] width 325 height 282
click at [538, 86] on button "Toggle fullscreen view" at bounding box center [537, 87] width 18 height 18
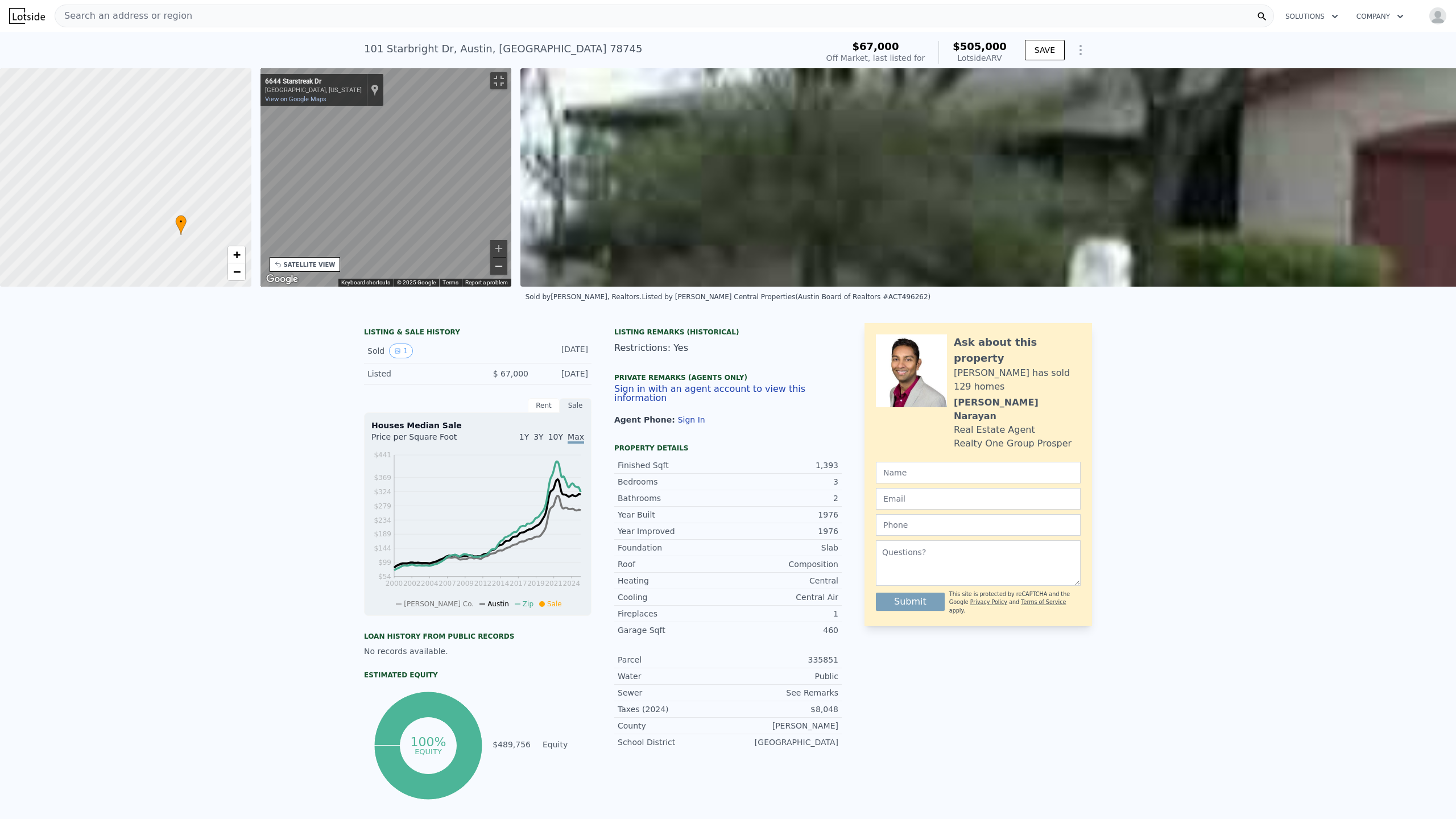
click at [507, 275] on button "Zoom out" at bounding box center [499, 266] width 17 height 17
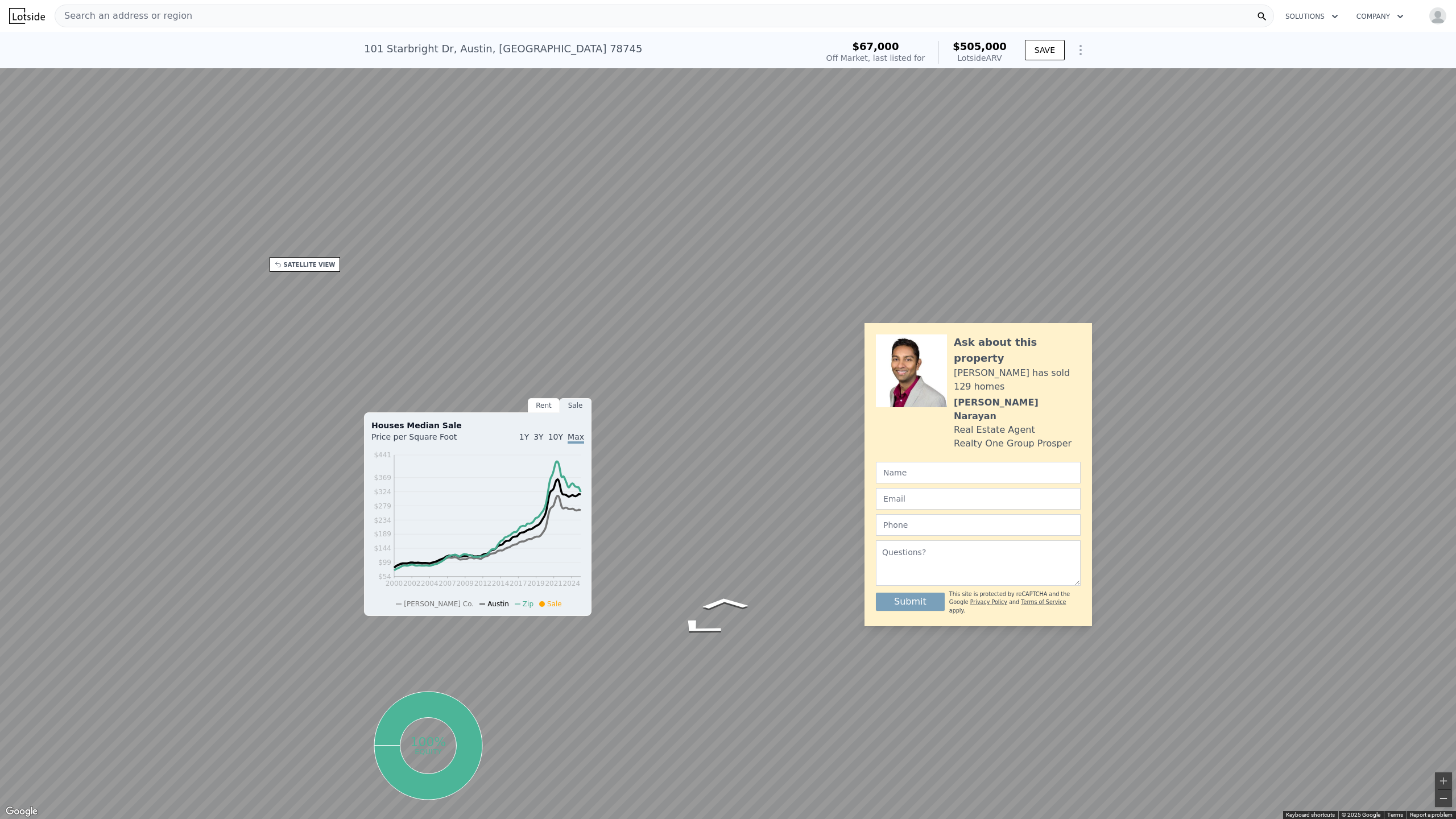
click at [774, 692] on button "Zoom out" at bounding box center [1443, 798] width 17 height 17
click at [774, 12] on button "Toggle fullscreen view" at bounding box center [1443, 13] width 17 height 17
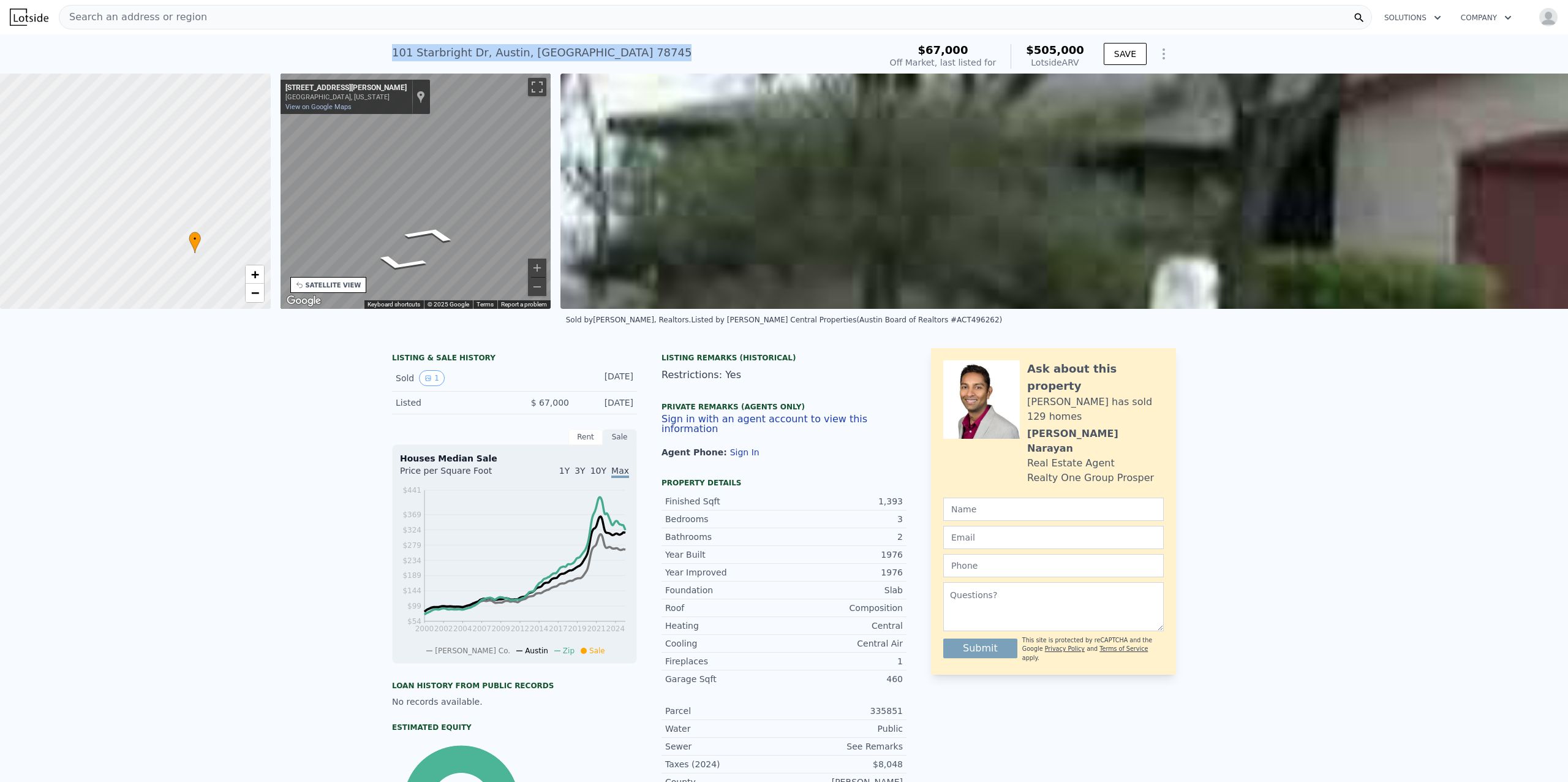
drag, startPoint x: 597, startPoint y: 47, endPoint x: 381, endPoint y: 50, distance: 216.0
click at [381, 50] on div "[STREET_ADDRESS] No sales on record (~ARV $505k ) $67,000 Off Market, last list…" at bounding box center [784, 54] width 1568 height 39
copy div "[STREET_ADDRESS]"
click at [309, 8] on div "Search an address or region" at bounding box center [715, 17] width 1313 height 24
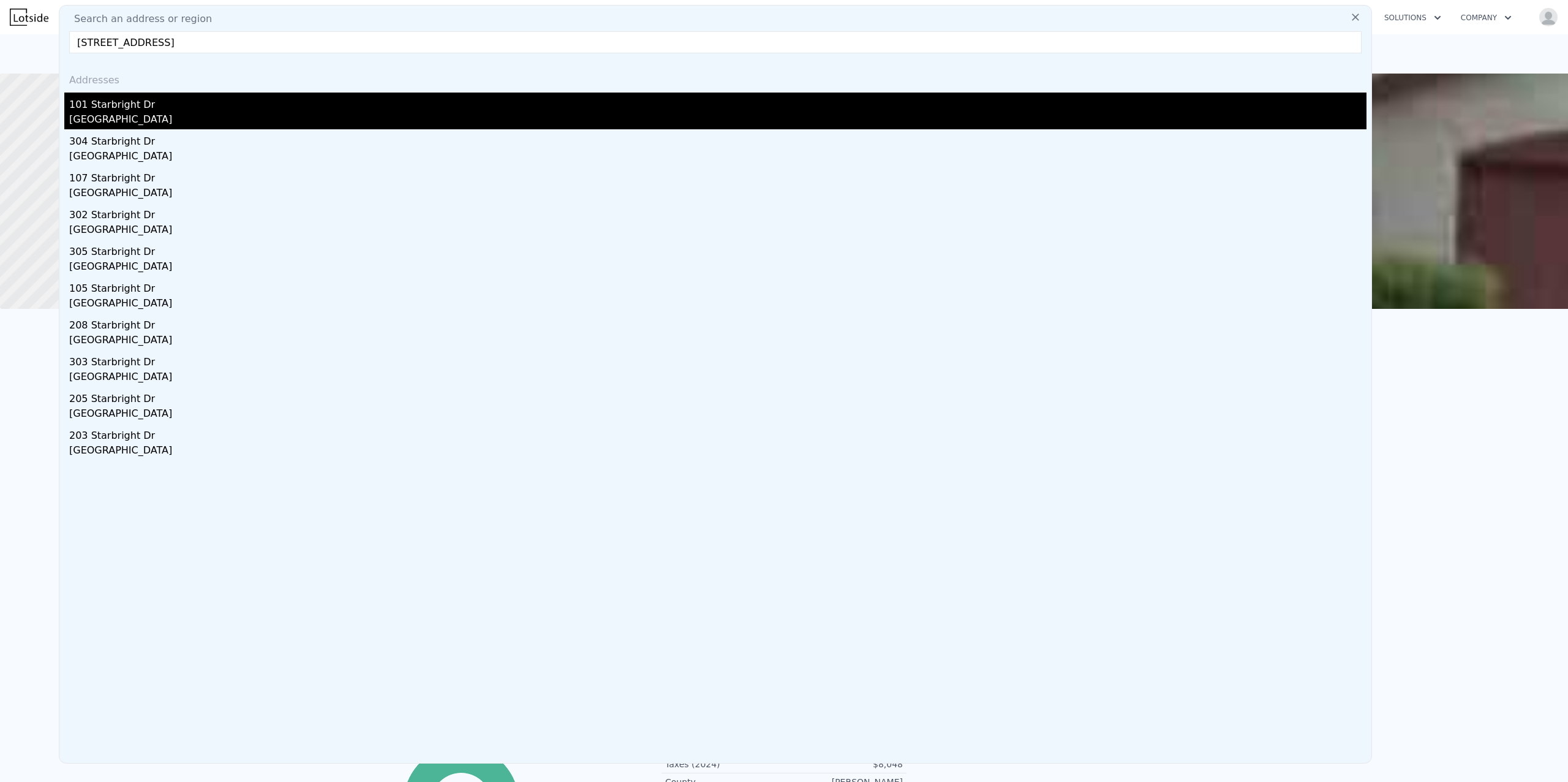
type input "[STREET_ADDRESS]"
click at [103, 120] on div "[GEOGRAPHIC_DATA]" at bounding box center [718, 121] width 1297 height 17
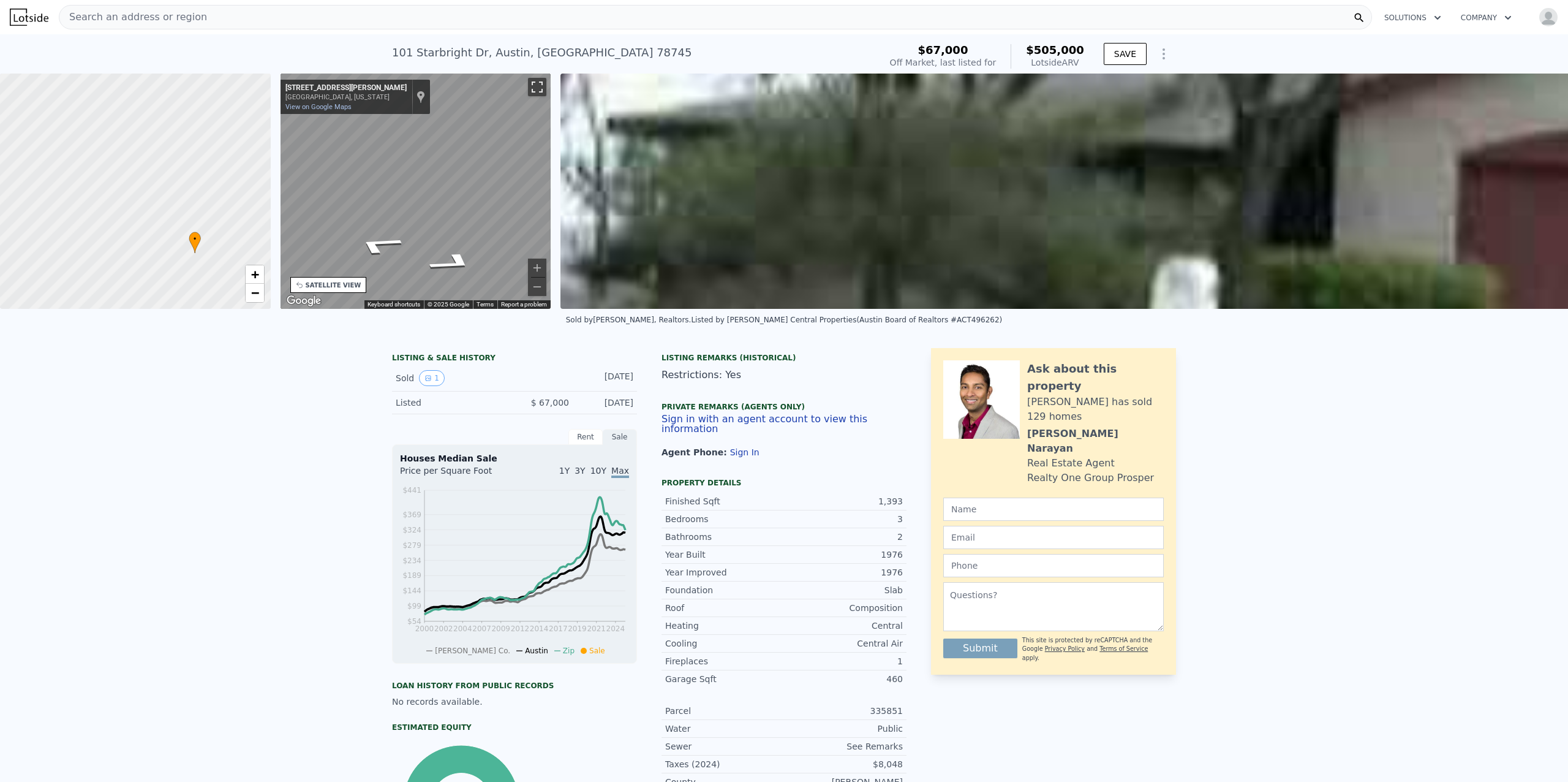
click at [542, 85] on button "Toggle fullscreen view" at bounding box center [537, 87] width 18 height 18
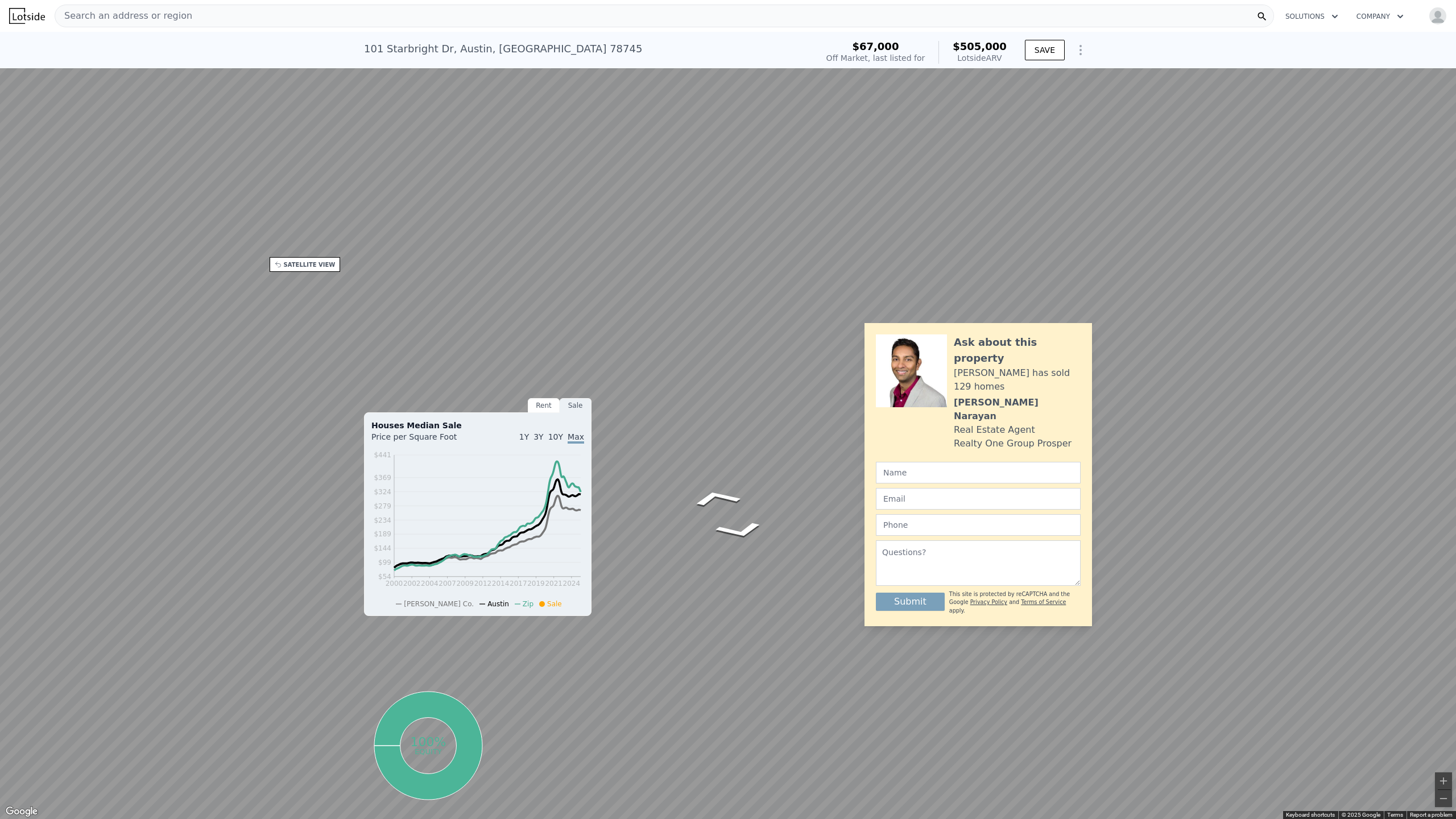
click at [774, 10] on button "Toggle fullscreen view" at bounding box center [1443, 13] width 17 height 17
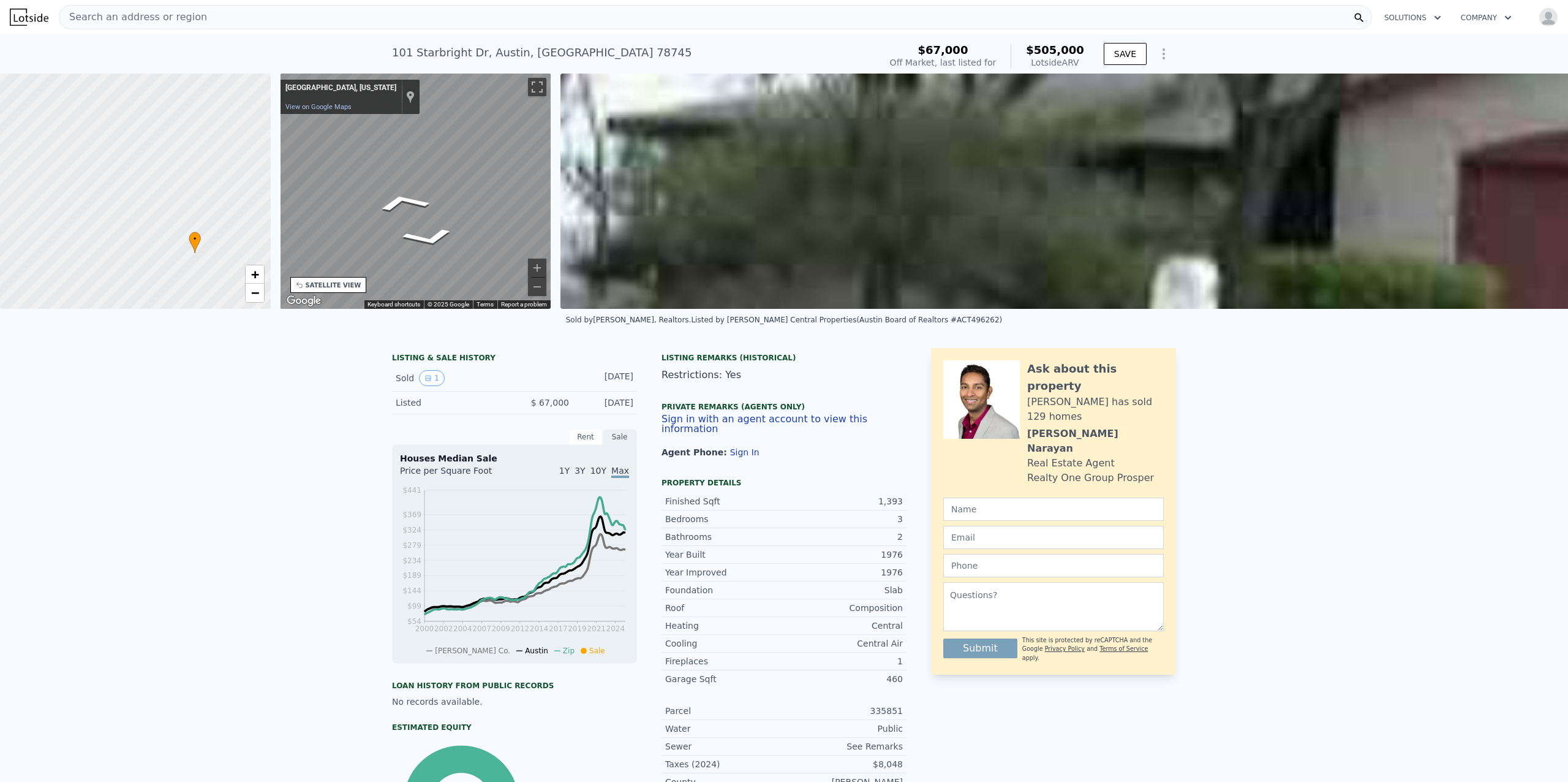
click at [167, 202] on div at bounding box center [135, 191] width 325 height 282
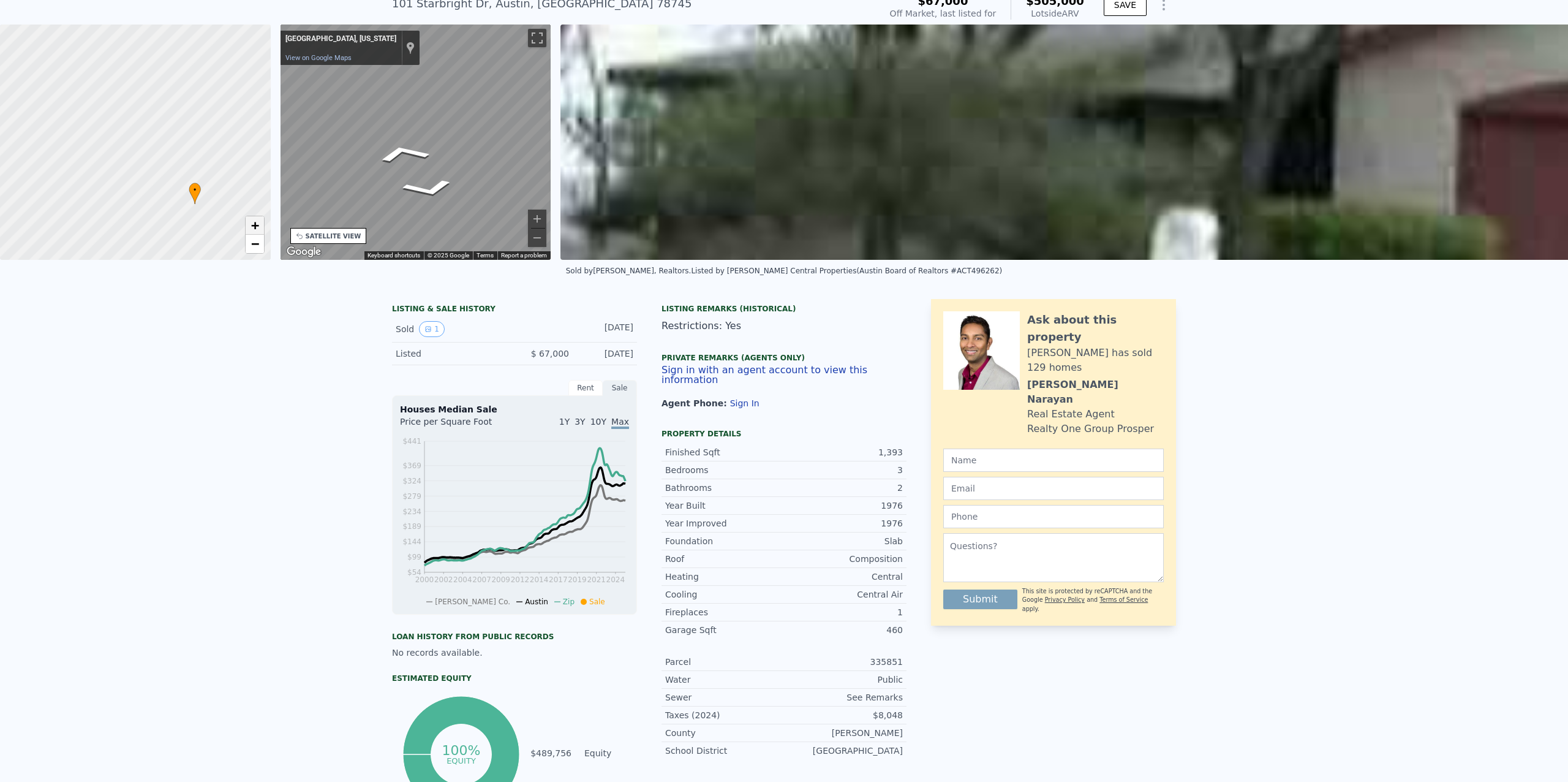
scroll to position [27, 0]
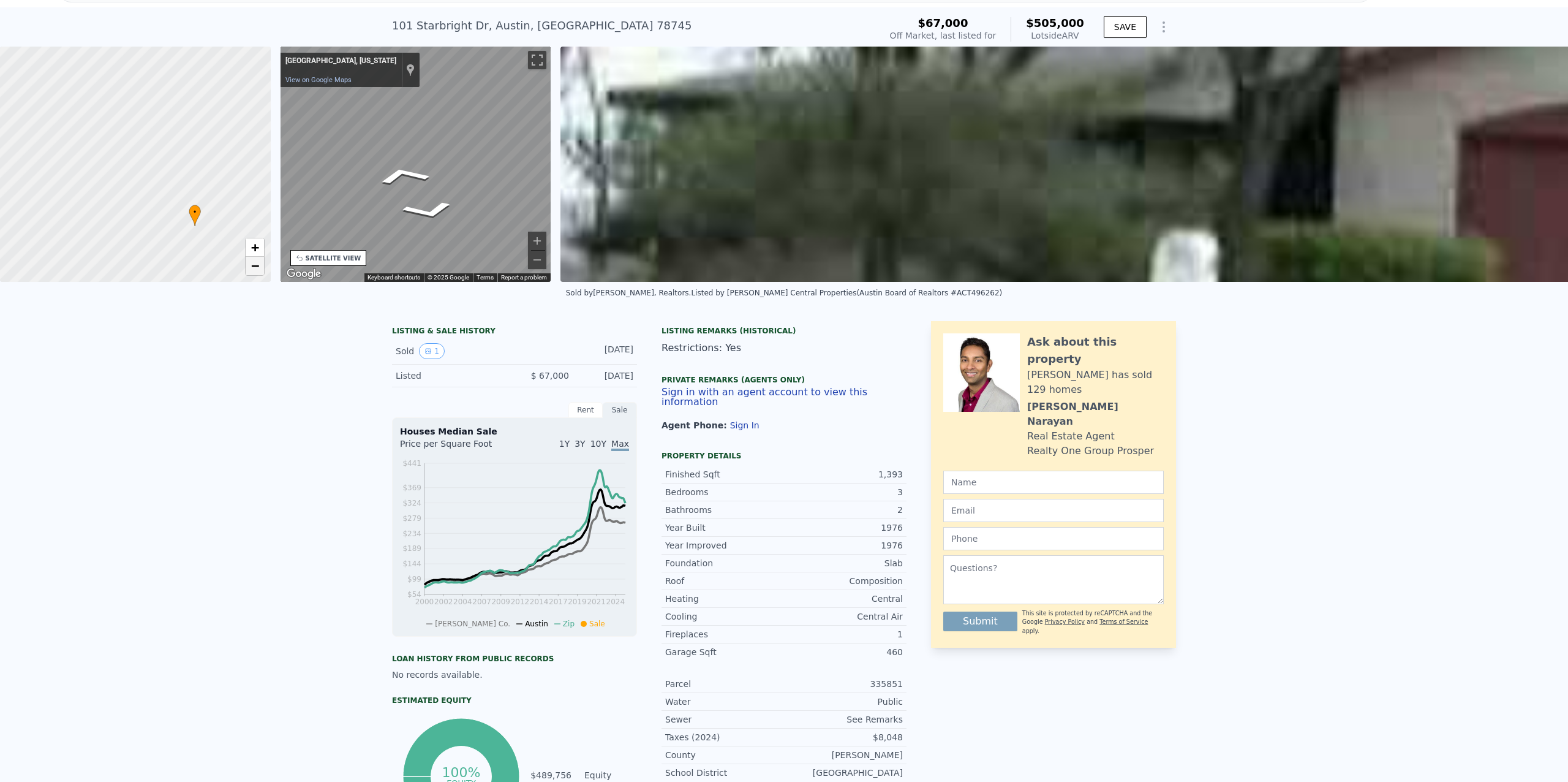
click at [255, 264] on span "−" at bounding box center [254, 265] width 8 height 15
drag, startPoint x: 218, startPoint y: 201, endPoint x: 190, endPoint y: 294, distance: 97.1
drag, startPoint x: 202, startPoint y: 138, endPoint x: 170, endPoint y: 158, distance: 37.7
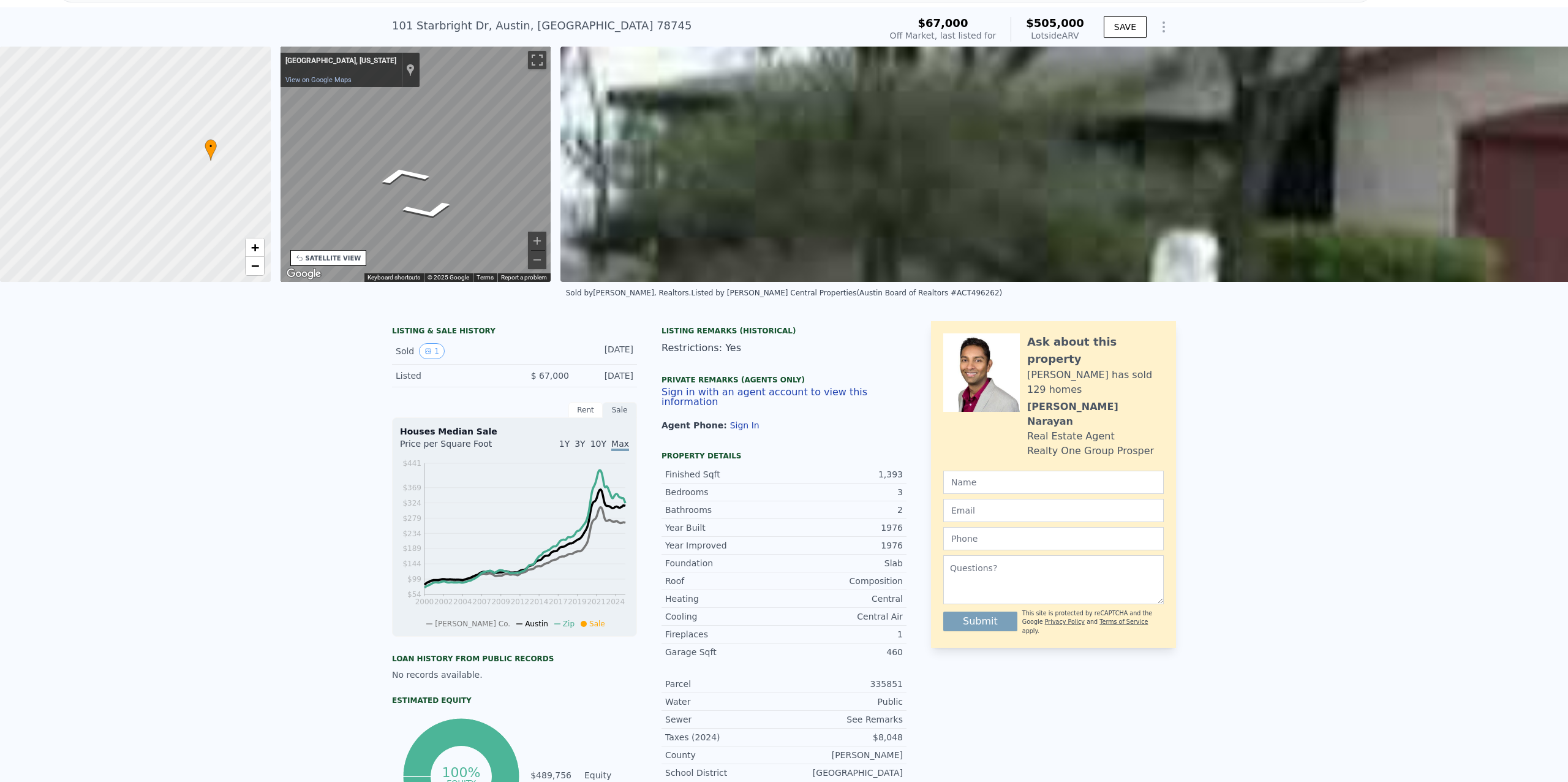
drag, startPoint x: 154, startPoint y: 206, endPoint x: 163, endPoint y: 190, distance: 18.4
click at [163, 190] on div at bounding box center [135, 164] width 325 height 282
click at [260, 264] on link "−" at bounding box center [254, 266] width 18 height 18
drag, startPoint x: 190, startPoint y: 161, endPoint x: 184, endPoint y: 199, distance: 38.5
click at [184, 199] on div at bounding box center [135, 164] width 325 height 282
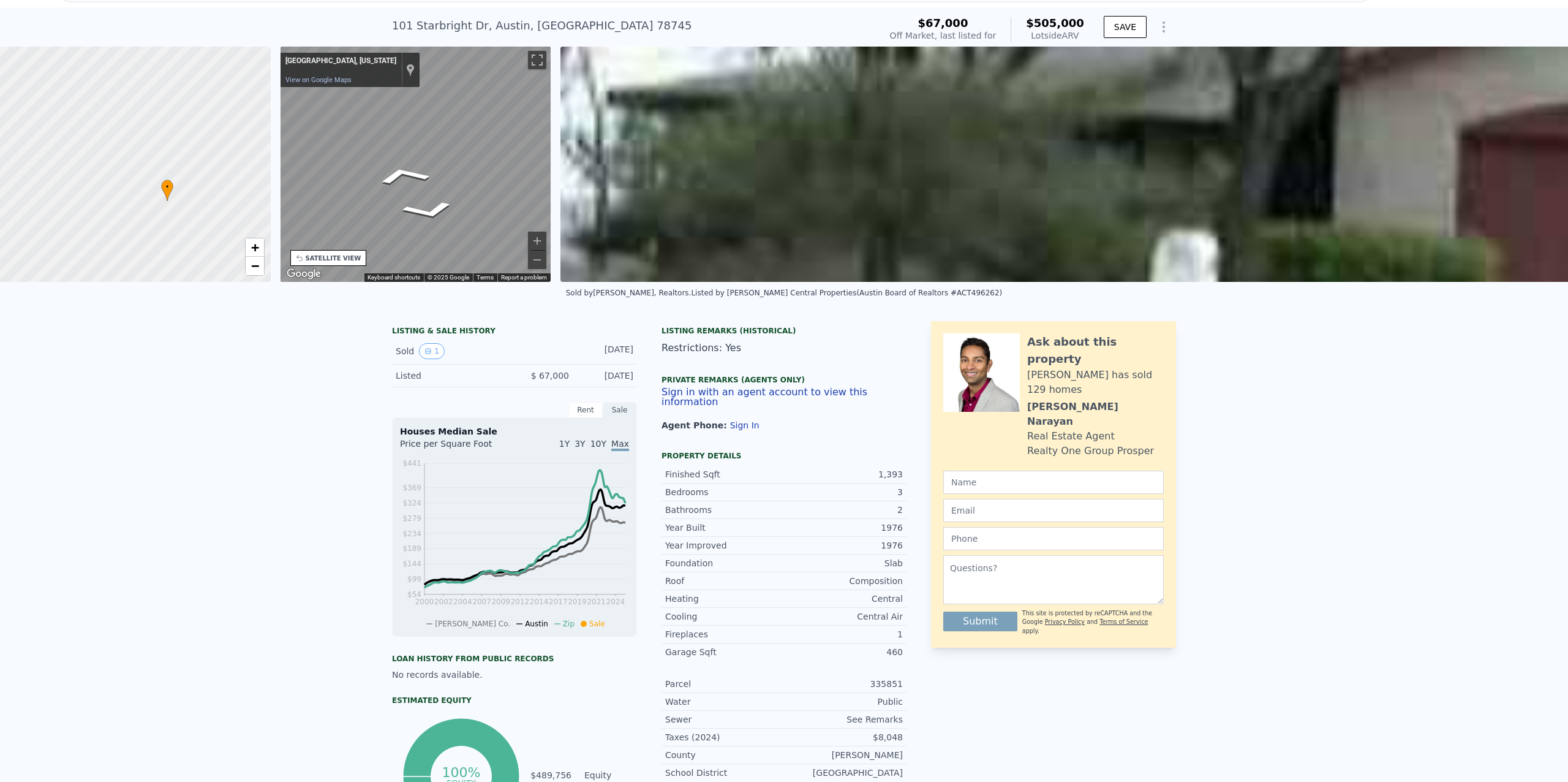
click at [464, 32] on div "[STREET_ADDRESS]" at bounding box center [542, 25] width 300 height 17
click at [406, 70] on div "Show location on map" at bounding box center [410, 70] width 8 height 14
click at [338, 256] on div "SATELLITE VIEW" at bounding box center [333, 258] width 56 height 9
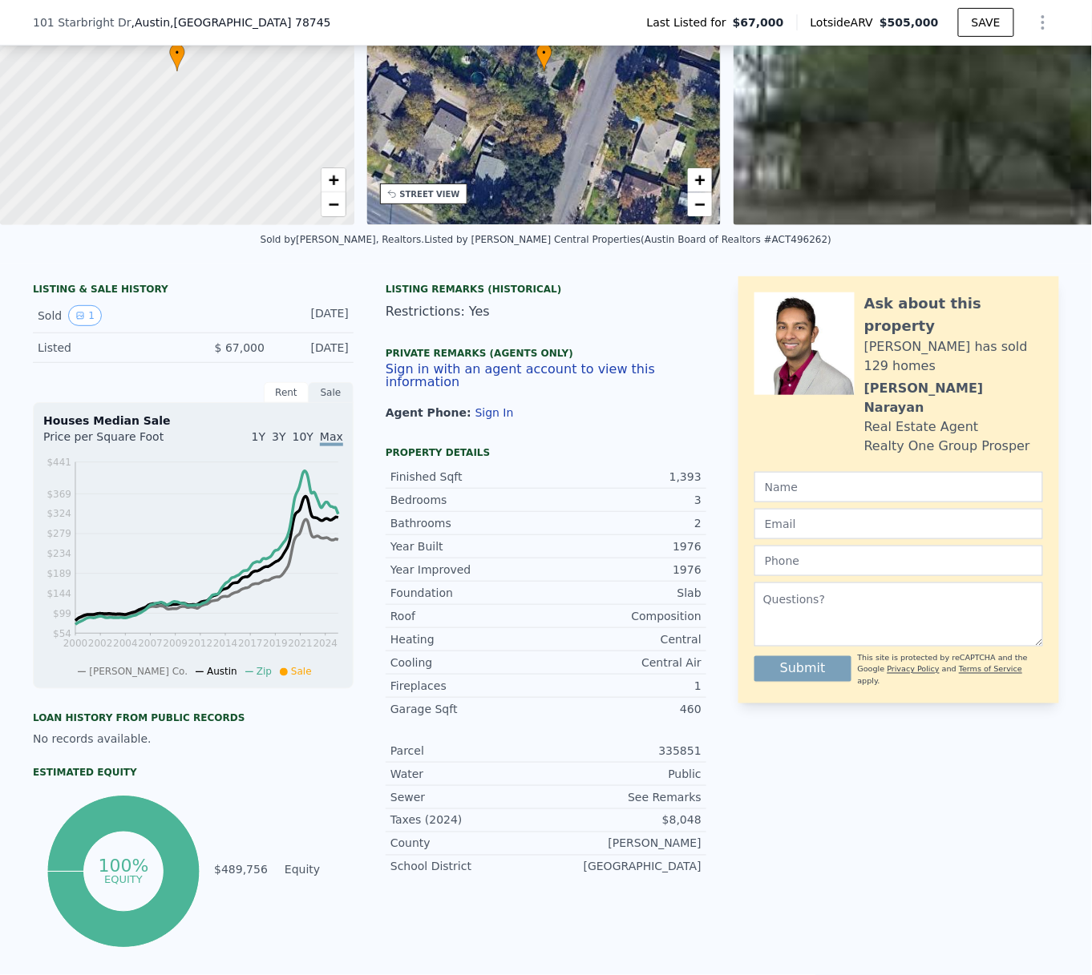
scroll to position [315, 0]
